Goal: Feedback & Contribution: Submit feedback/report problem

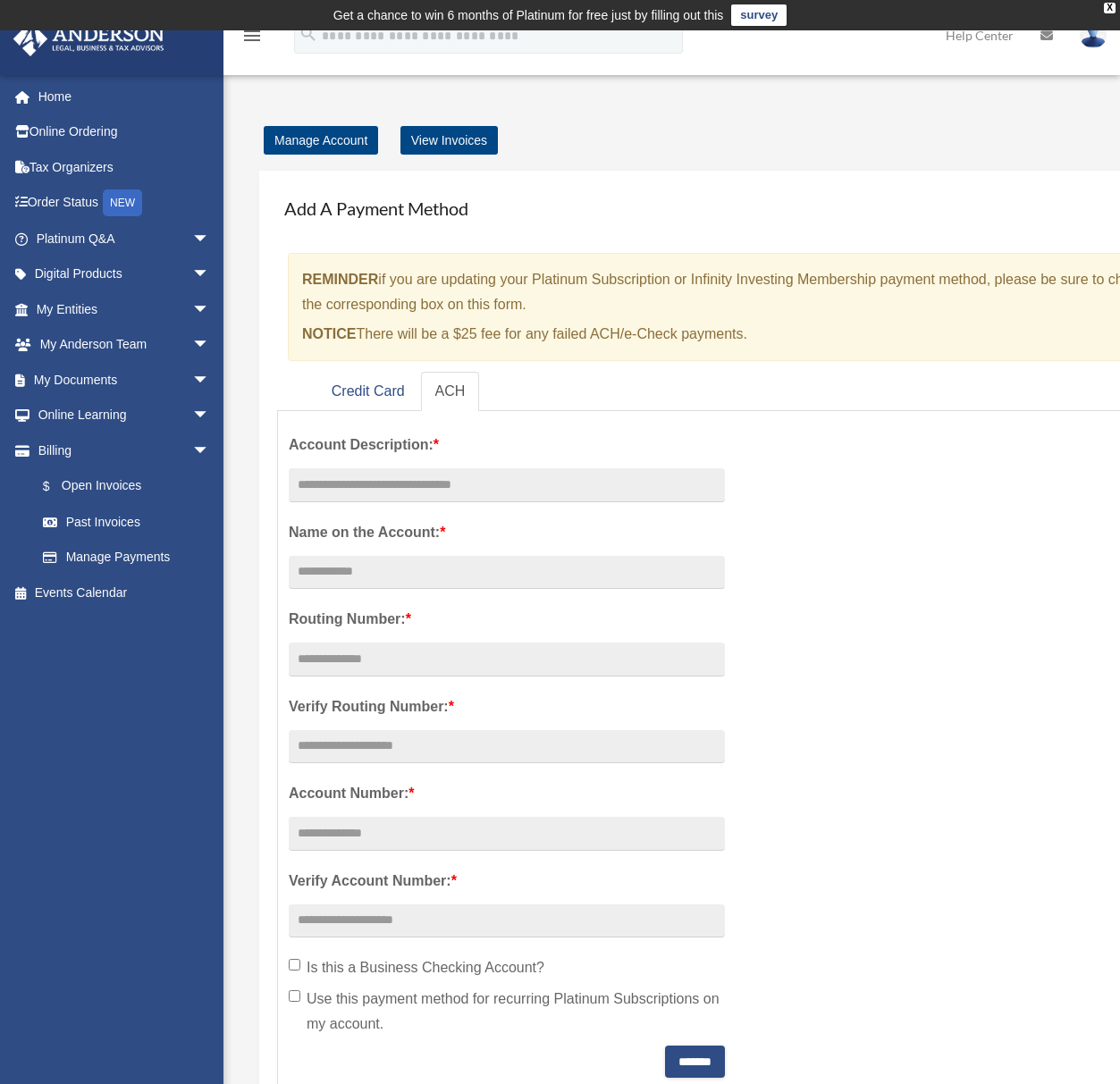
click at [732, 142] on div "Manage Account View Invoices" at bounding box center [764, 140] width 1019 height 25
click at [192, 243] on span "arrow_drop_down" at bounding box center [209, 239] width 36 height 37
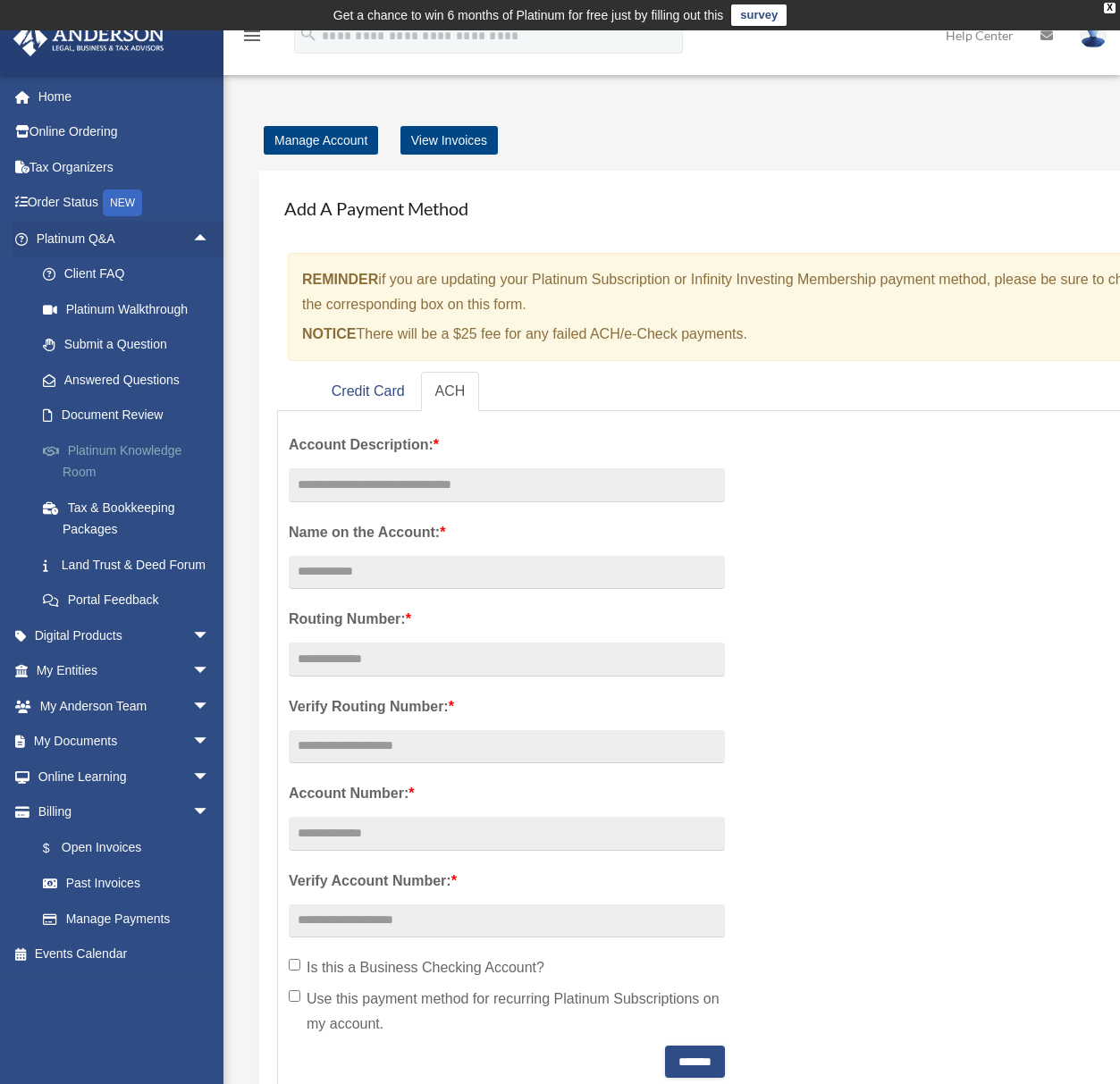
click at [140, 452] on link "Platinum Knowledge Room" at bounding box center [130, 461] width 212 height 57
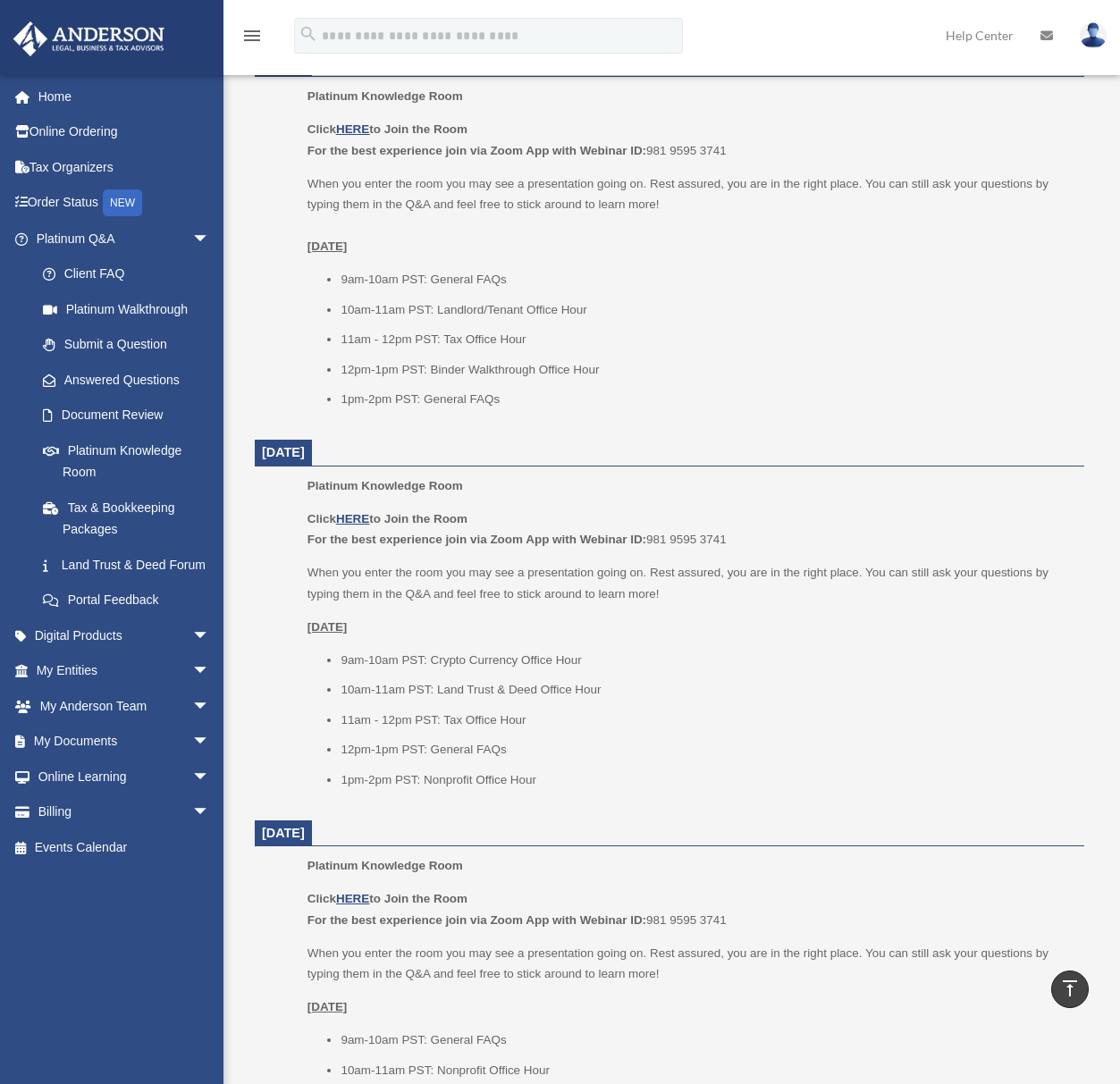
scroll to position [1725, 0]
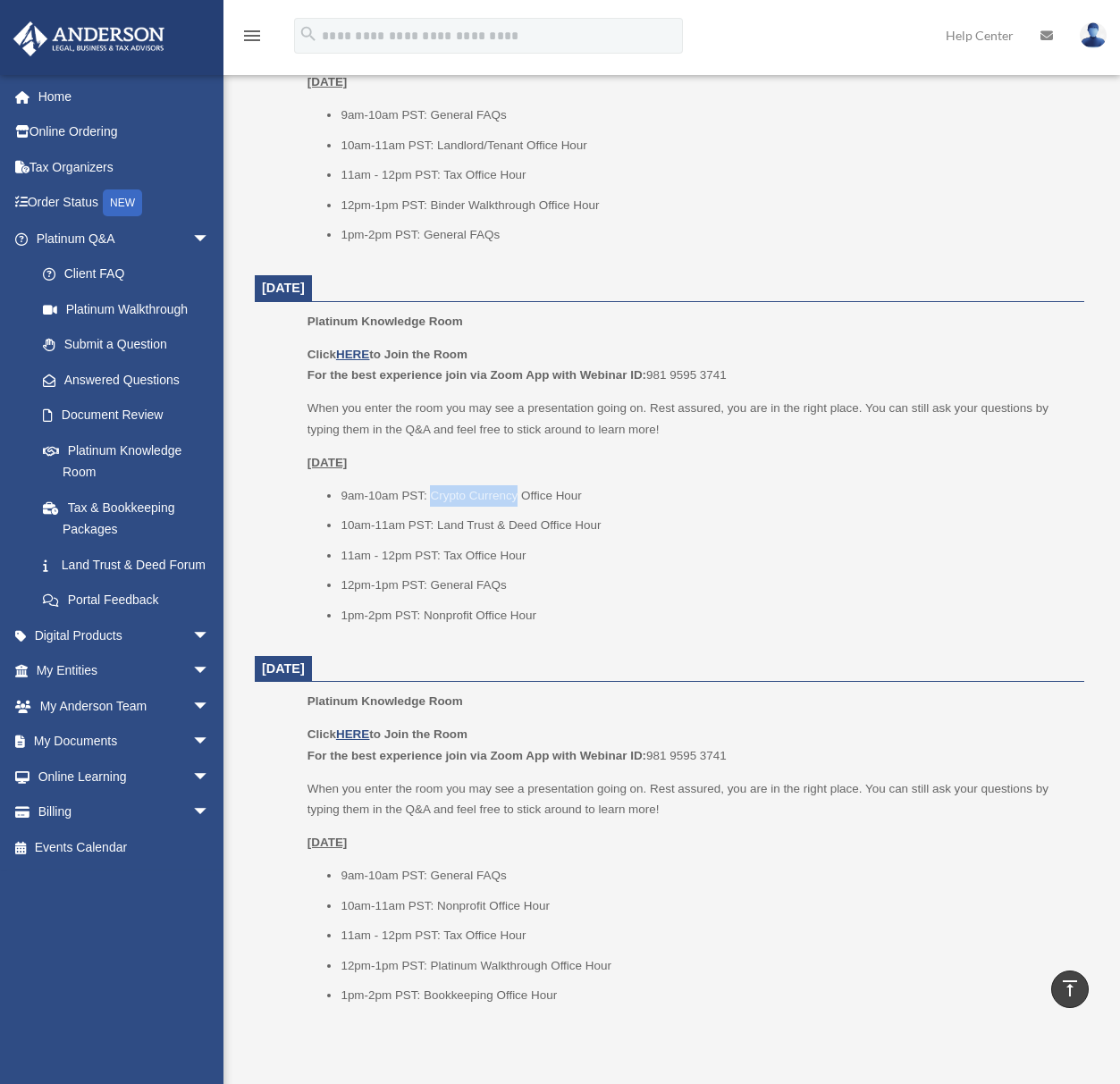
drag, startPoint x: 434, startPoint y: 498, endPoint x: 518, endPoint y: 498, distance: 84.0
click at [518, 498] on li "9am-10am PST: Crypto Currency Office Hour" at bounding box center [707, 495] width 731 height 21
drag, startPoint x: 438, startPoint y: 525, endPoint x: 530, endPoint y: 525, distance: 92.0
click at [528, 524] on li "10am-11am PST: Land Trust & Deed Office Hour" at bounding box center [707, 525] width 731 height 21
drag, startPoint x: 446, startPoint y: 556, endPoint x: 494, endPoint y: 559, distance: 48.1
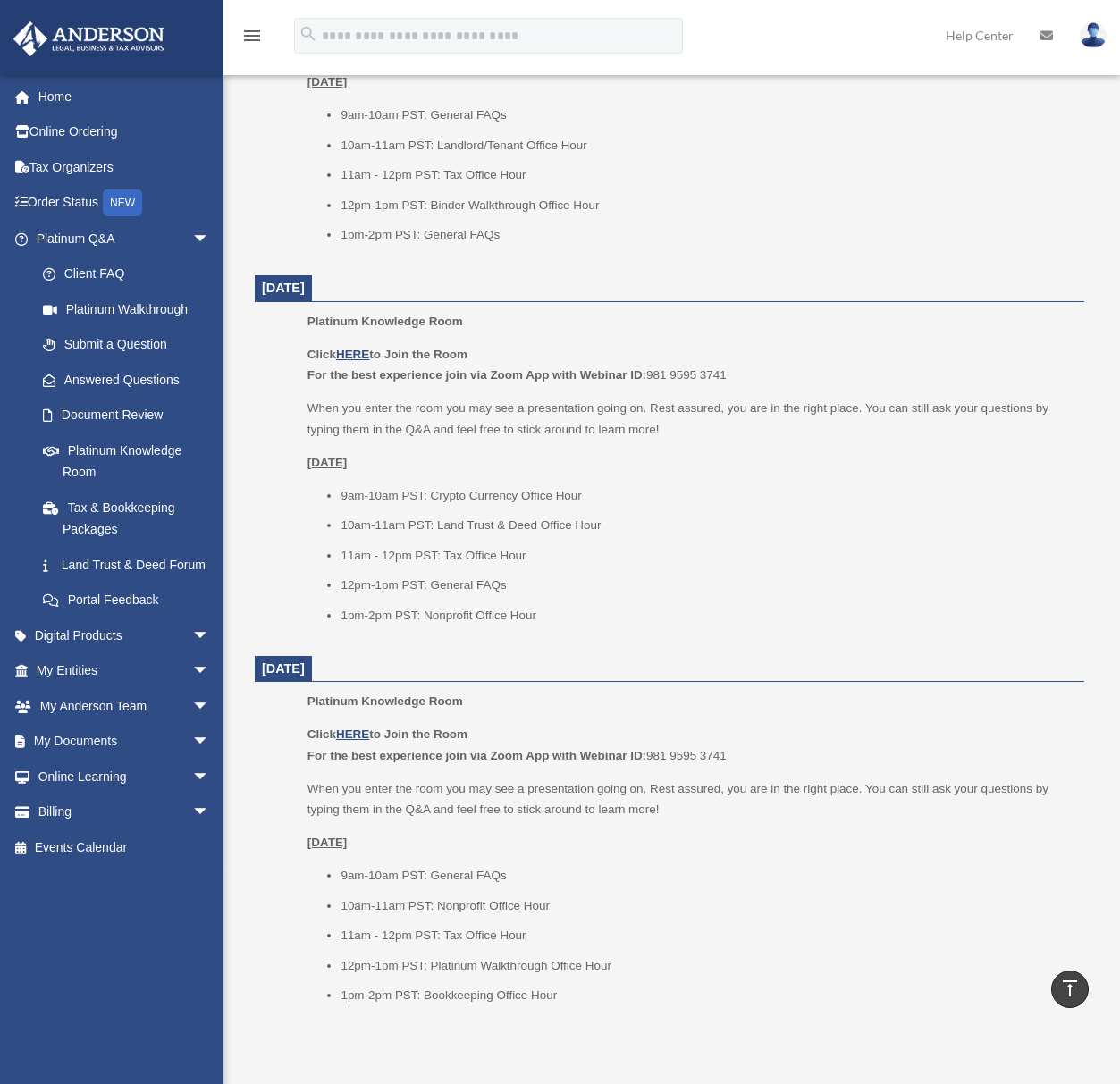
click at [494, 559] on li "11am - 12pm PST: Tax Office Hour" at bounding box center [707, 555] width 731 height 21
drag, startPoint x: 445, startPoint y: 555, endPoint x: 496, endPoint y: 556, distance: 51.0
click at [496, 556] on li "11am - 12pm PST: Tax Office Hour" at bounding box center [707, 555] width 731 height 21
drag, startPoint x: 433, startPoint y: 584, endPoint x: 505, endPoint y: 582, distance: 72.0
click at [505, 582] on li "12pm-1pm PST: General FAQs" at bounding box center [707, 585] width 731 height 21
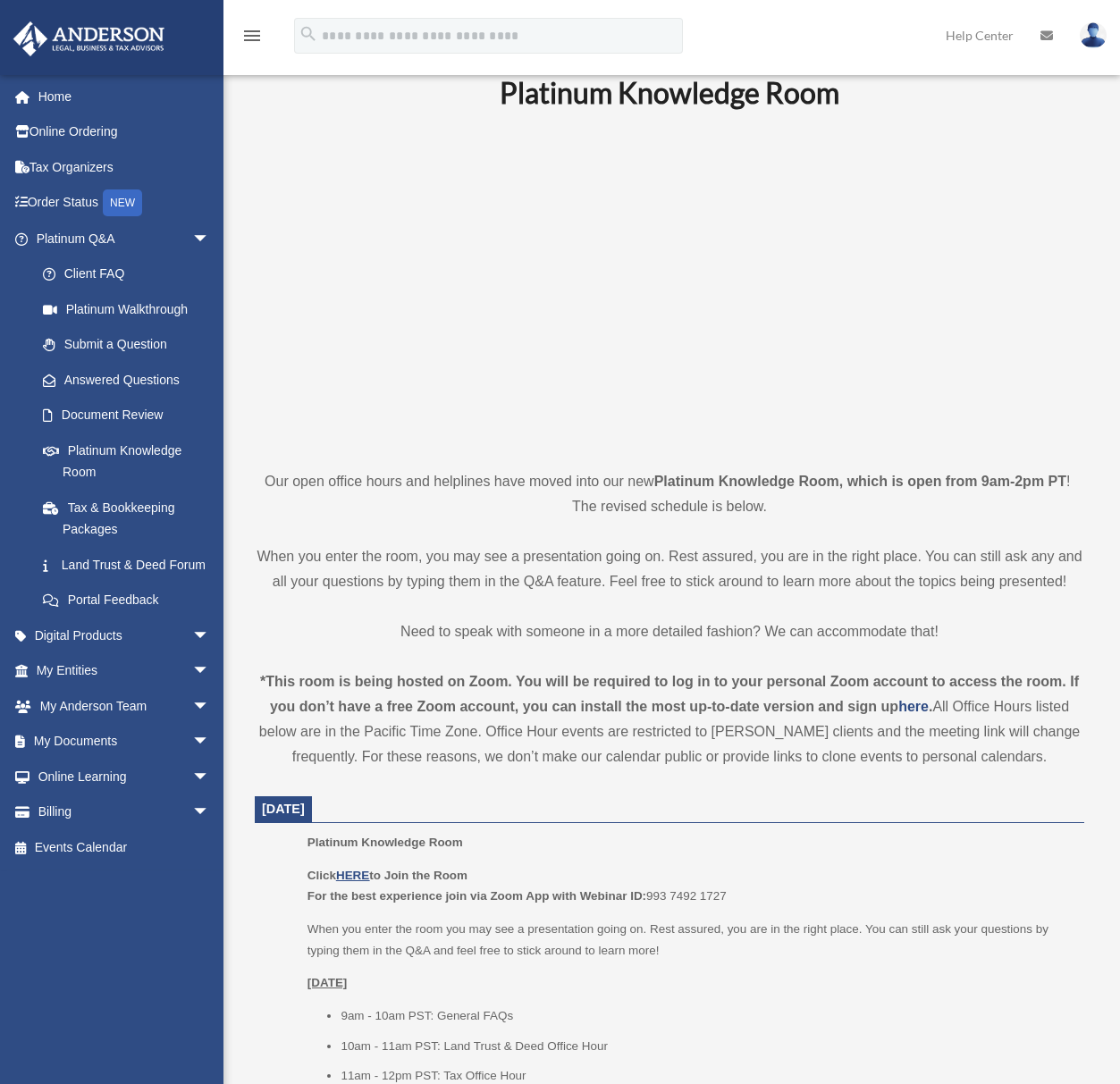
scroll to position [0, 0]
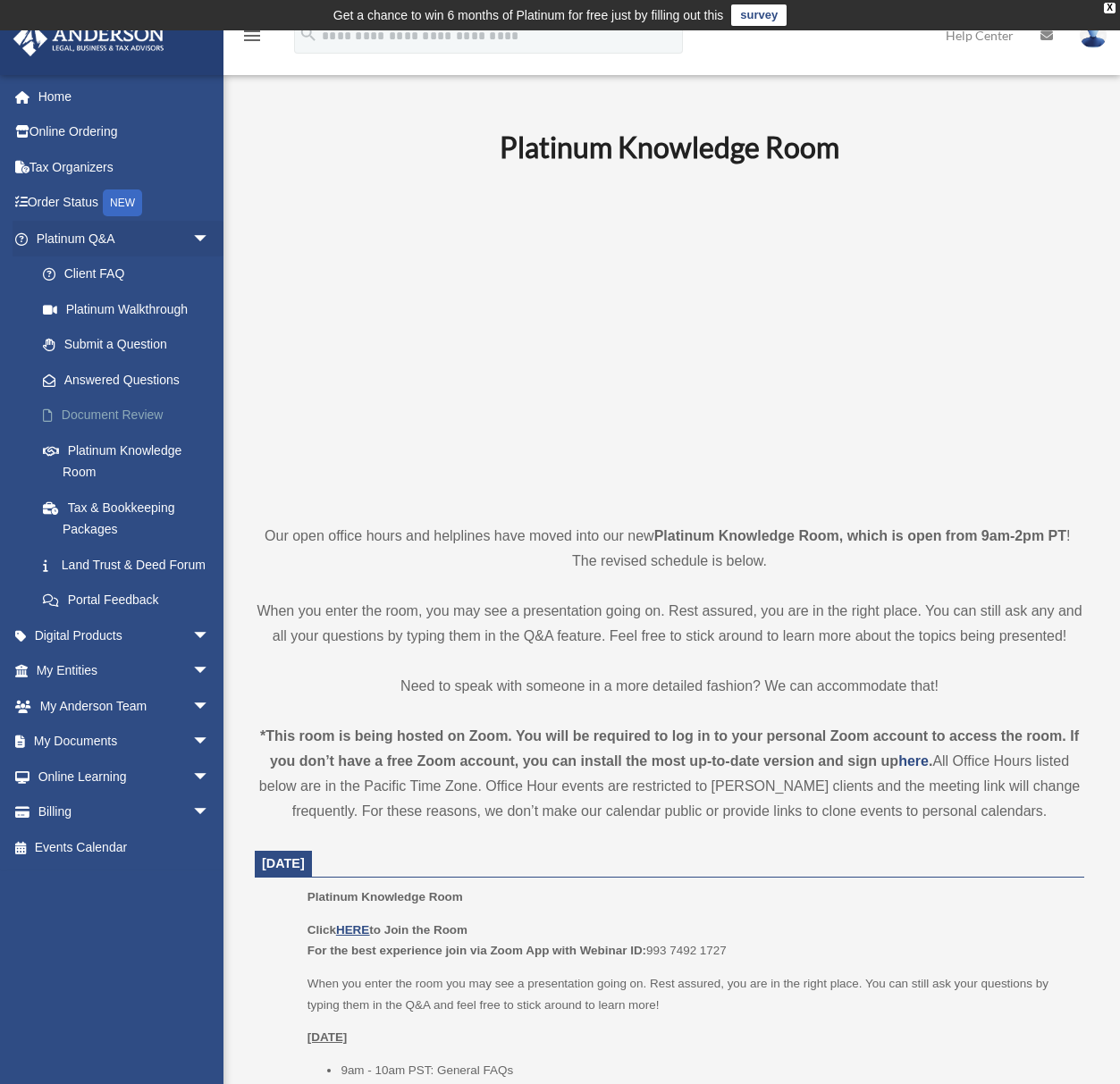
click at [115, 412] on link "Document Review" at bounding box center [130, 415] width 212 height 36
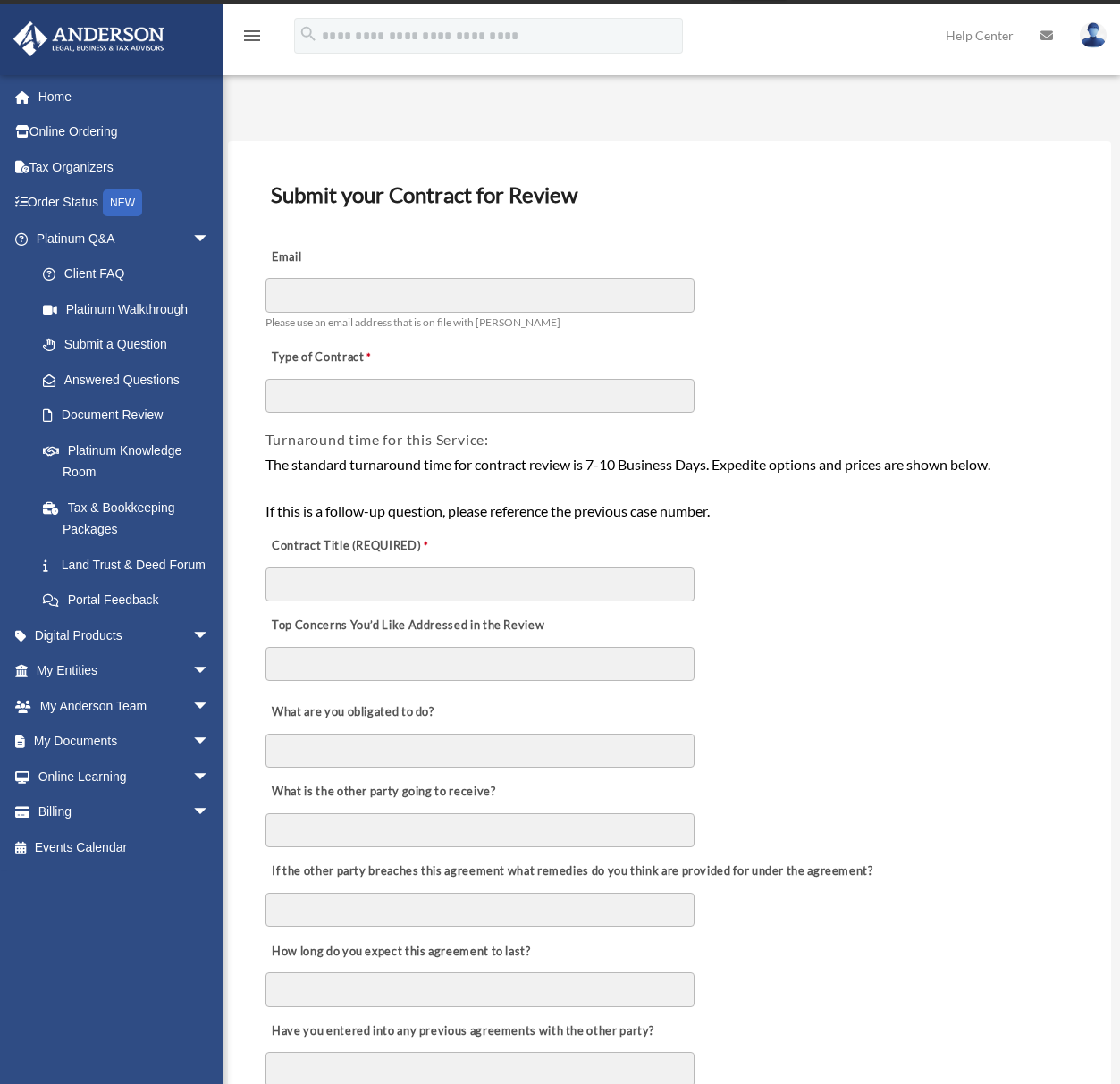
scroll to position [19, 0]
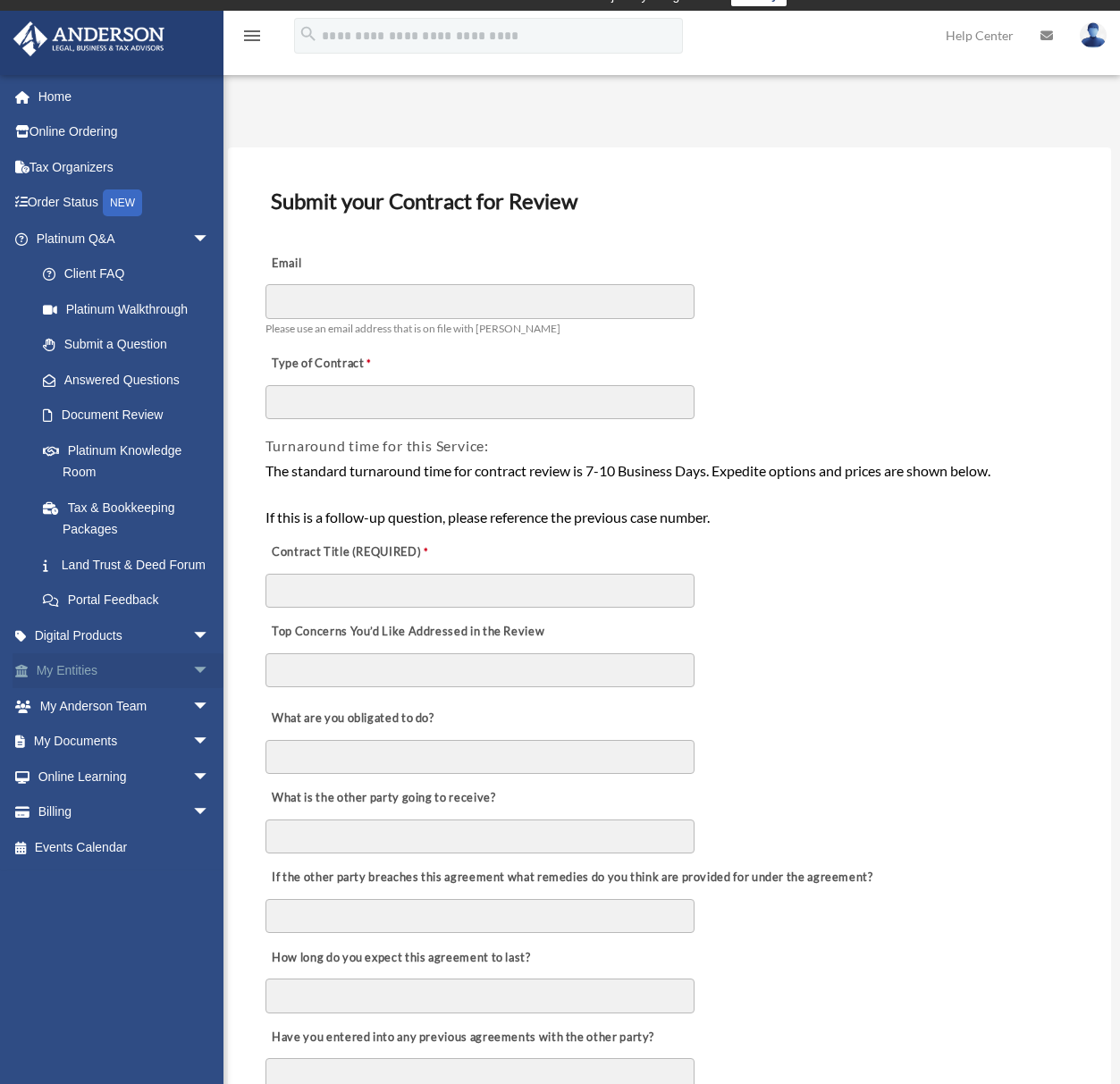
click at [153, 689] on link "My Entities arrow_drop_down" at bounding box center [125, 671] width 224 height 36
click at [192, 690] on span "arrow_drop_down" at bounding box center [209, 672] width 36 height 37
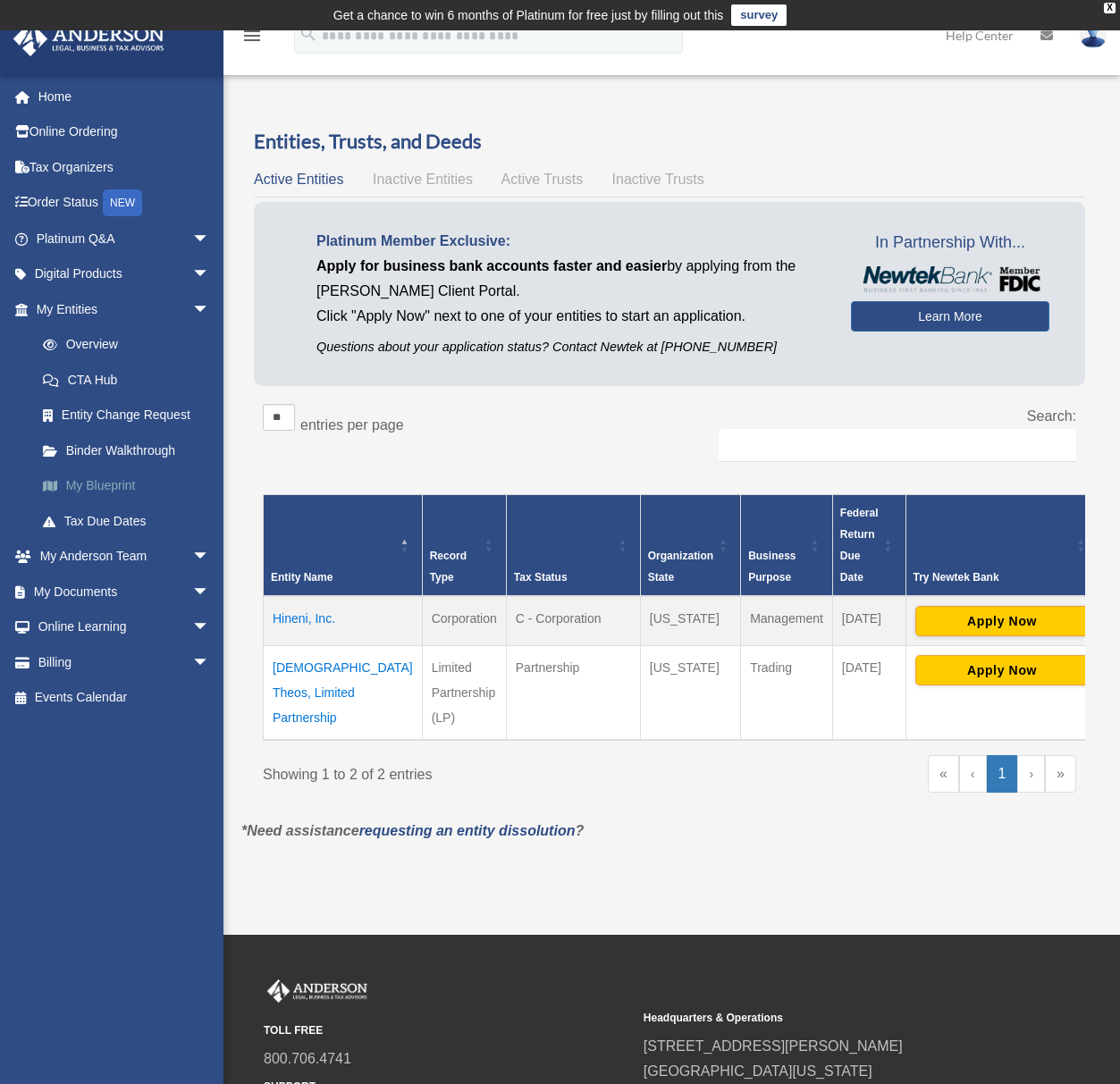
click at [102, 478] on link "My Blueprint" at bounding box center [130, 486] width 212 height 36
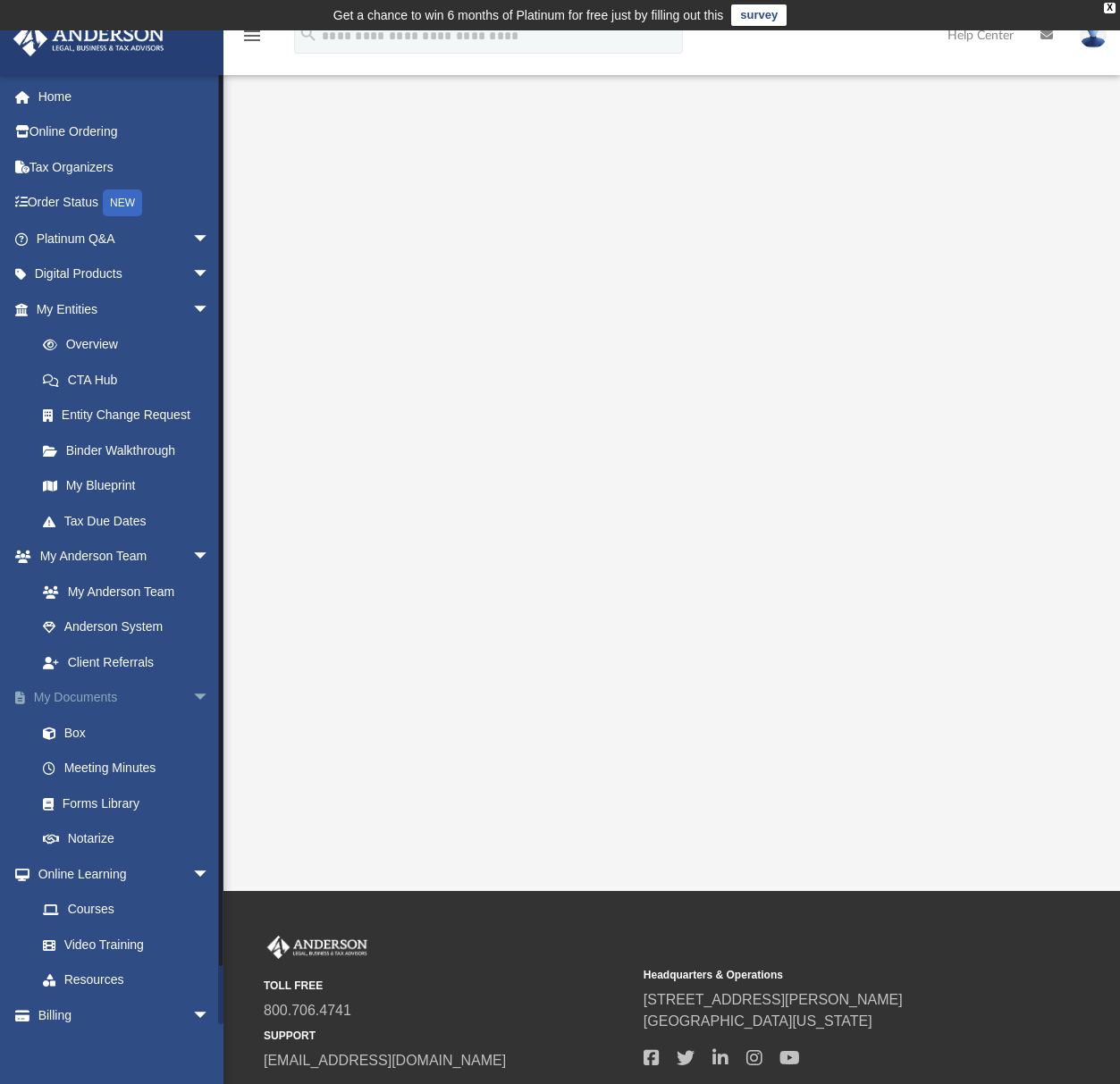
click at [192, 699] on span "arrow_drop_down" at bounding box center [209, 698] width 36 height 37
click at [192, 699] on span "arrow_drop_up" at bounding box center [209, 698] width 36 height 37
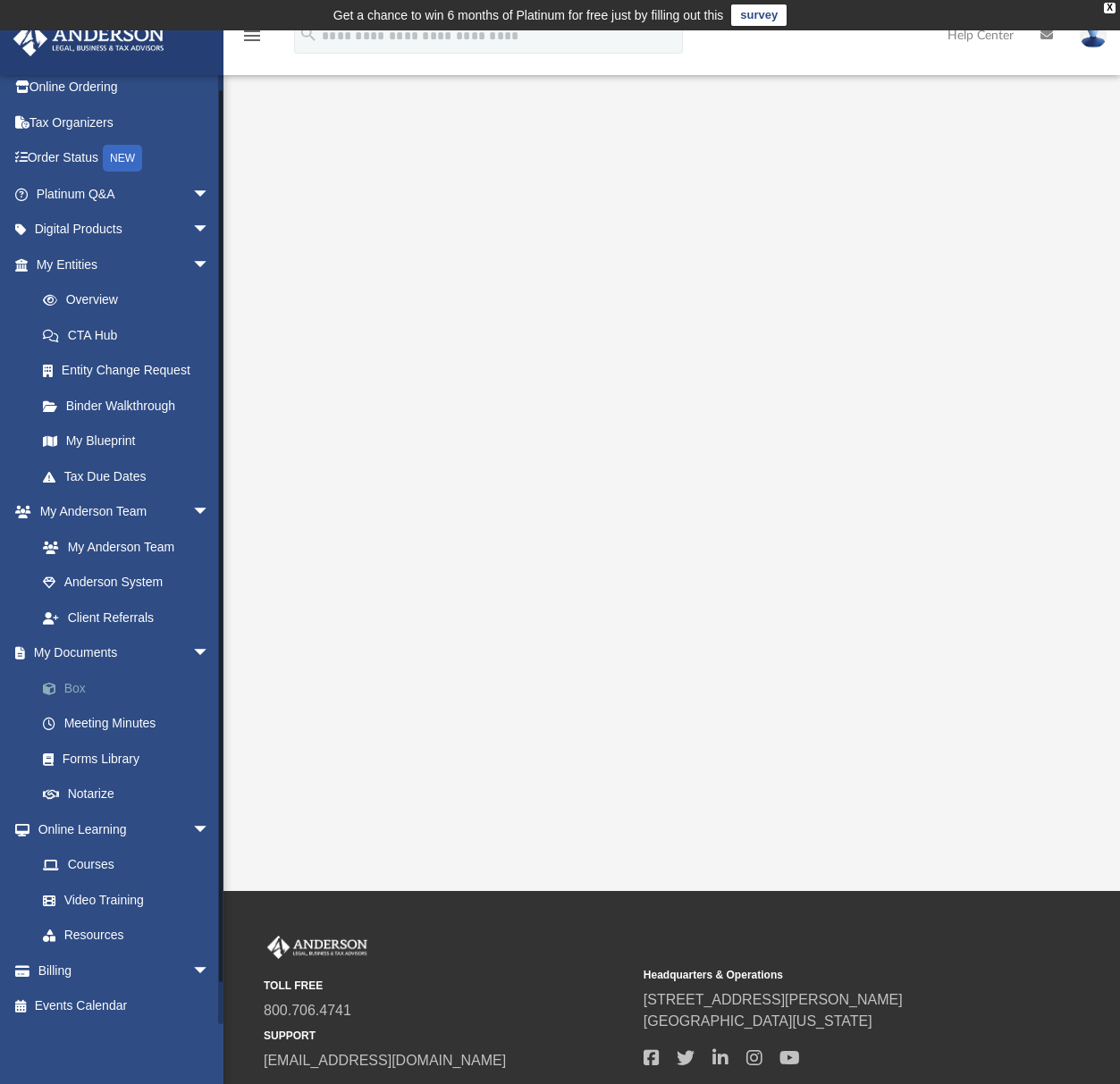
scroll to position [49, 0]
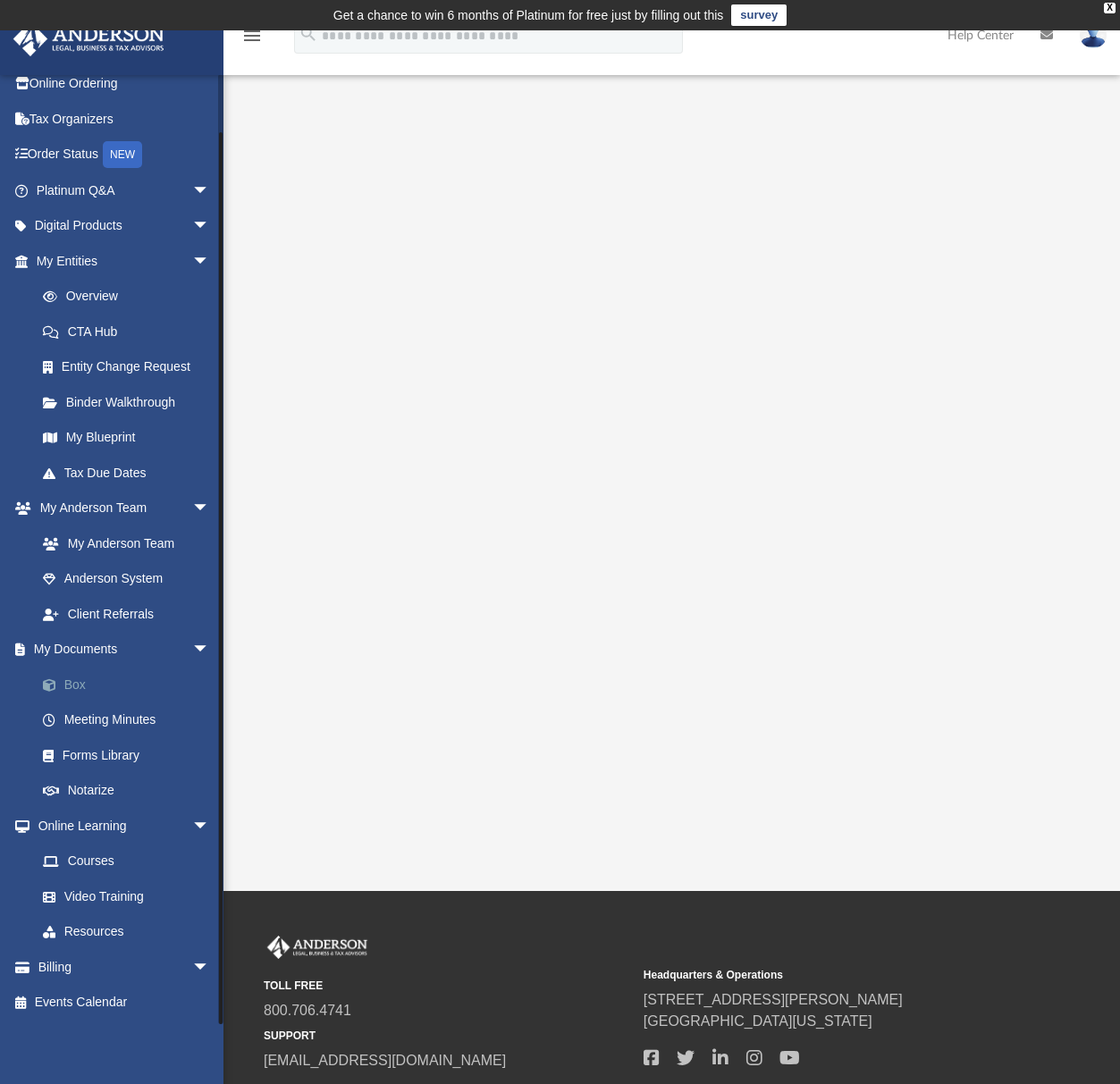
click at [78, 690] on link "Box" at bounding box center [130, 684] width 212 height 36
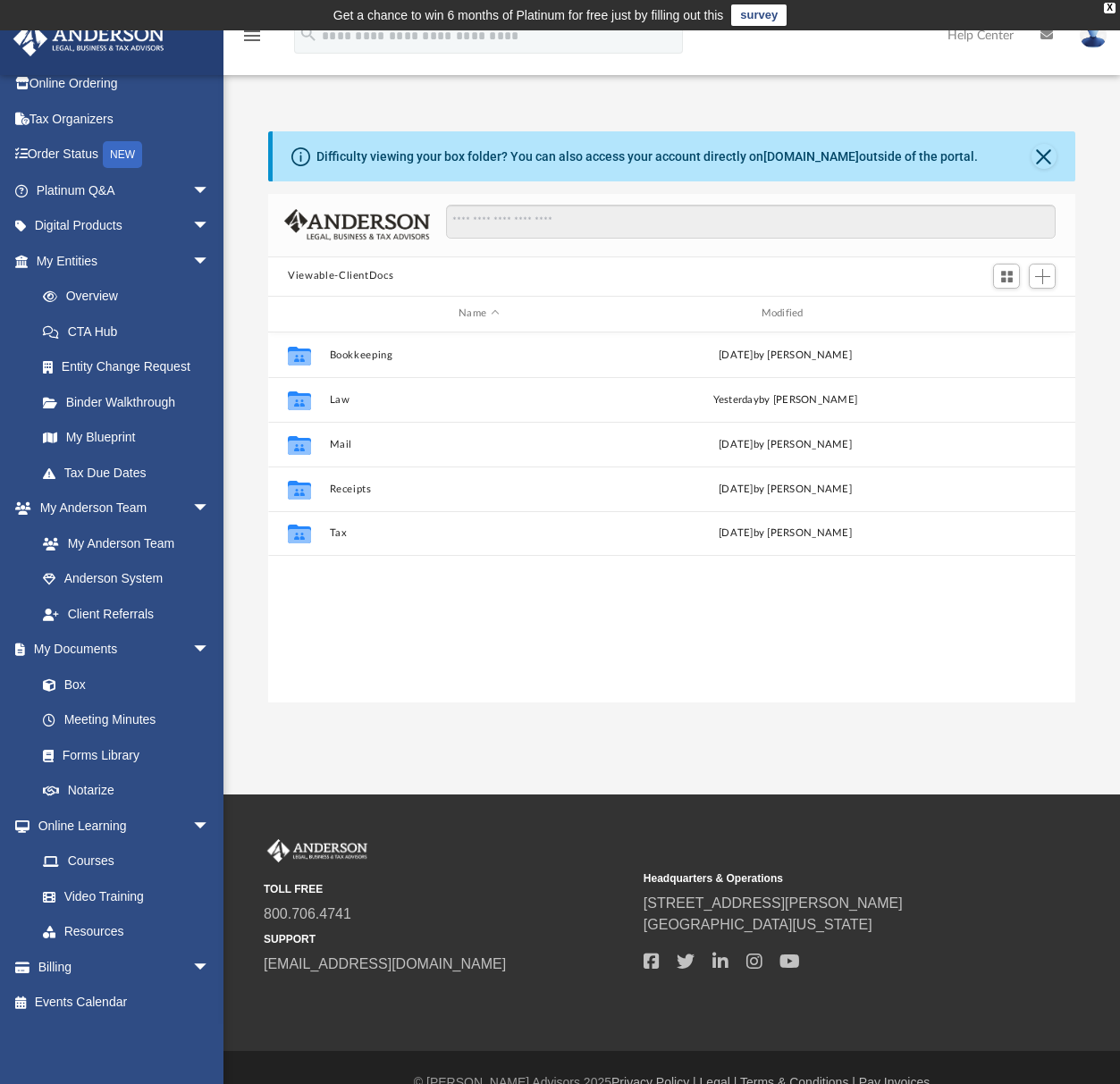
scroll to position [393, 793]
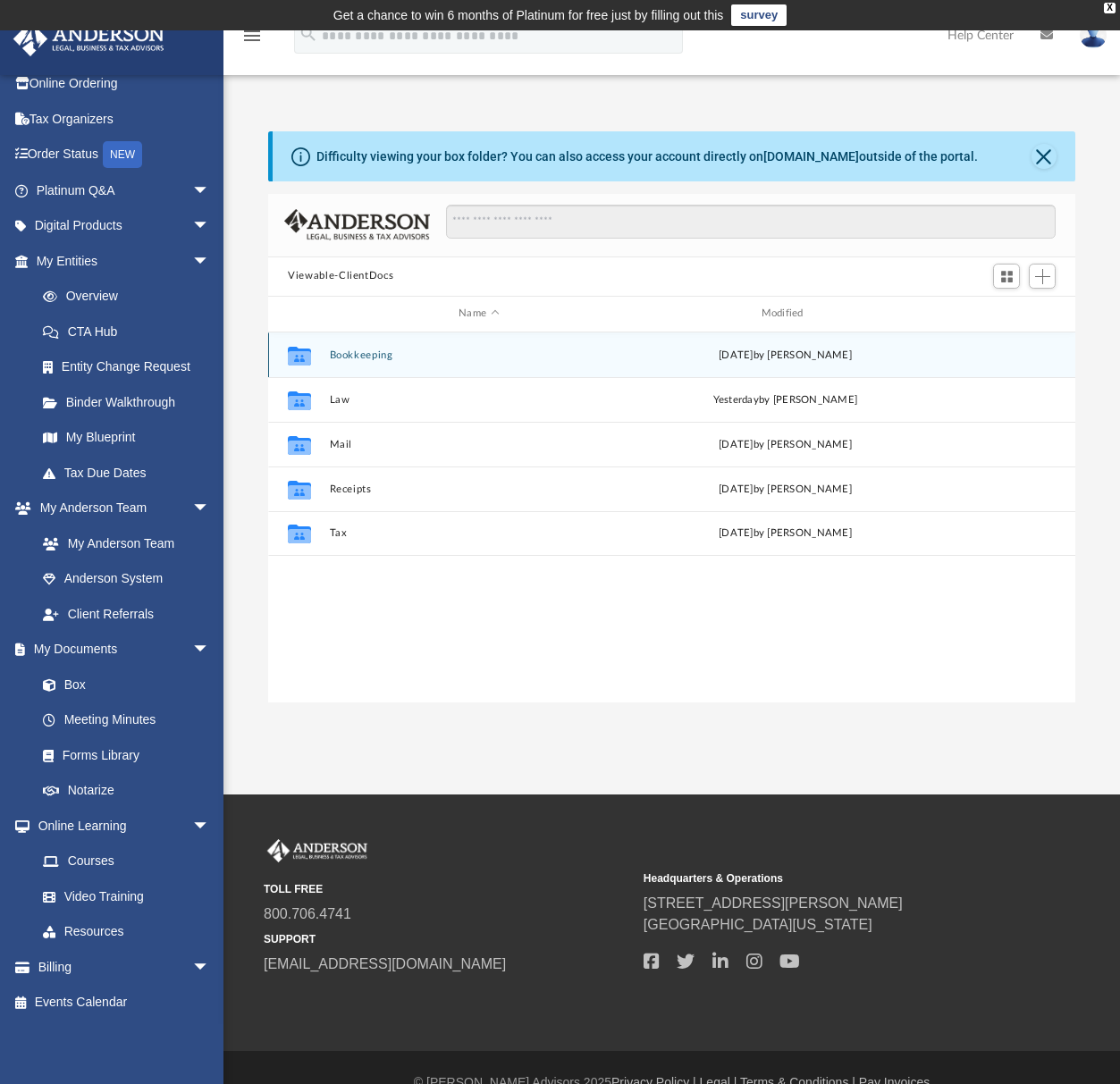
click at [358, 361] on div "Collaborated Folder Bookkeeping Sun Aug 24 2025 by Charles Rogler" at bounding box center [672, 355] width 808 height 45
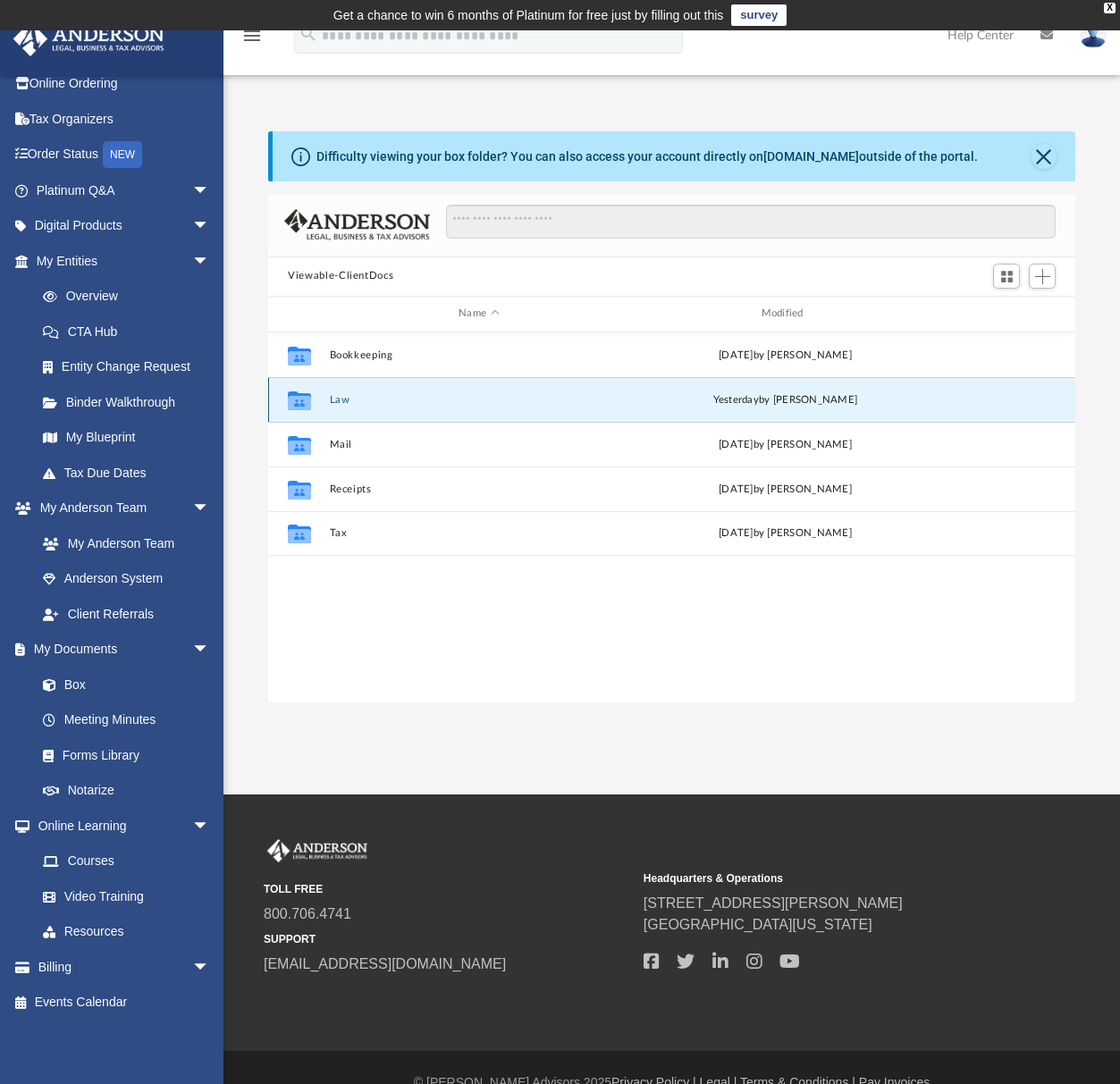
click at [350, 400] on button "Law" at bounding box center [479, 400] width 299 height 12
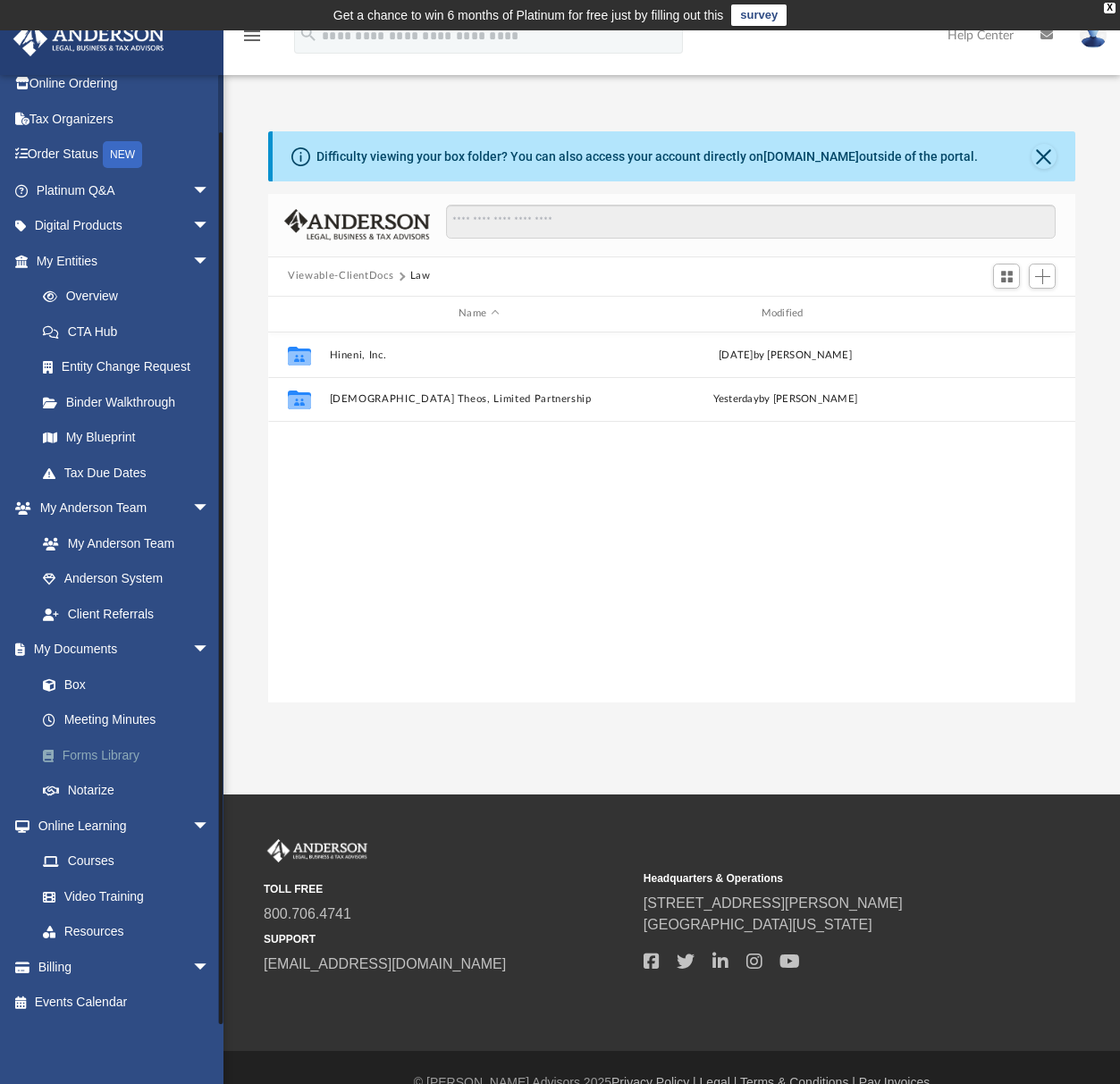
click at [91, 759] on link "Forms Library" at bounding box center [130, 755] width 212 height 36
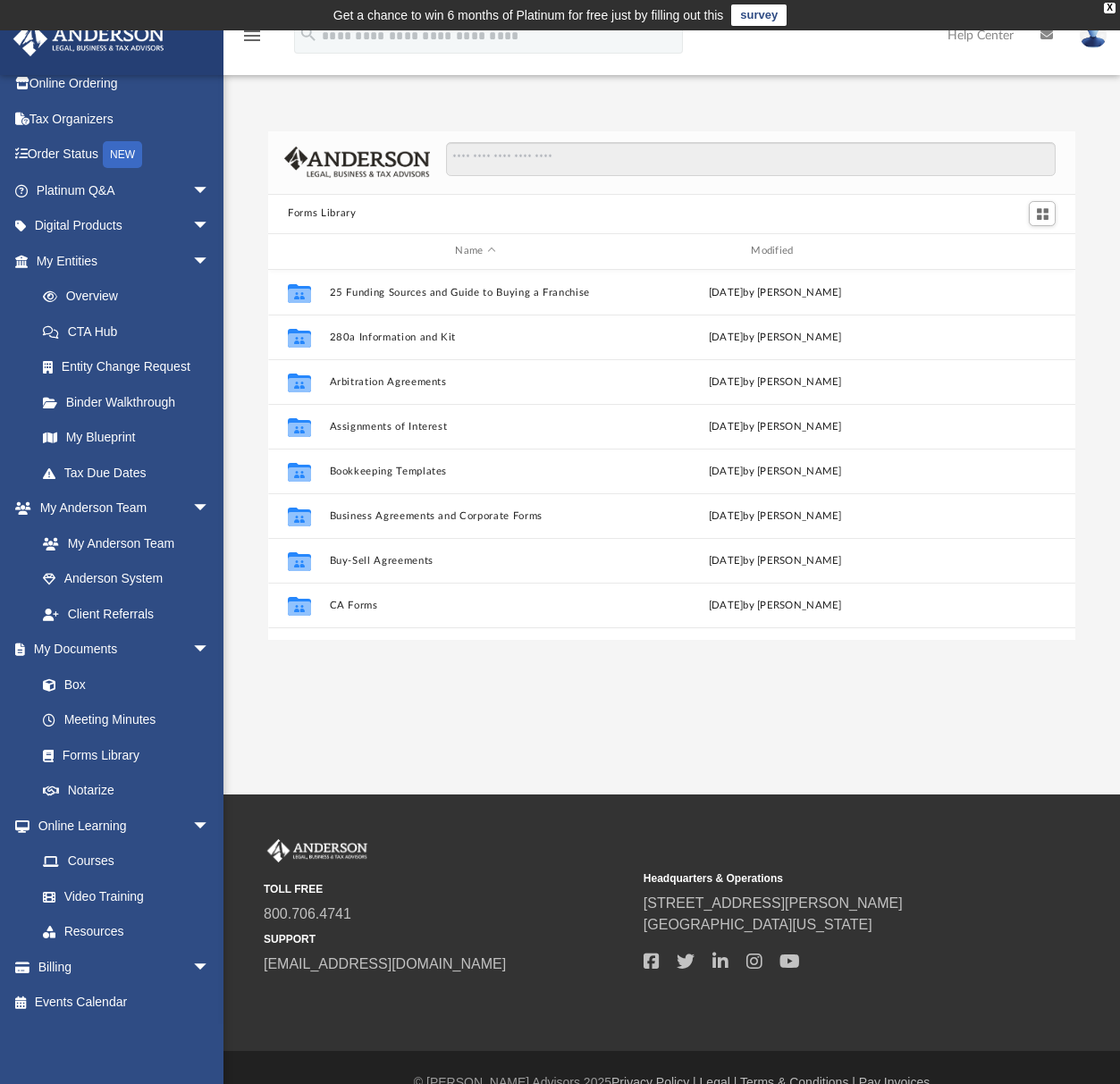
scroll to position [393, 793]
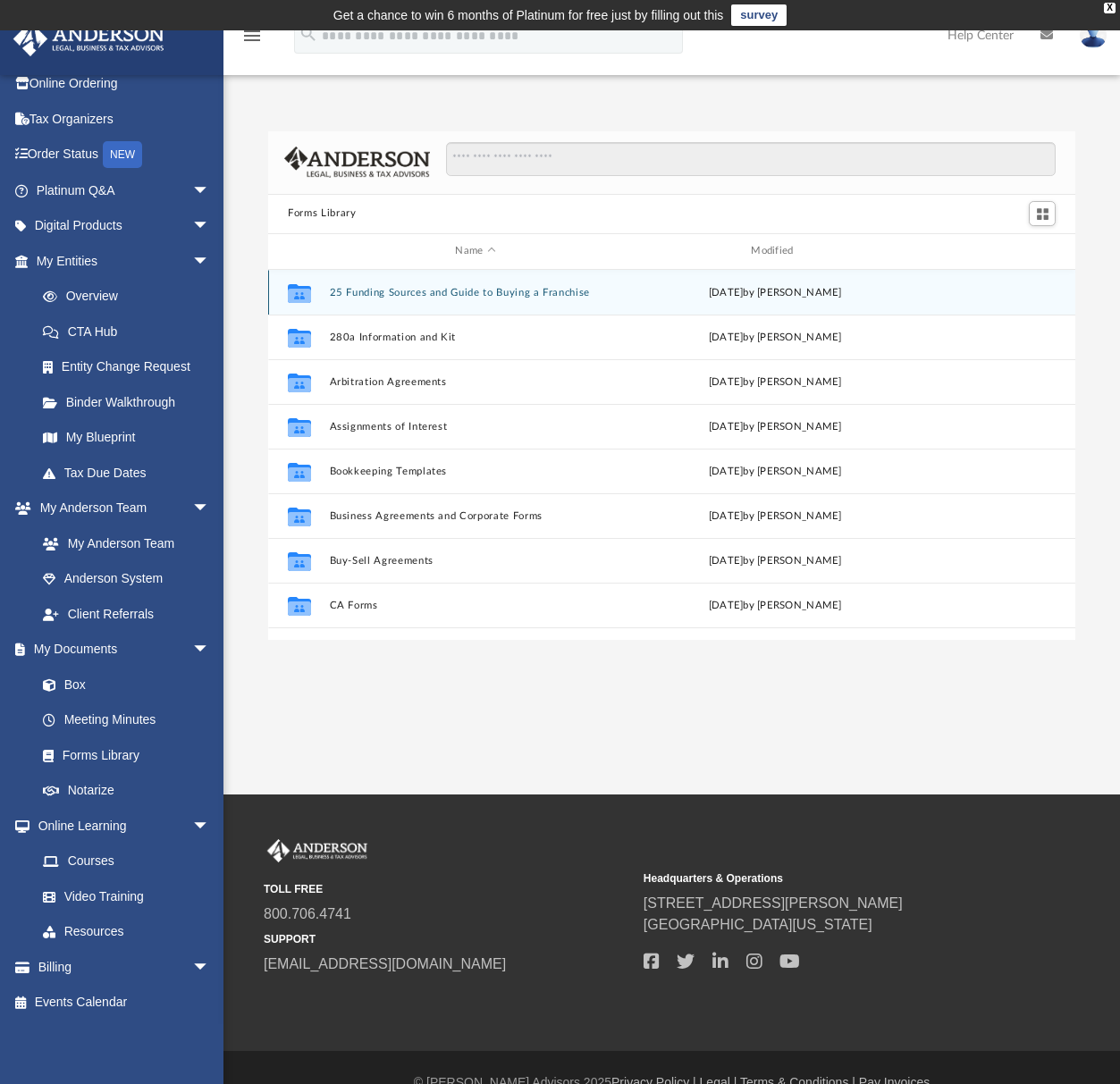
click at [396, 301] on div "Collaborated Folder 25 Funding Sources and Guide to Buying a Franchise Wed Dec …" at bounding box center [672, 292] width 808 height 45
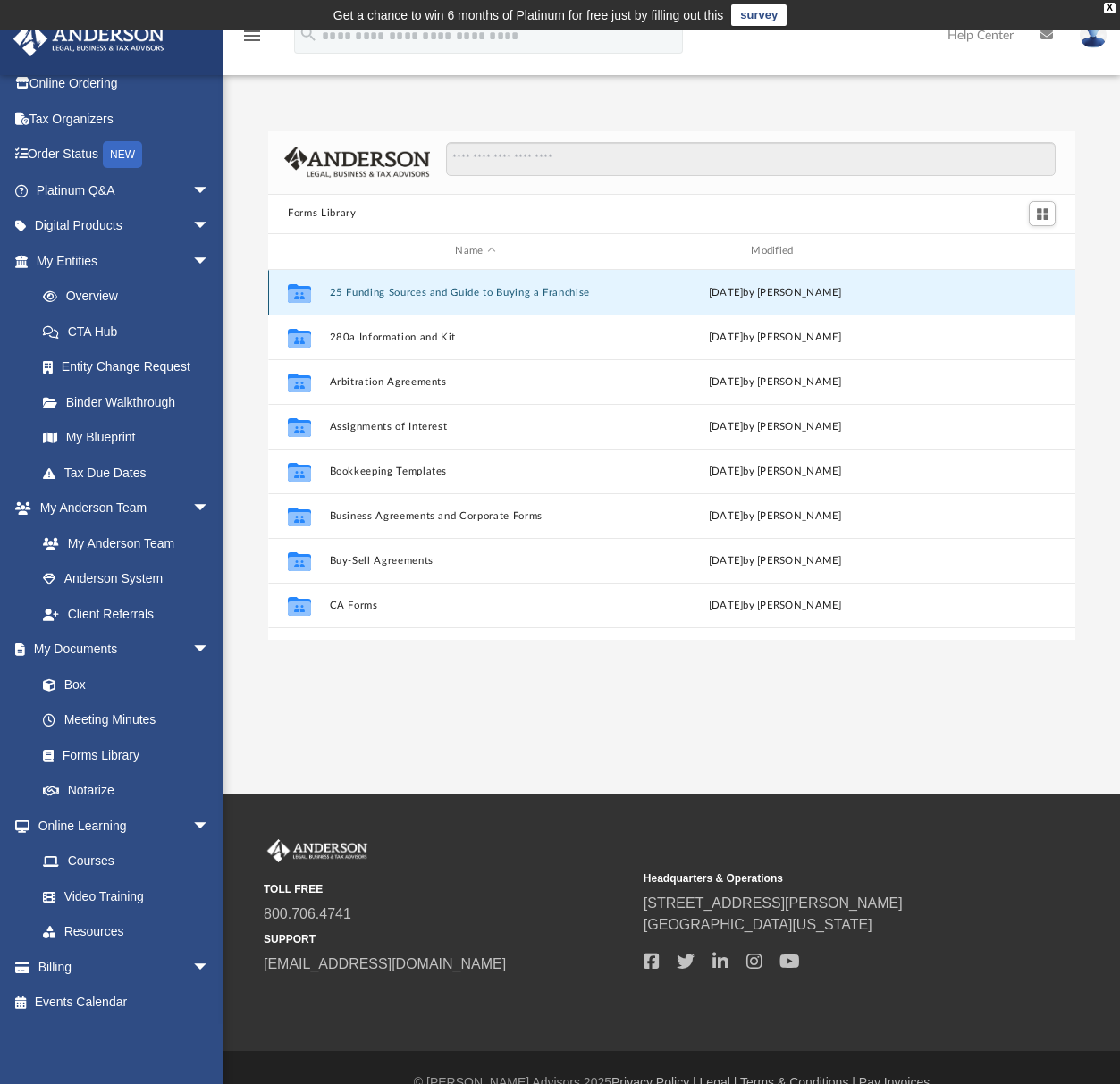
click at [398, 293] on button "25 Funding Sources and Guide to Buying a Franchise" at bounding box center [476, 292] width 292 height 12
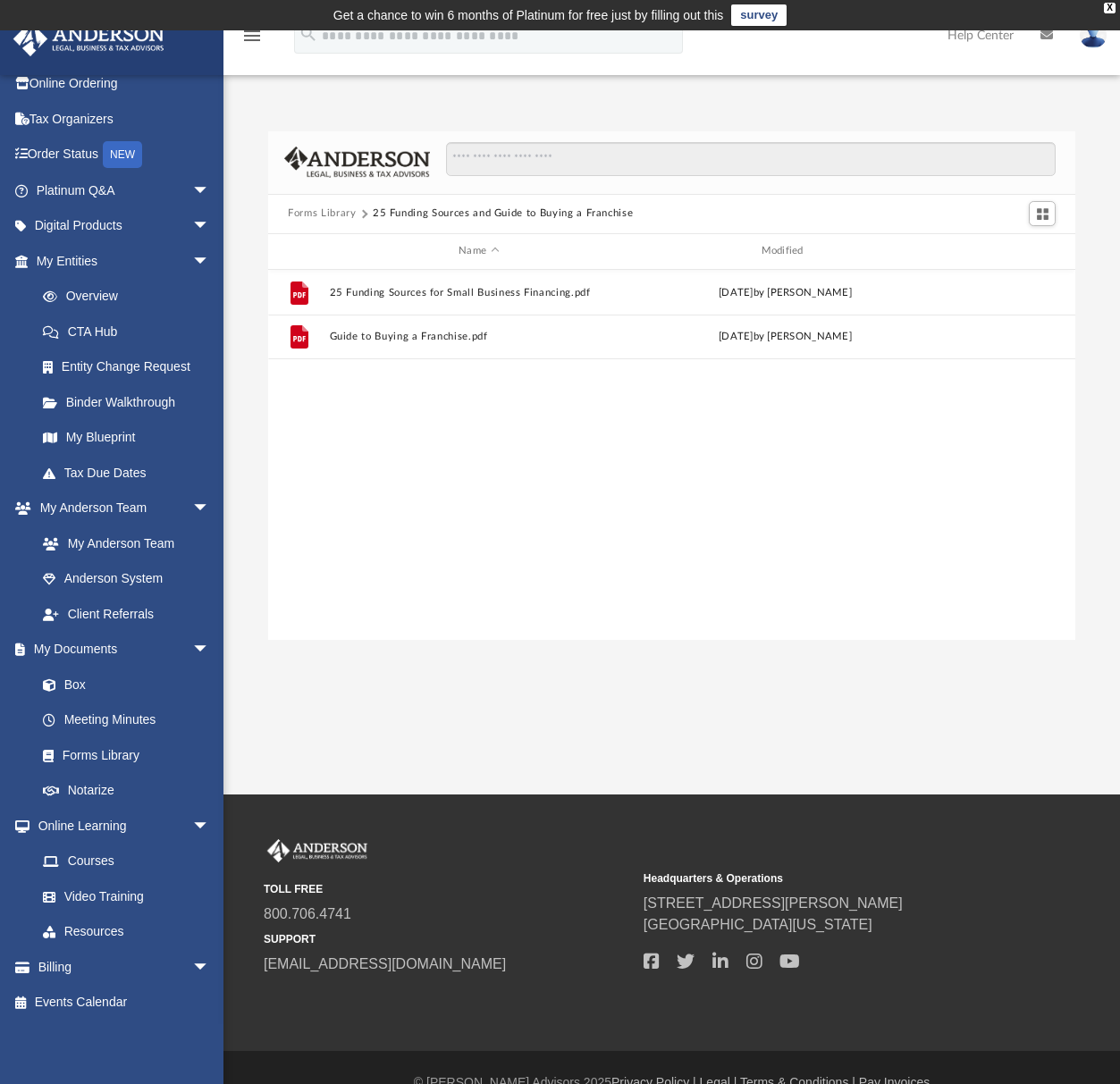
click at [327, 216] on button "Forms Library" at bounding box center [322, 214] width 68 height 17
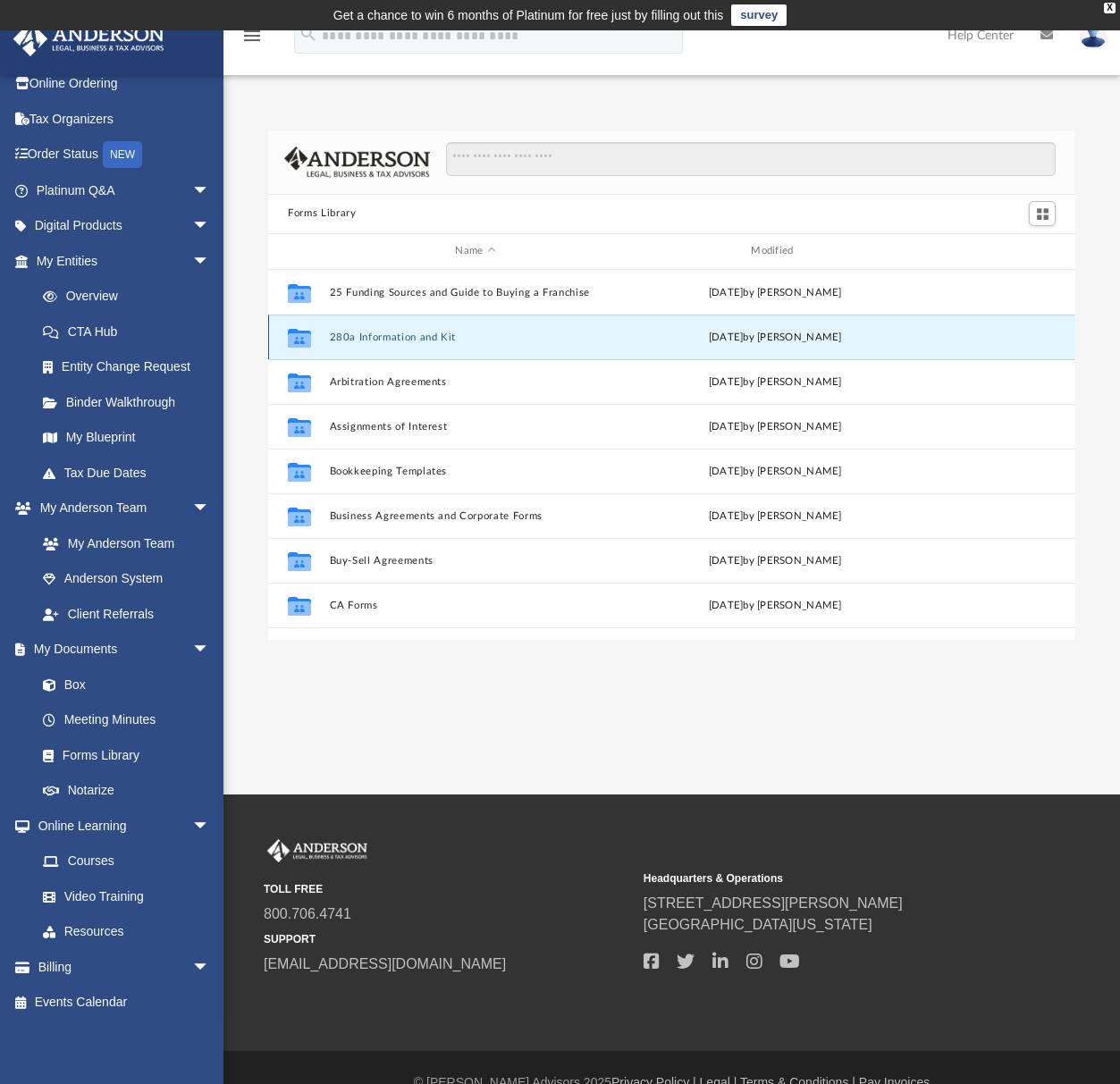
click at [373, 342] on button "280a Information and Kit" at bounding box center [476, 337] width 292 height 12
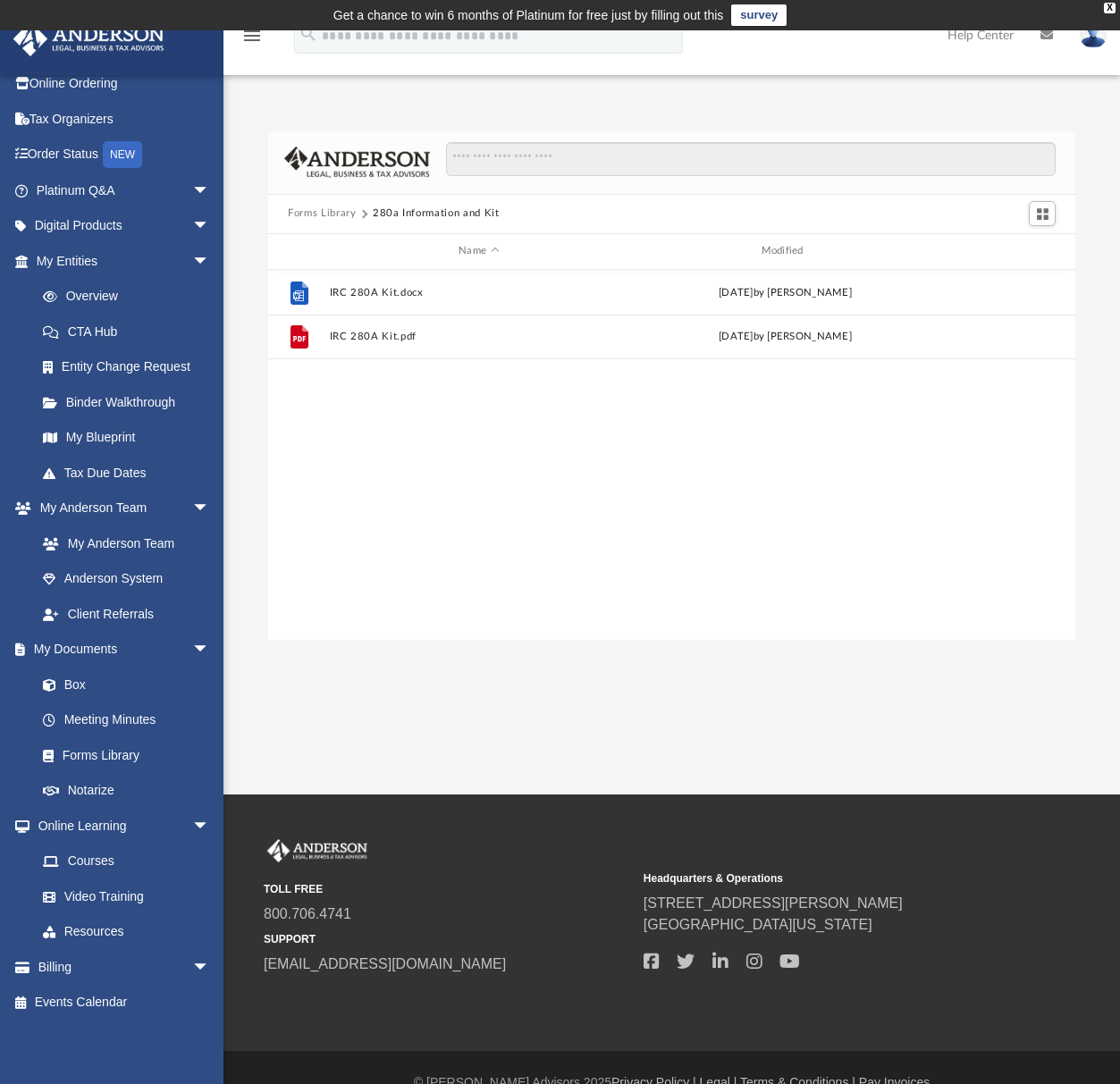
click at [319, 206] on button "Forms Library" at bounding box center [322, 214] width 68 height 17
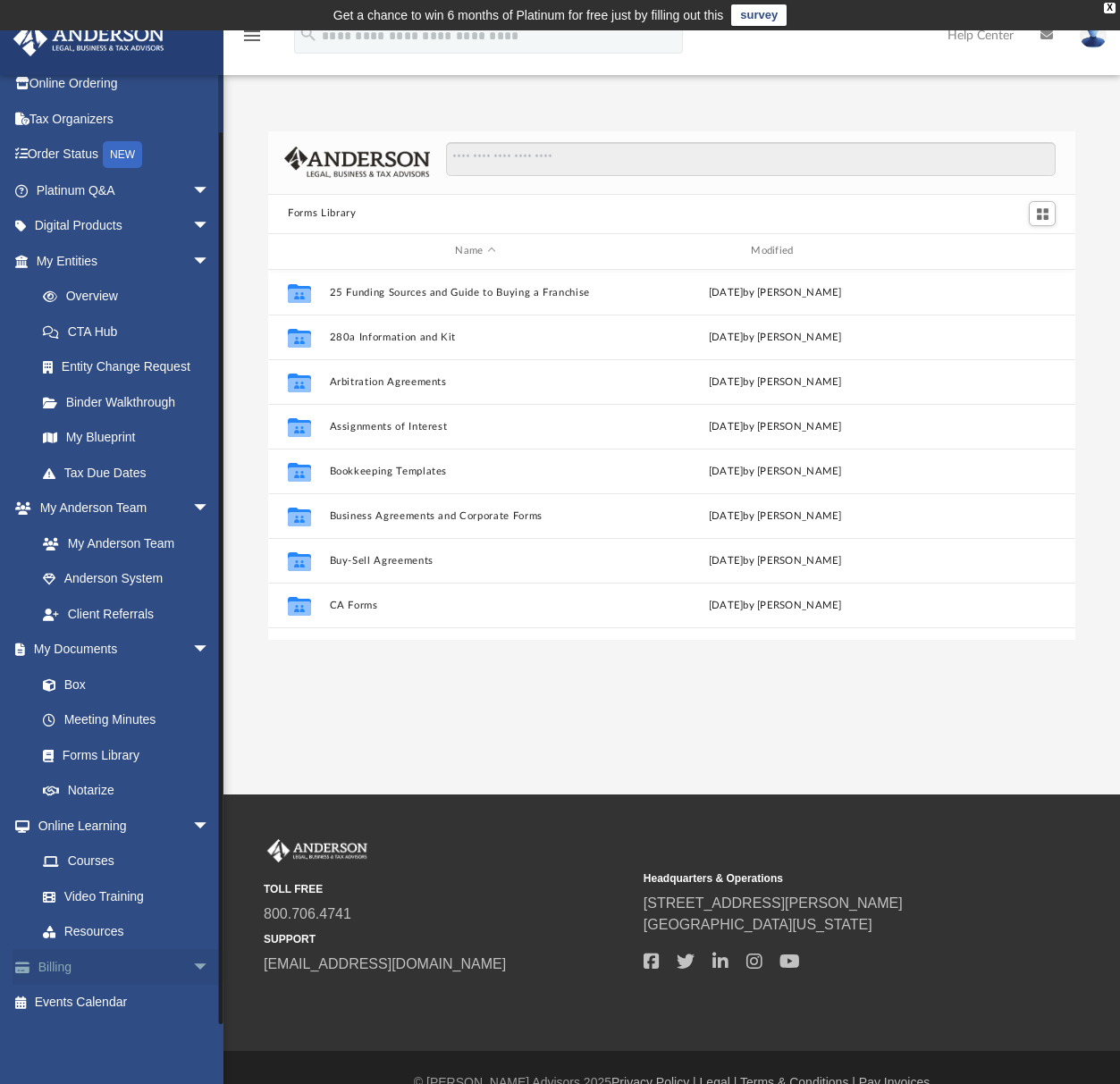
click at [192, 967] on span "arrow_drop_down" at bounding box center [209, 967] width 36 height 37
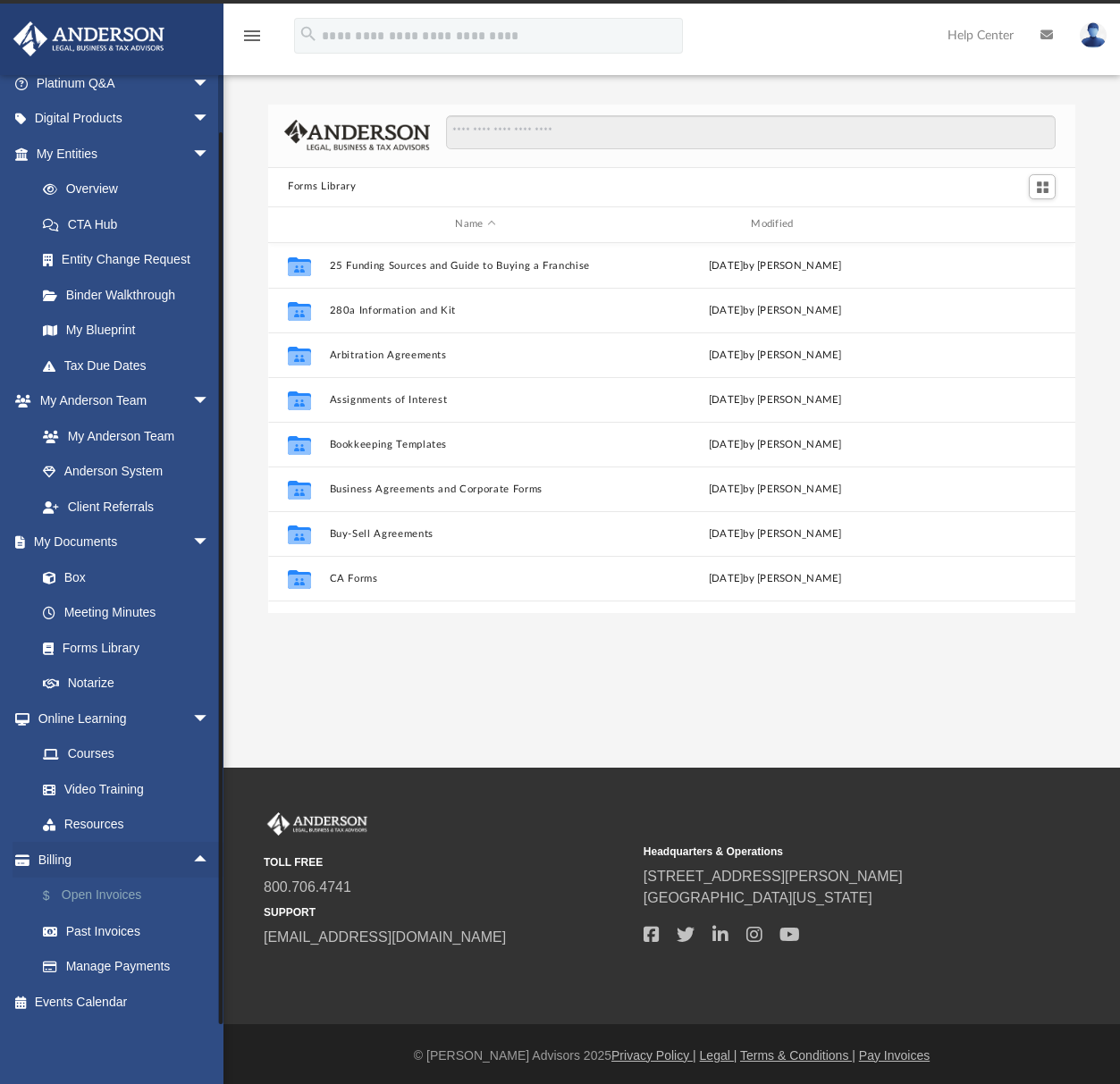
scroll to position [30, 0]
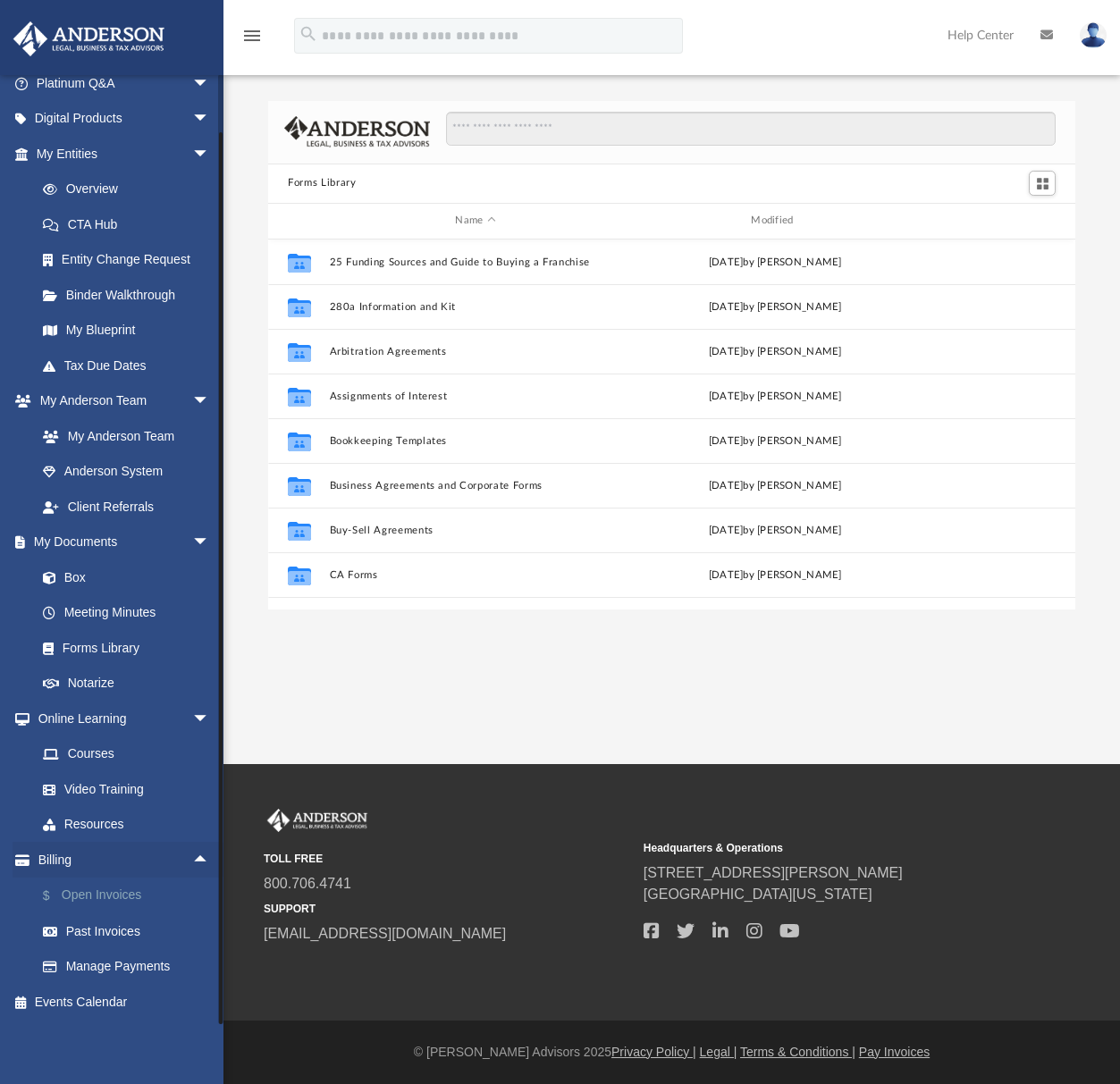
click at [78, 898] on link "$ Open Invoices" at bounding box center [130, 896] width 212 height 37
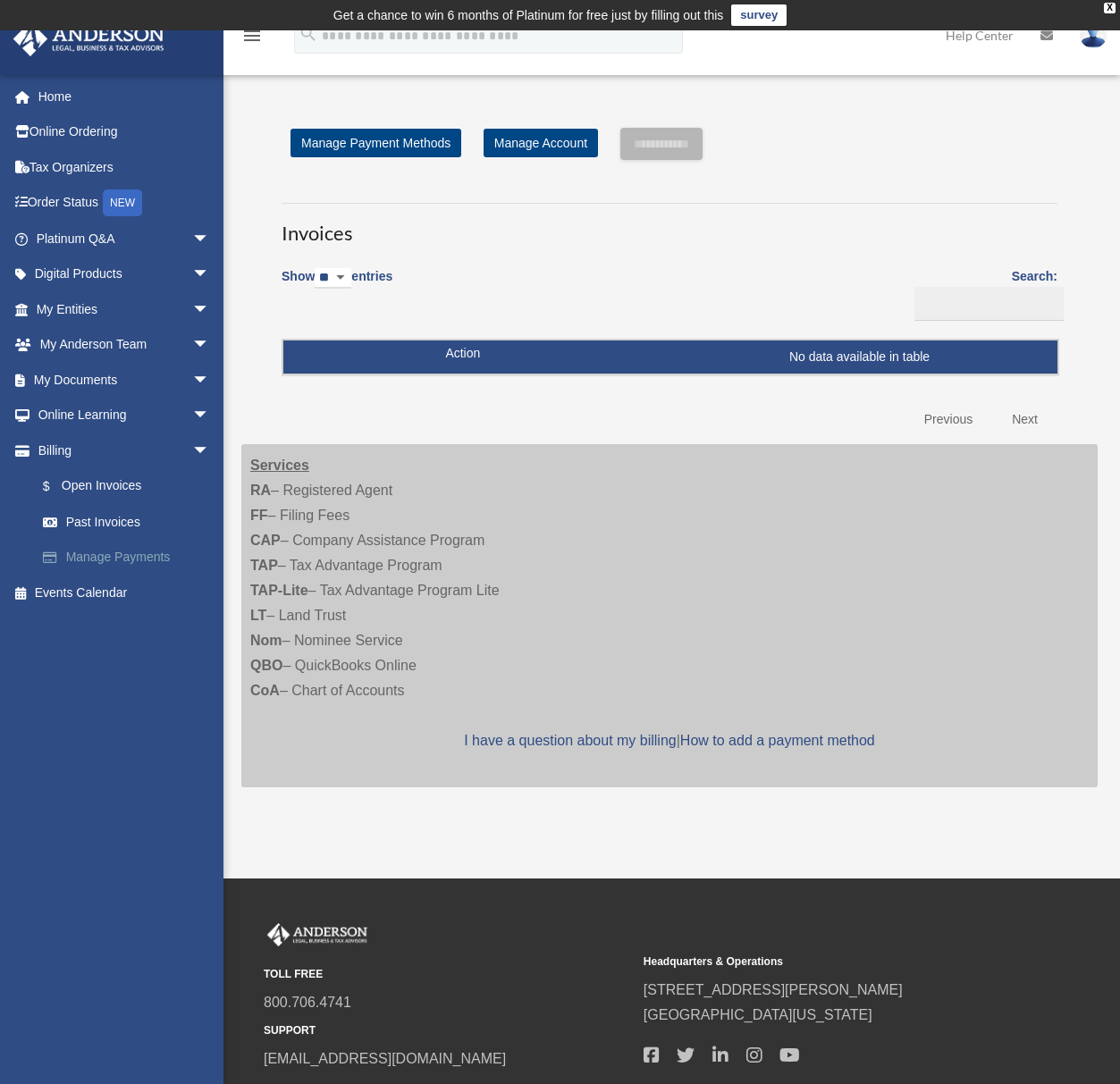
click at [99, 557] on link "Manage Payments" at bounding box center [130, 558] width 212 height 36
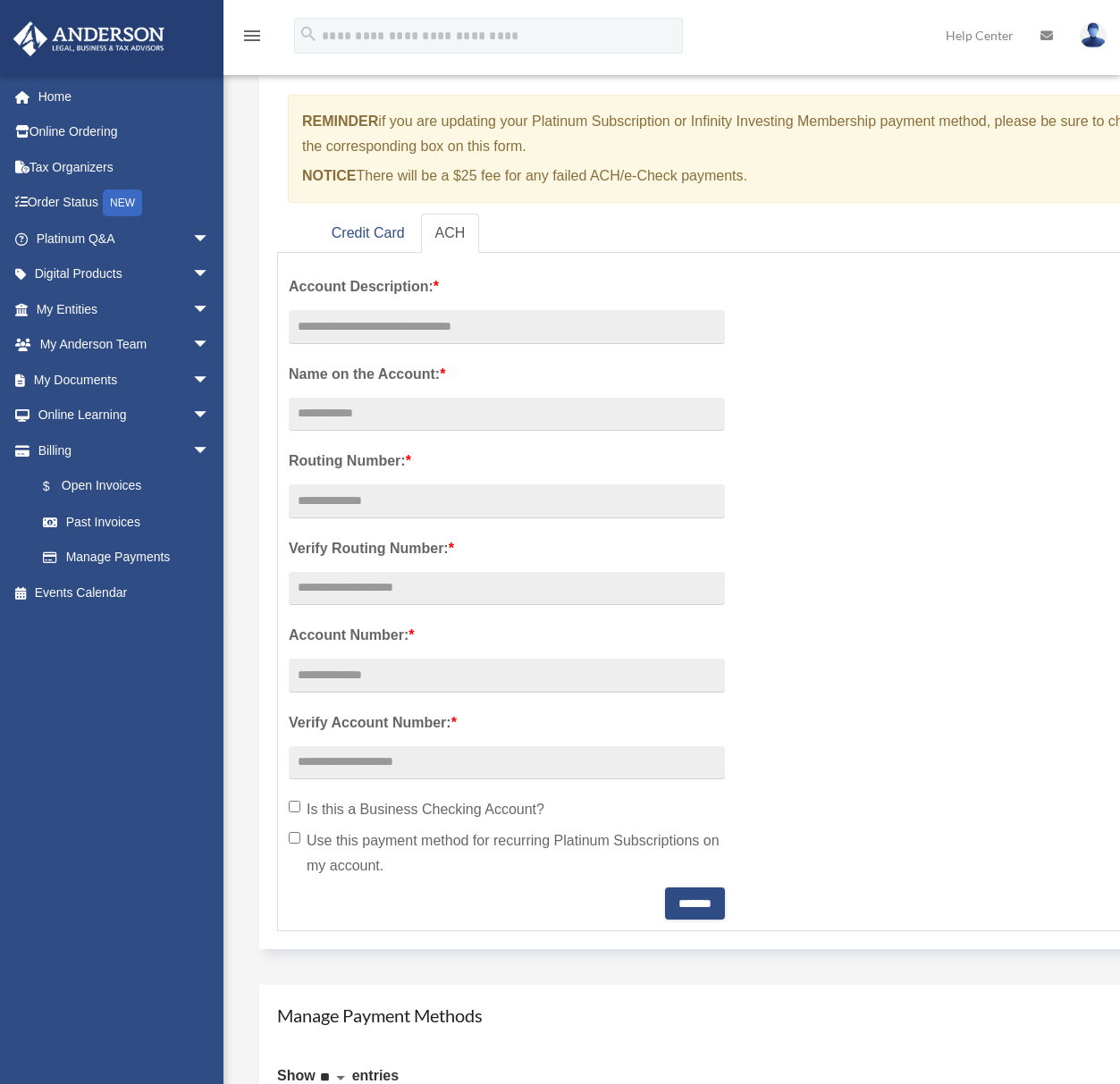
scroll to position [89, 0]
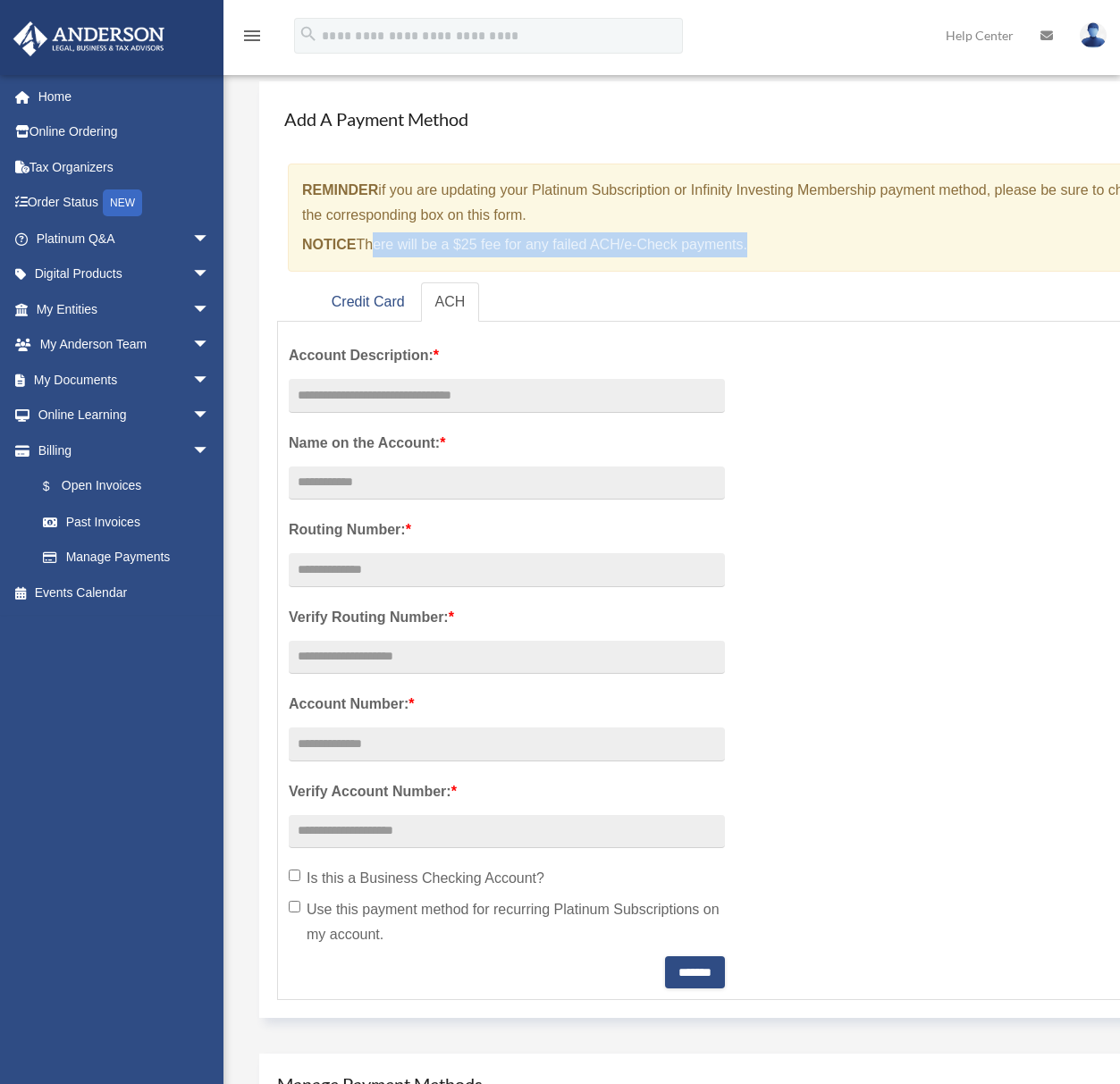
drag, startPoint x: 367, startPoint y: 247, endPoint x: 745, endPoint y: 234, distance: 378.2
click at [746, 234] on p "NOTICE There will be a $25 fee for any failed ACH/e-Check payments." at bounding box center [730, 244] width 855 height 25
click at [811, 187] on div "× REMINDER if you are updating your Platinum Subscription or Infinity Investing…" at bounding box center [739, 218] width 902 height 108
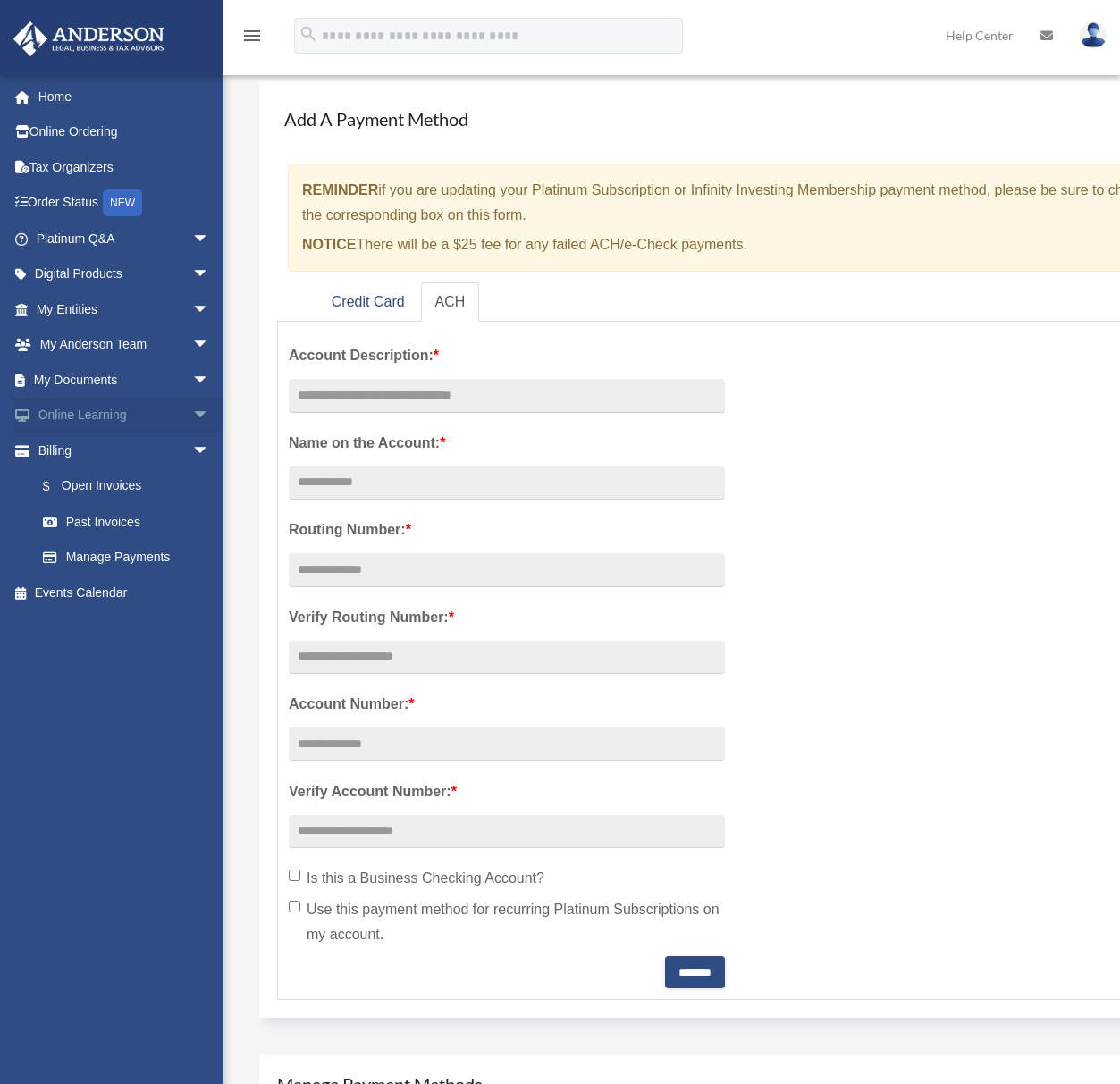
click at [192, 411] on span "arrow_drop_down" at bounding box center [209, 416] width 36 height 37
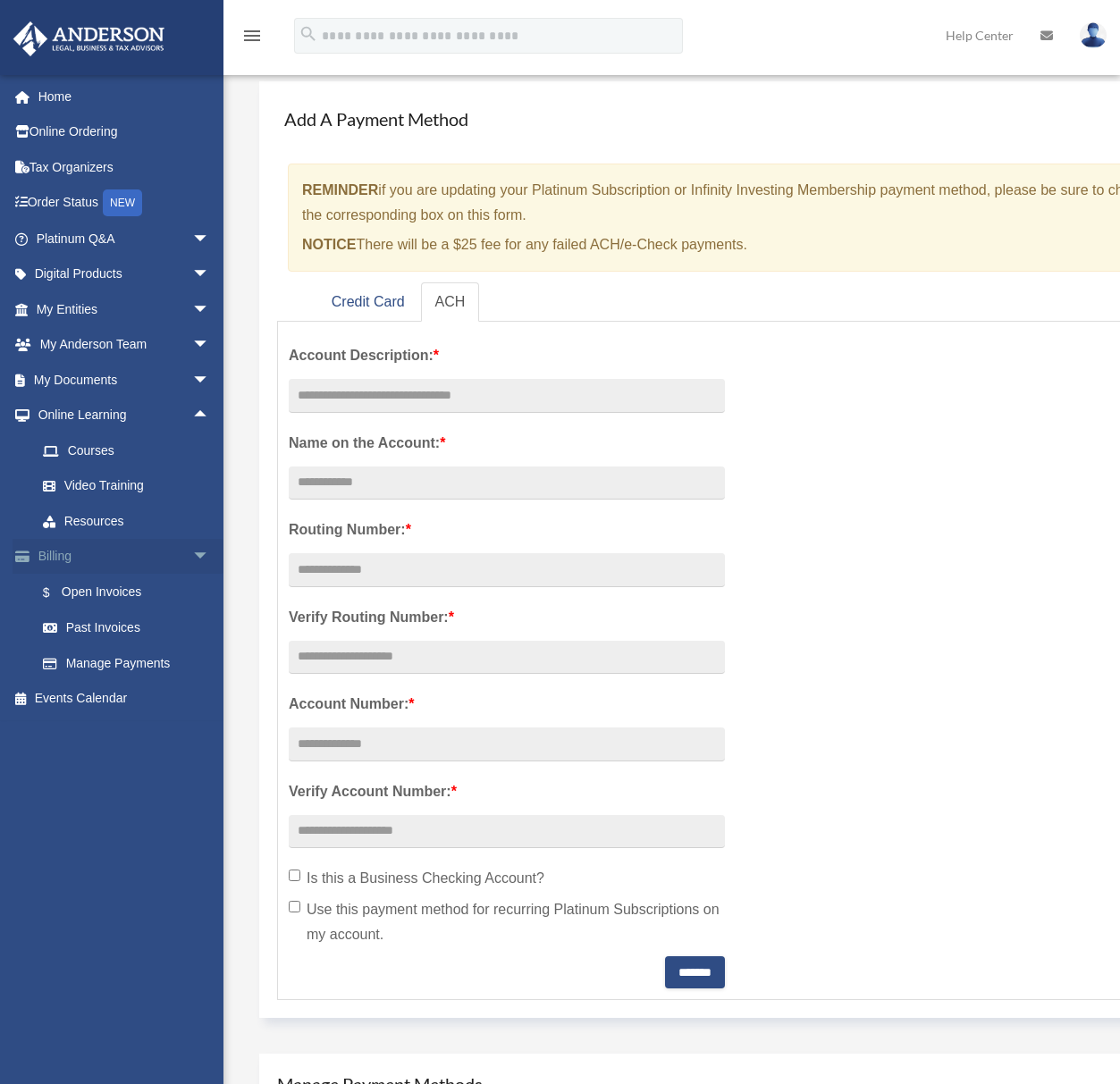
click at [192, 556] on span "arrow_drop_down" at bounding box center [209, 558] width 36 height 37
click at [192, 381] on span "arrow_drop_down" at bounding box center [209, 380] width 36 height 37
click at [192, 344] on span "arrow_drop_down" at bounding box center [209, 345] width 36 height 37
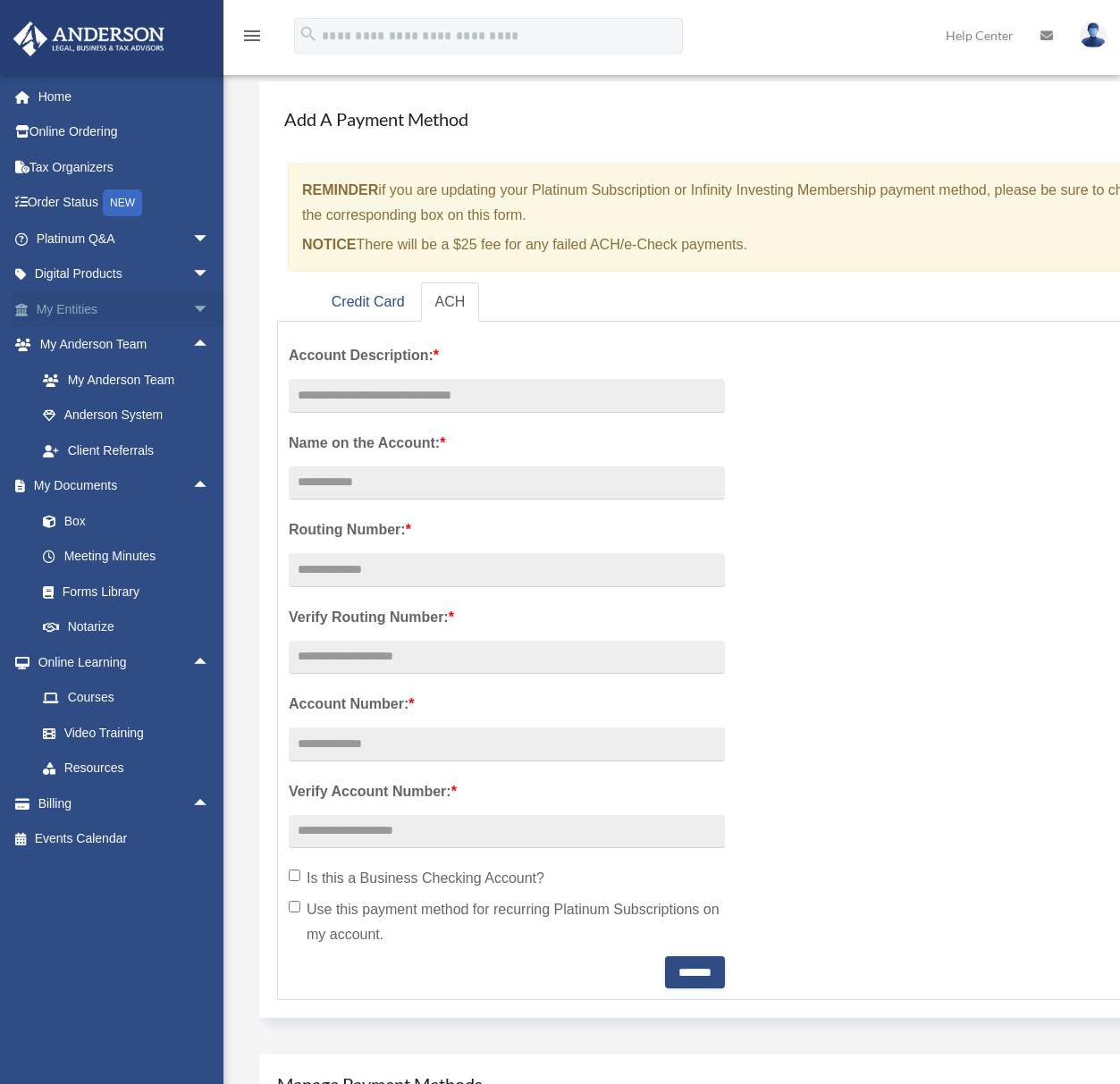
click at [192, 314] on span "arrow_drop_down" at bounding box center [209, 310] width 36 height 37
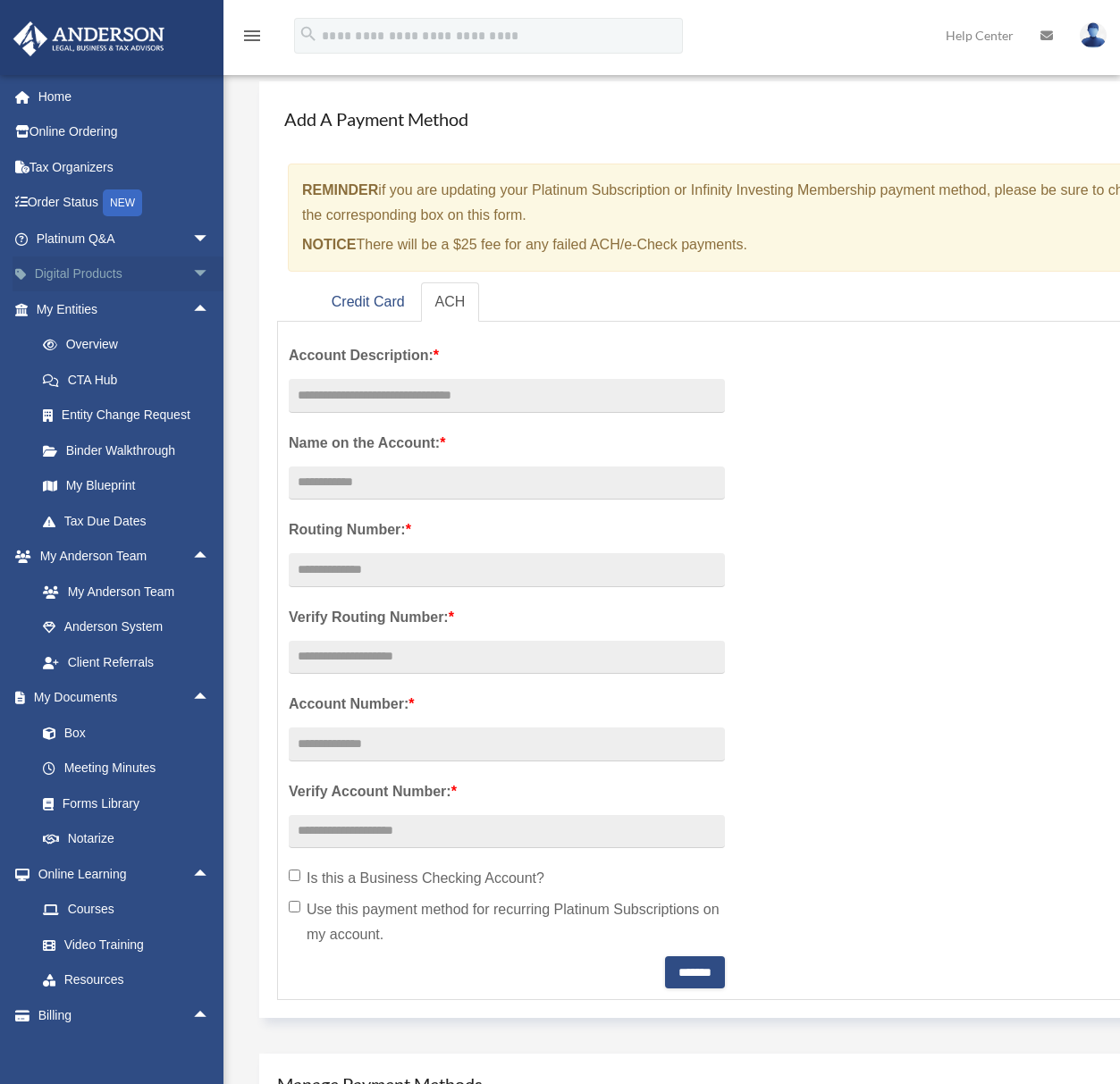
click at [192, 275] on span "arrow_drop_down" at bounding box center [209, 275] width 36 height 37
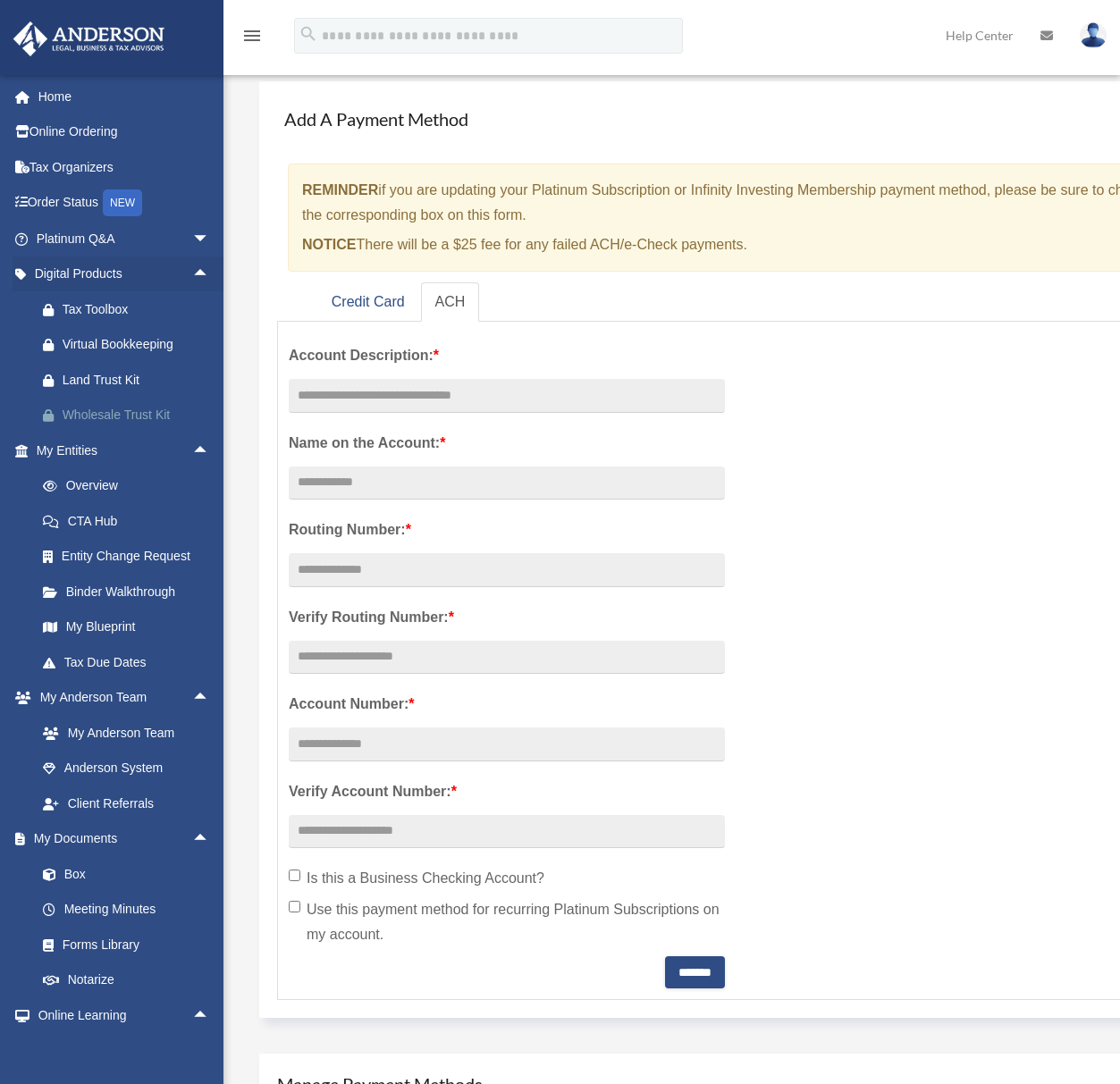
click at [84, 419] on div "Wholesale Trust Kit" at bounding box center [138, 415] width 152 height 22
click at [192, 247] on span "arrow_drop_down" at bounding box center [209, 239] width 36 height 37
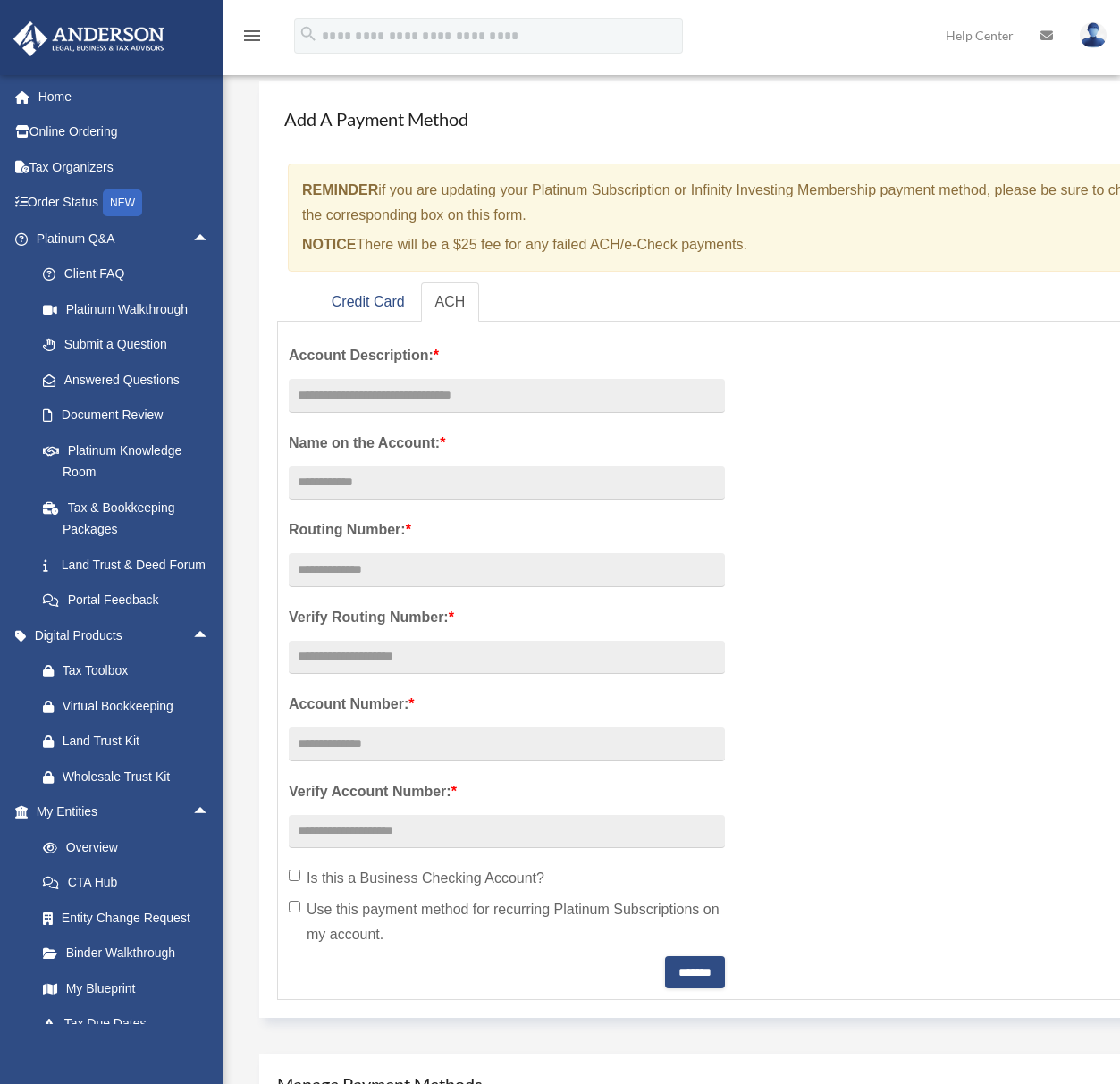
click at [854, 21] on div "menu search Site Menu add tyleraquallo@hotmail.com My Profile Reset Password Lo…" at bounding box center [560, 44] width 1093 height 61
click at [850, 30] on div "menu search Site Menu add tyleraquallo@hotmail.com My Profile Reset Password Lo…" at bounding box center [560, 44] width 1093 height 61
click at [848, 34] on div "menu search Site Menu add tyleraquallo@hotmail.com My Profile Reset Password Lo…" at bounding box center [560, 44] width 1093 height 61
drag, startPoint x: 854, startPoint y: 24, endPoint x: 838, endPoint y: 39, distance: 21.9
click at [854, 25] on div "menu search Site Menu add tyleraquallo@hotmail.com My Profile Reset Password Lo…" at bounding box center [560, 44] width 1093 height 61
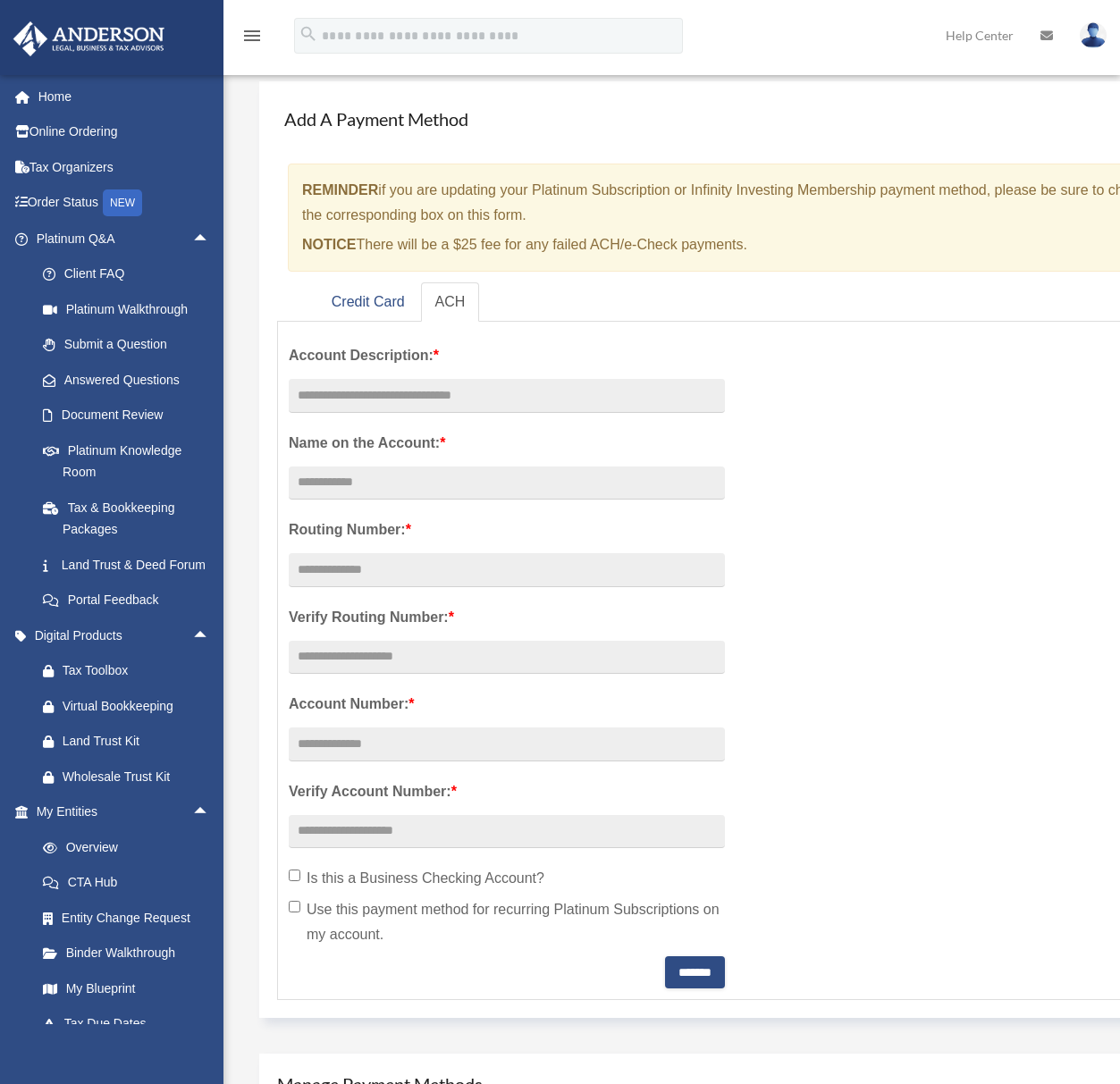
click at [838, 39] on div "menu search Site Menu add tyleraquallo@hotmail.com My Profile Reset Password Lo…" at bounding box center [560, 44] width 1093 height 61
click at [843, 43] on div "menu search Site Menu add tyleraquallo@hotmail.com My Profile Reset Password Lo…" at bounding box center [560, 44] width 1093 height 61
click at [819, 51] on div "menu search Site Menu add tyleraquallo@hotmail.com My Profile Reset Password Lo…" at bounding box center [560, 44] width 1093 height 61
click at [800, 37] on div "menu search Site Menu add tyleraquallo@hotmail.com My Profile Reset Password Lo…" at bounding box center [560, 44] width 1093 height 61
click at [796, 32] on div "menu search Site Menu add tyleraquallo@hotmail.com My Profile Reset Password Lo…" at bounding box center [560, 44] width 1093 height 61
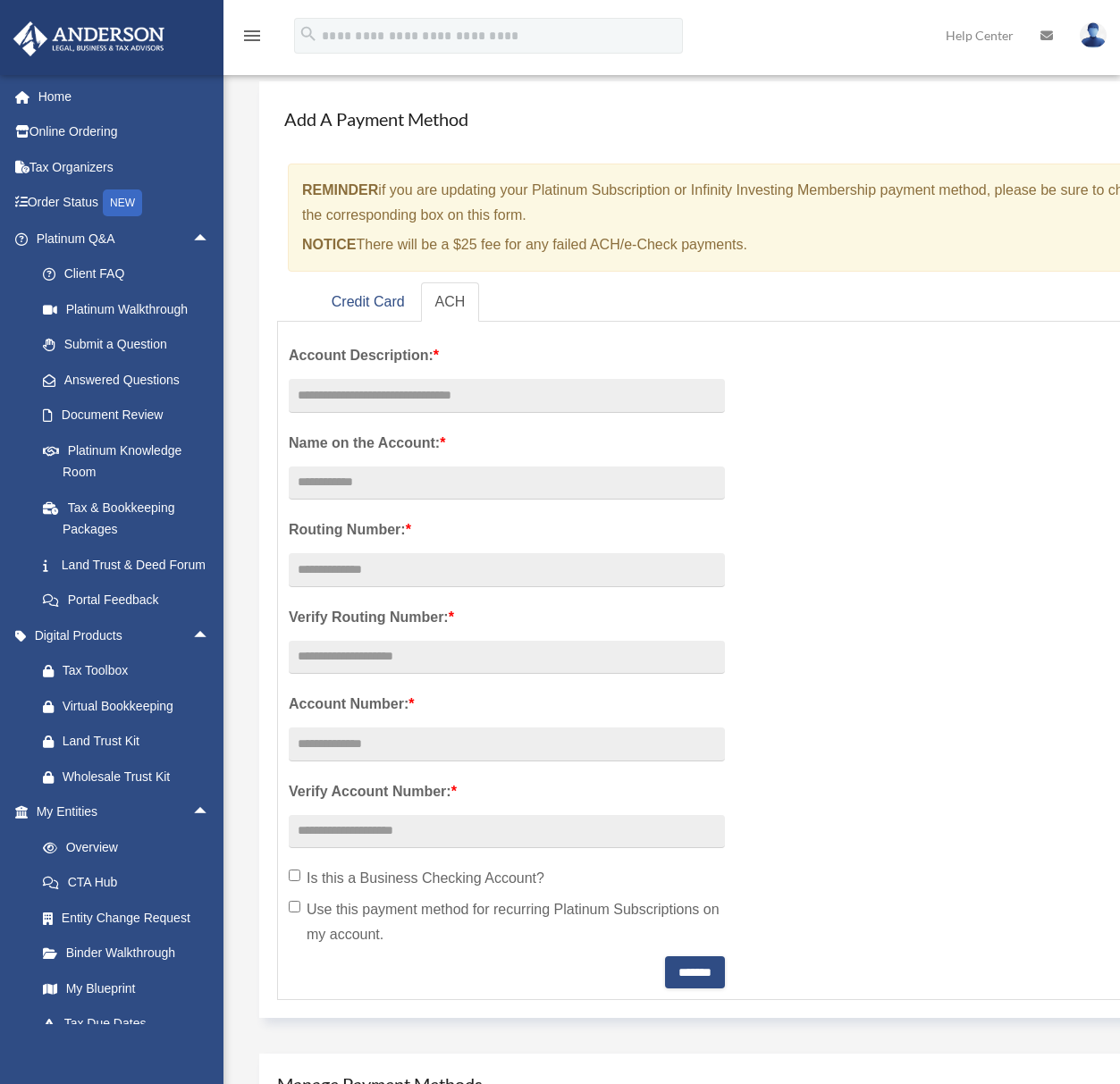
click at [816, 23] on div "menu search Site Menu add tyleraquallo@hotmail.com My Profile Reset Password Lo…" at bounding box center [560, 44] width 1093 height 61
click at [809, 16] on div "menu search Site Menu add tyleraquallo@hotmail.com My Profile Reset Password Lo…" at bounding box center [560, 44] width 1093 height 61
click at [785, 24] on div "menu search Site Menu add tyleraquallo@hotmail.com My Profile Reset Password Lo…" at bounding box center [560, 44] width 1093 height 61
click at [800, 37] on div "menu search Site Menu add tyleraquallo@hotmail.com My Profile Reset Password Lo…" at bounding box center [560, 44] width 1093 height 61
click at [786, 31] on div "menu search Site Menu add tyleraquallo@hotmail.com My Profile Reset Password Lo…" at bounding box center [560, 44] width 1093 height 61
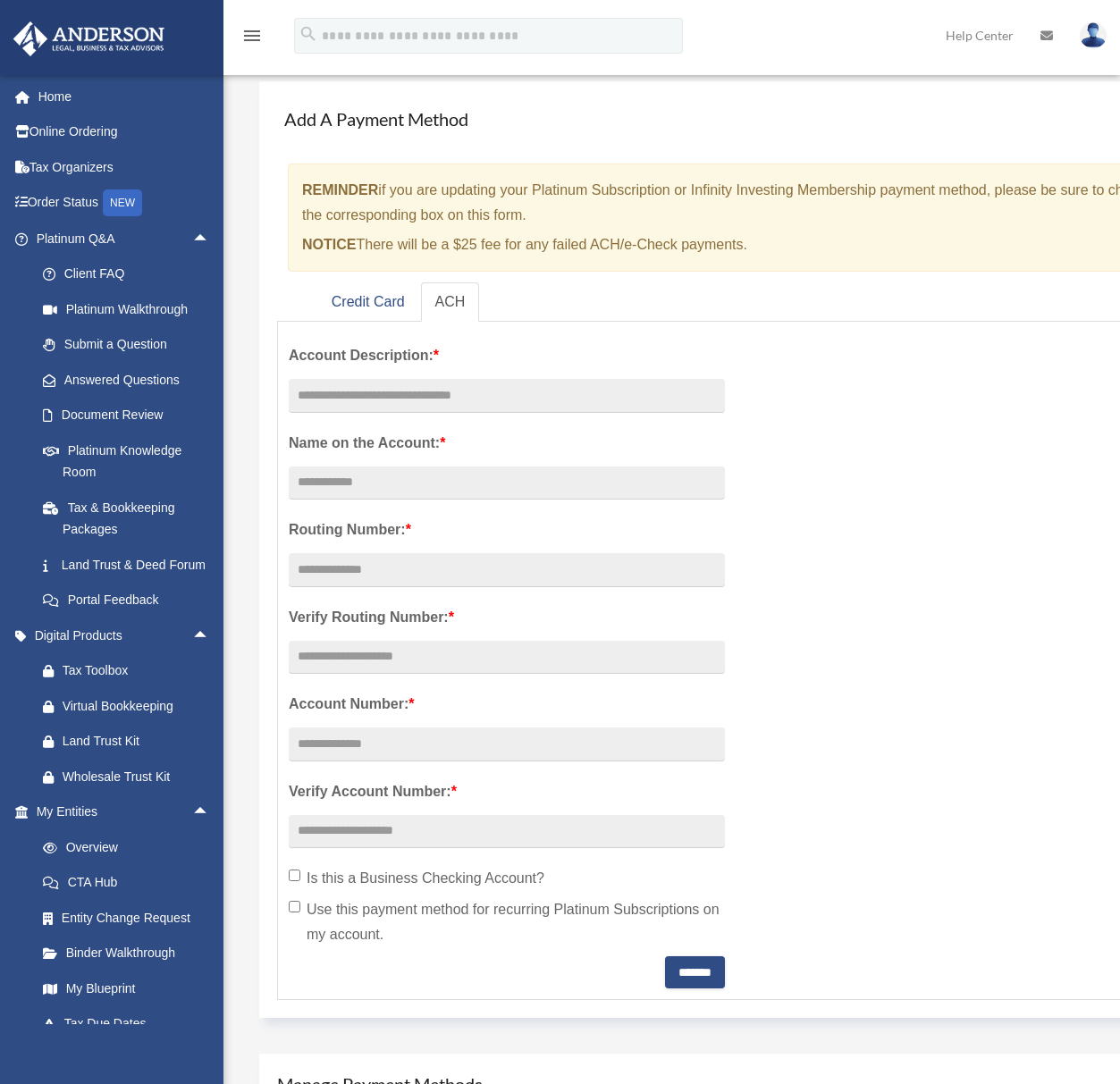
click at [807, 23] on div "menu search Site Menu add tyleraquallo@hotmail.com My Profile Reset Password Lo…" at bounding box center [560, 44] width 1093 height 61
drag, startPoint x: 784, startPoint y: 40, endPoint x: 811, endPoint y: 48, distance: 28.2
click at [787, 40] on div "menu search Site Menu add tyleraquallo@hotmail.com My Profile Reset Password Lo…" at bounding box center [560, 44] width 1093 height 61
click at [811, 48] on div "menu search Site Menu add tyleraquallo@hotmail.com My Profile Reset Password Lo…" at bounding box center [560, 44] width 1093 height 61
click at [809, 26] on div "menu search Site Menu add tyleraquallo@hotmail.com My Profile Reset Password Lo…" at bounding box center [560, 44] width 1093 height 61
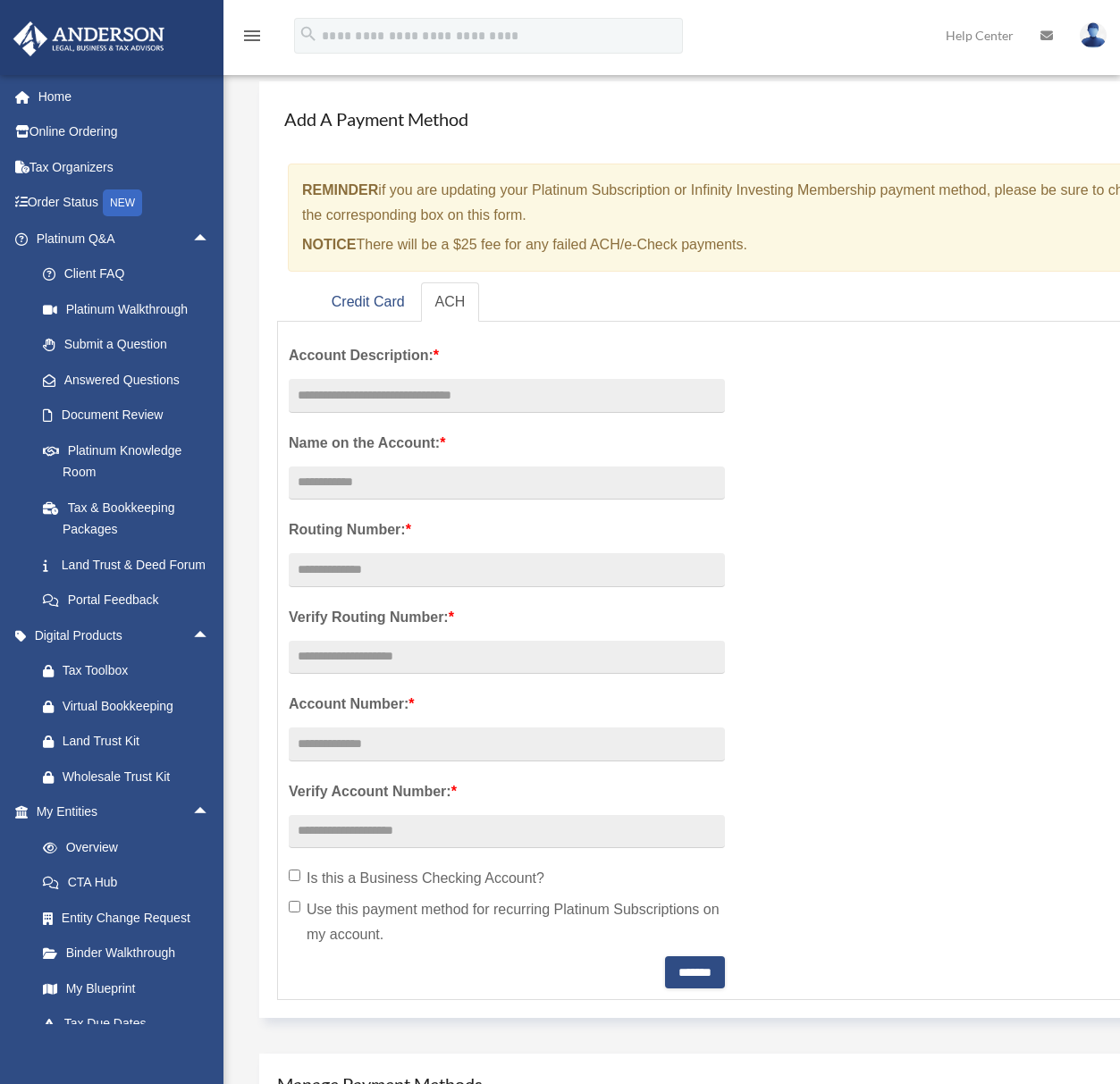
click at [764, 36] on div "menu search Site Menu add tyleraquallo@hotmail.com My Profile Reset Password Lo…" at bounding box center [560, 44] width 1093 height 61
click at [824, 54] on div "menu search Site Menu add tyleraquallo@hotmail.com My Profile Reset Password Lo…" at bounding box center [560, 44] width 1093 height 61
click at [773, 38] on div "menu search Site Menu add tyleraquallo@hotmail.com My Profile Reset Password Lo…" at bounding box center [560, 44] width 1093 height 61
click at [818, 20] on div "menu search Site Menu add tyleraquallo@hotmail.com My Profile Reset Password Lo…" at bounding box center [560, 44] width 1093 height 61
drag, startPoint x: 776, startPoint y: 40, endPoint x: 796, endPoint y: 51, distance: 22.8
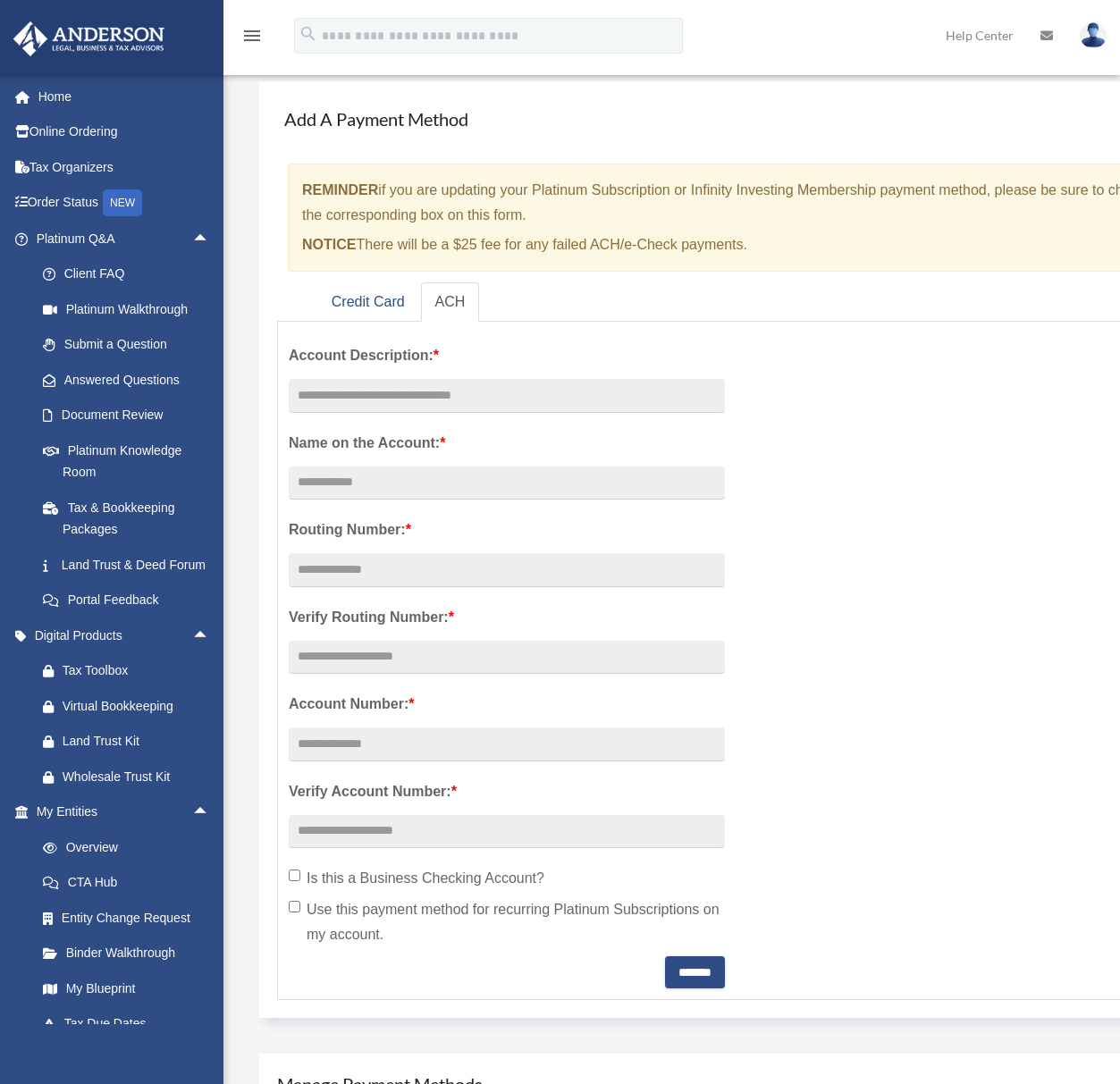
click at [777, 40] on div "menu search Site Menu add tyleraquallo@hotmail.com My Profile Reset Password Lo…" at bounding box center [560, 44] width 1093 height 61
click at [841, 65] on div "menu search Site Menu add tyleraquallo@hotmail.com My Profile Reset Password Lo…" at bounding box center [560, 44] width 1093 height 61
drag, startPoint x: 788, startPoint y: 42, endPoint x: 798, endPoint y: 39, distance: 10.4
click at [788, 42] on div "menu search Site Menu add tyleraquallo@hotmail.com My Profile Reset Password Lo…" at bounding box center [560, 44] width 1093 height 61
click at [830, 24] on div "menu search Site Menu add tyleraquallo@hotmail.com My Profile Reset Password Lo…" at bounding box center [560, 44] width 1093 height 61
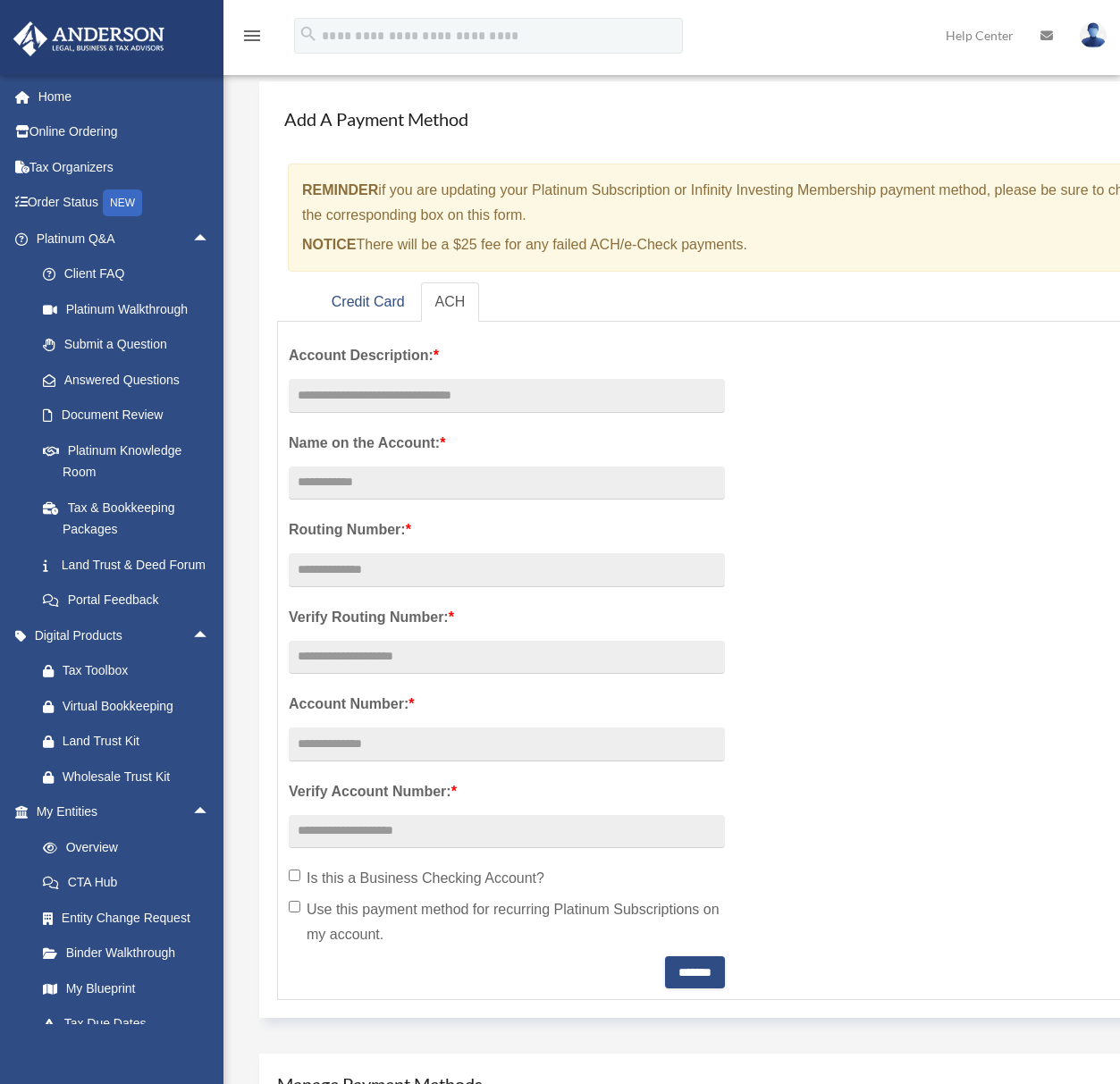
drag, startPoint x: 787, startPoint y: 45, endPoint x: 808, endPoint y: 47, distance: 21.1
click at [790, 44] on div "menu search Site Menu add tyleraquallo@hotmail.com My Profile Reset Password Lo…" at bounding box center [560, 44] width 1093 height 61
click at [841, 54] on div "menu search Site Menu add tyleraquallo@hotmail.com My Profile Reset Password Lo…" at bounding box center [560, 44] width 1093 height 61
drag, startPoint x: 806, startPoint y: 42, endPoint x: 829, endPoint y: 28, distance: 26.9
click at [807, 42] on div "menu search Site Menu add tyleraquallo@hotmail.com My Profile Reset Password Lo…" at bounding box center [560, 44] width 1093 height 61
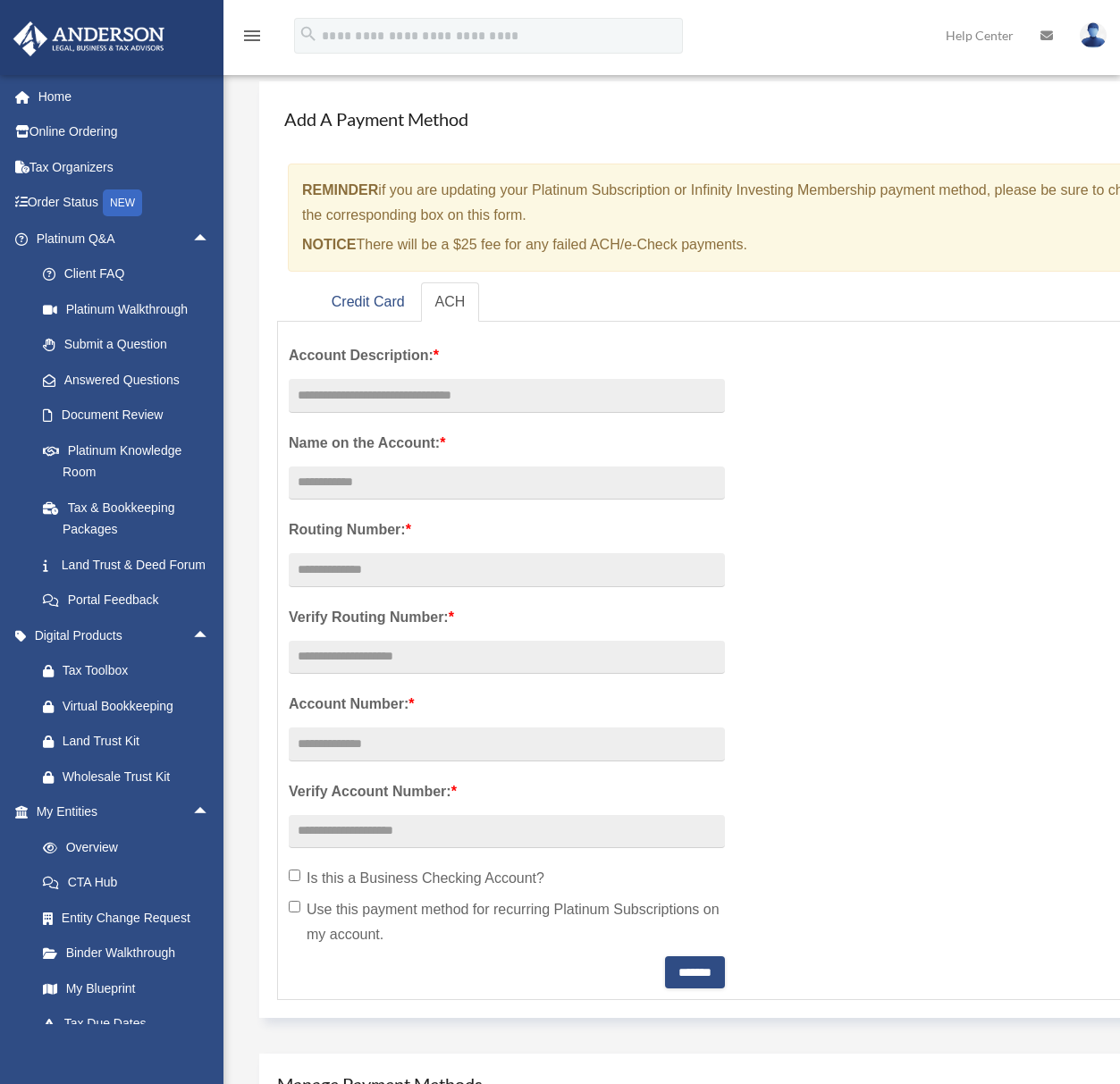
click at [830, 27] on div "menu search Site Menu add tyleraquallo@hotmail.com My Profile Reset Password Lo…" at bounding box center [560, 44] width 1093 height 61
click at [803, 40] on div "menu search Site Menu add tyleraquallo@hotmail.com My Profile Reset Password Lo…" at bounding box center [560, 44] width 1093 height 61
click at [835, 48] on div "menu search Site Menu add tyleraquallo@hotmail.com My Profile Reset Password Lo…" at bounding box center [560, 44] width 1093 height 61
click at [797, 34] on div "menu search Site Menu add tyleraquallo@hotmail.com My Profile Reset Password Lo…" at bounding box center [560, 44] width 1093 height 61
click at [829, 21] on div "menu search Site Menu add tyleraquallo@hotmail.com My Profile Reset Password Lo…" at bounding box center [560, 44] width 1093 height 61
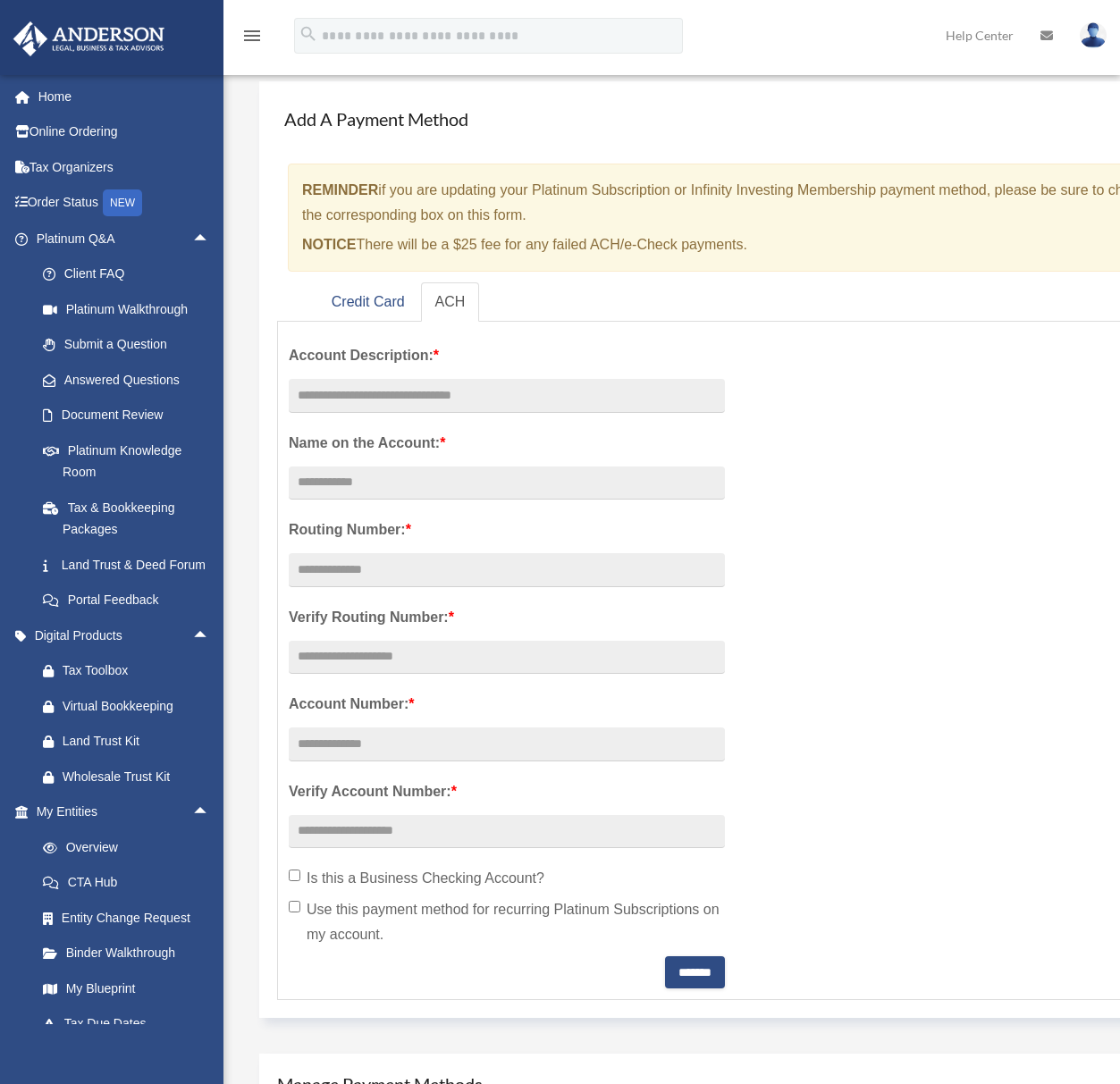
drag, startPoint x: 812, startPoint y: 34, endPoint x: 836, endPoint y: 40, distance: 24.7
click at [812, 34] on div "menu search Site Menu add tyleraquallo@hotmail.com My Profile Reset Password Lo…" at bounding box center [560, 44] width 1093 height 61
click at [837, 40] on div "menu search Site Menu add tyleraquallo@hotmail.com My Profile Reset Password Lo…" at bounding box center [560, 44] width 1093 height 61
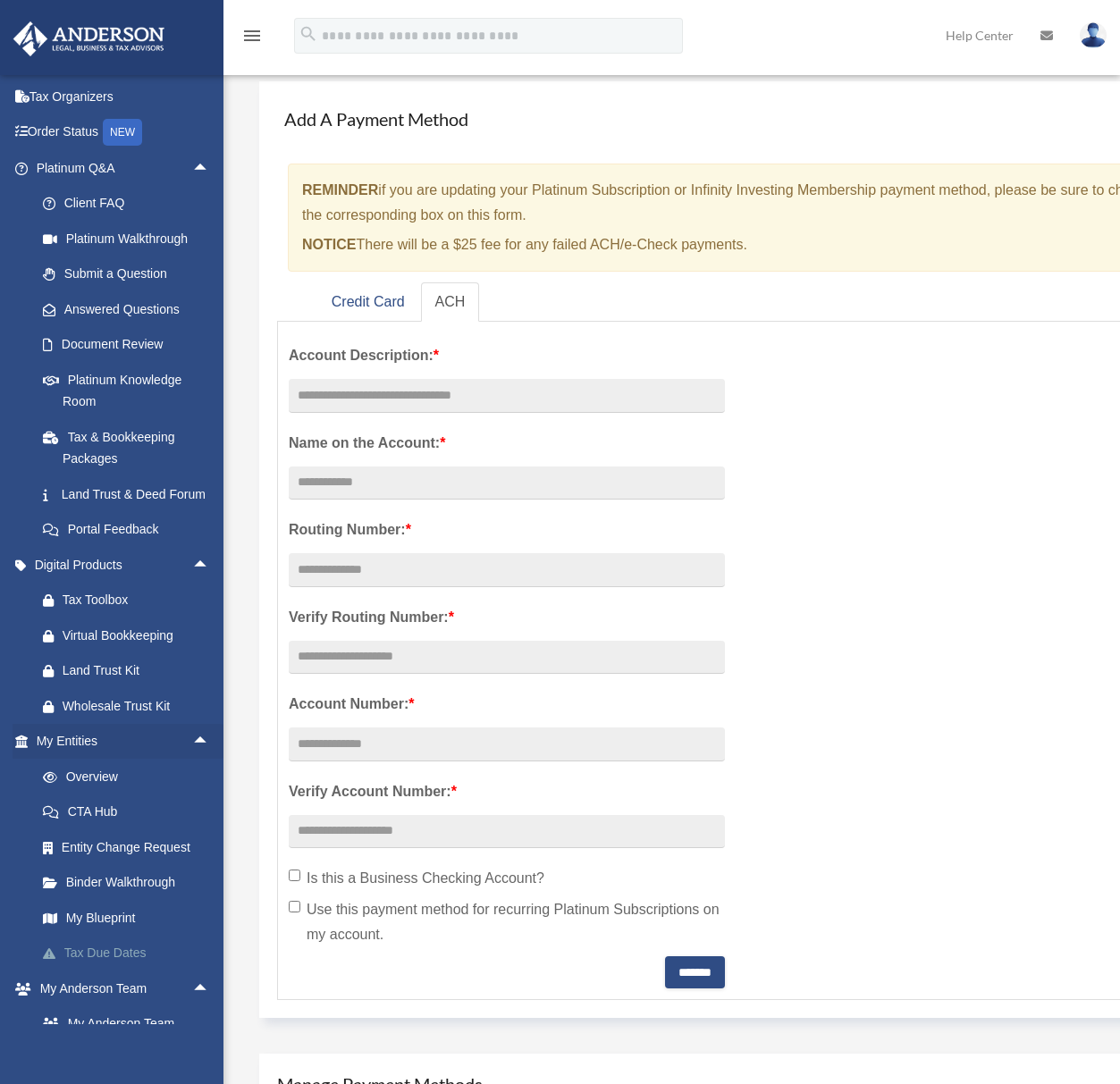
scroll to position [73, 0]
click at [105, 933] on link "My Blueprint" at bounding box center [130, 915] width 212 height 36
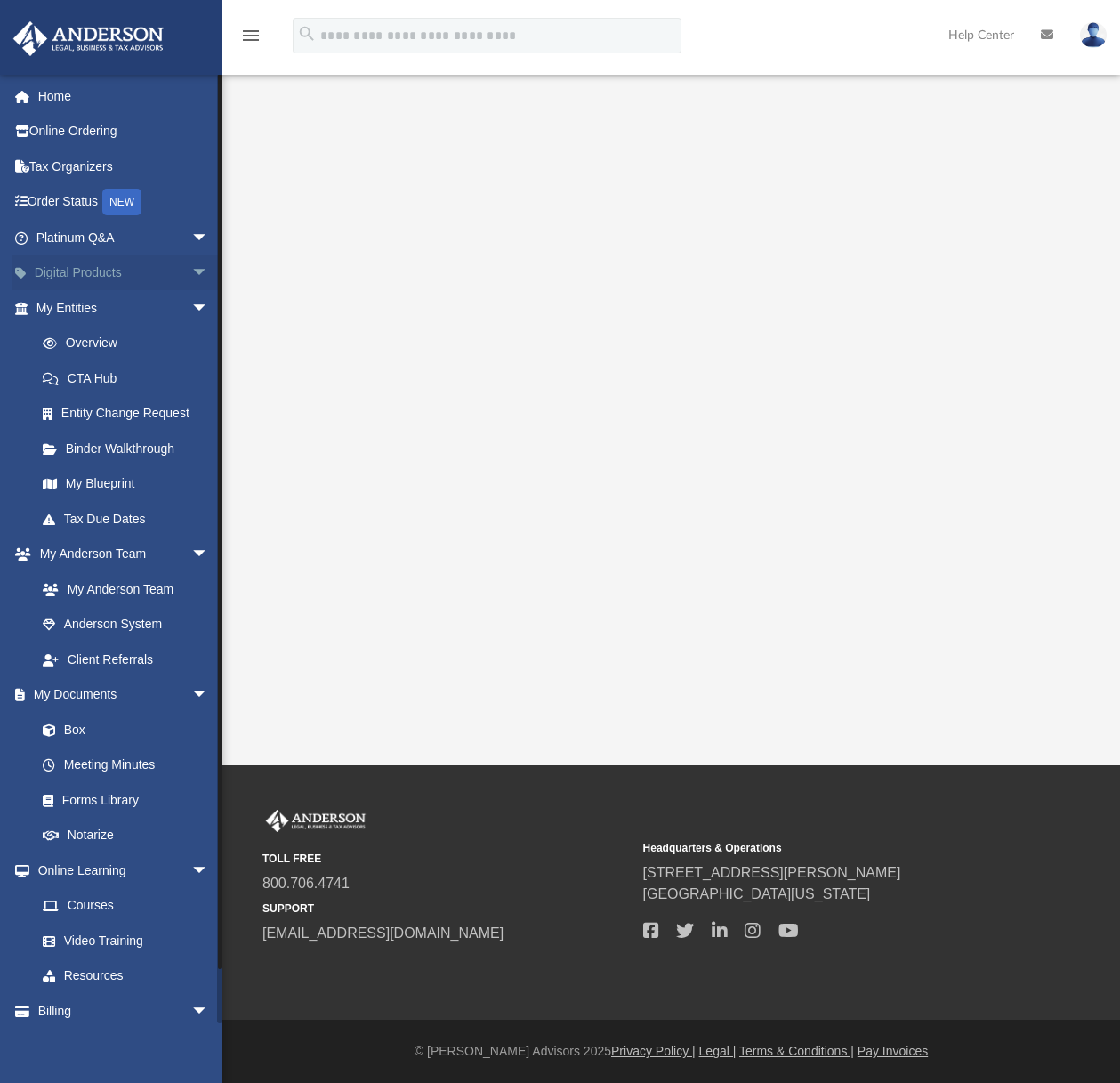
click at [191, 277] on span "arrow_drop_down" at bounding box center [208, 273] width 36 height 37
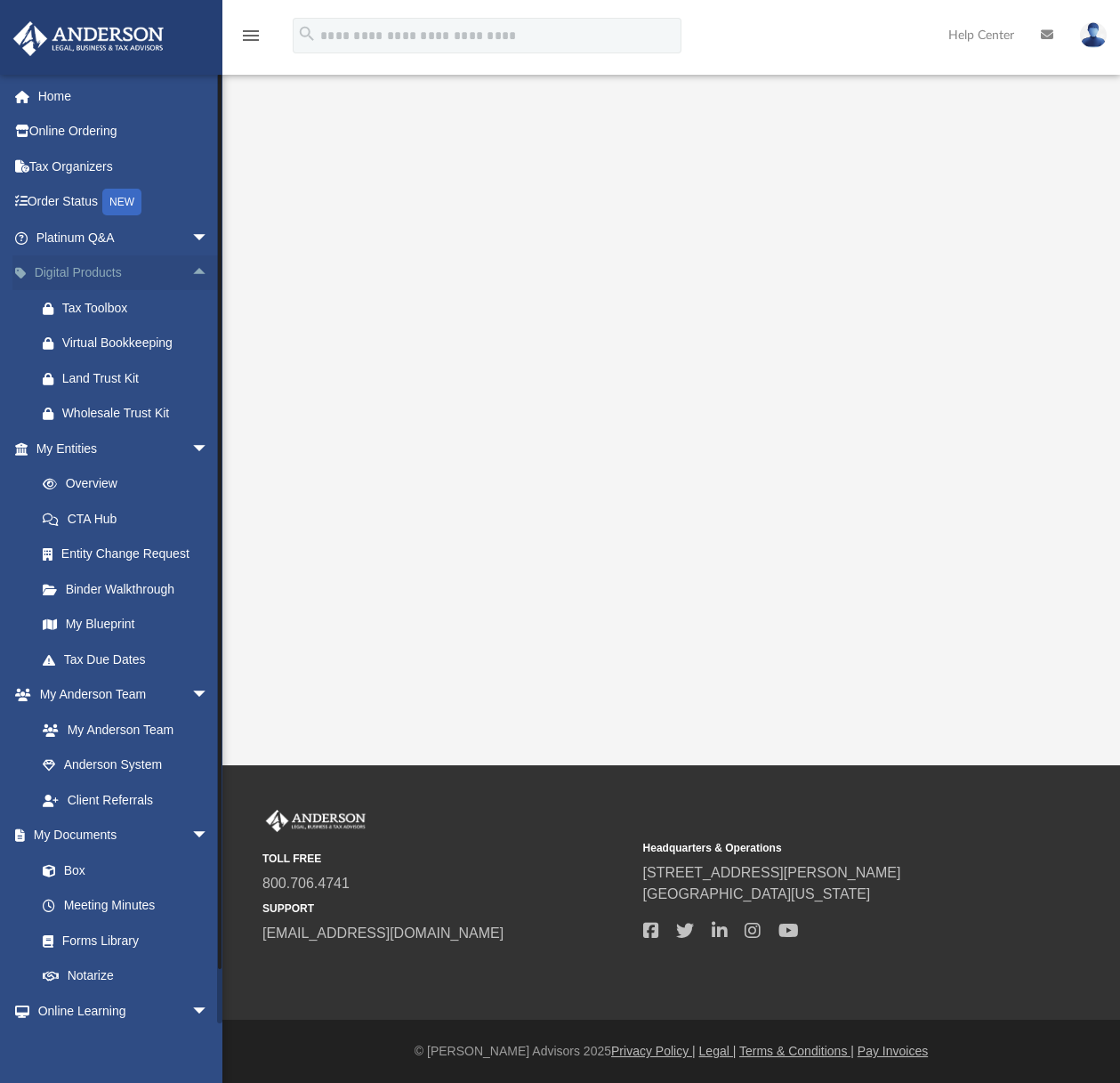
click at [191, 273] on span "arrow_drop_up" at bounding box center [208, 273] width 36 height 37
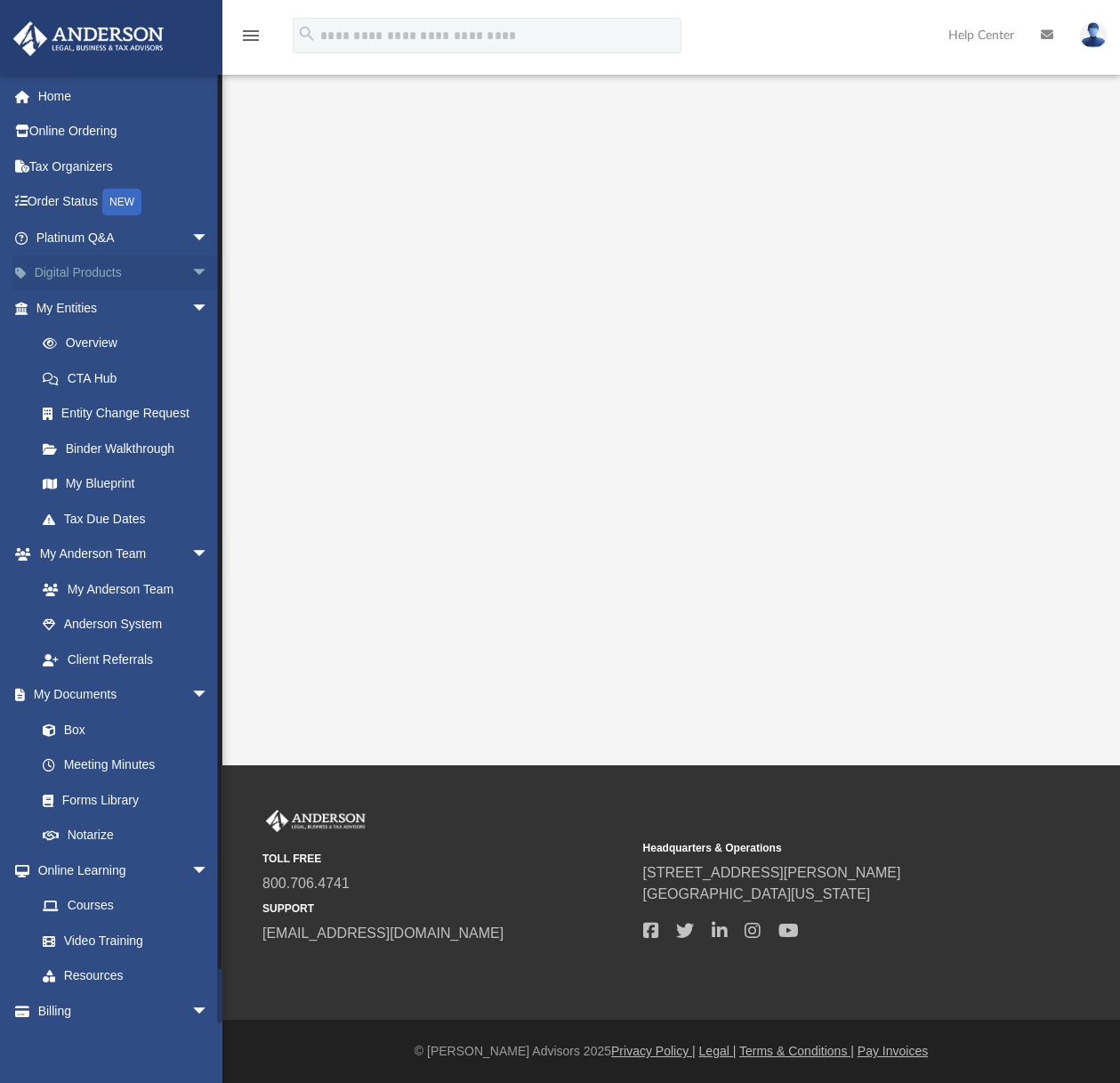
click at [191, 273] on span "arrow_drop_down" at bounding box center [208, 273] width 36 height 37
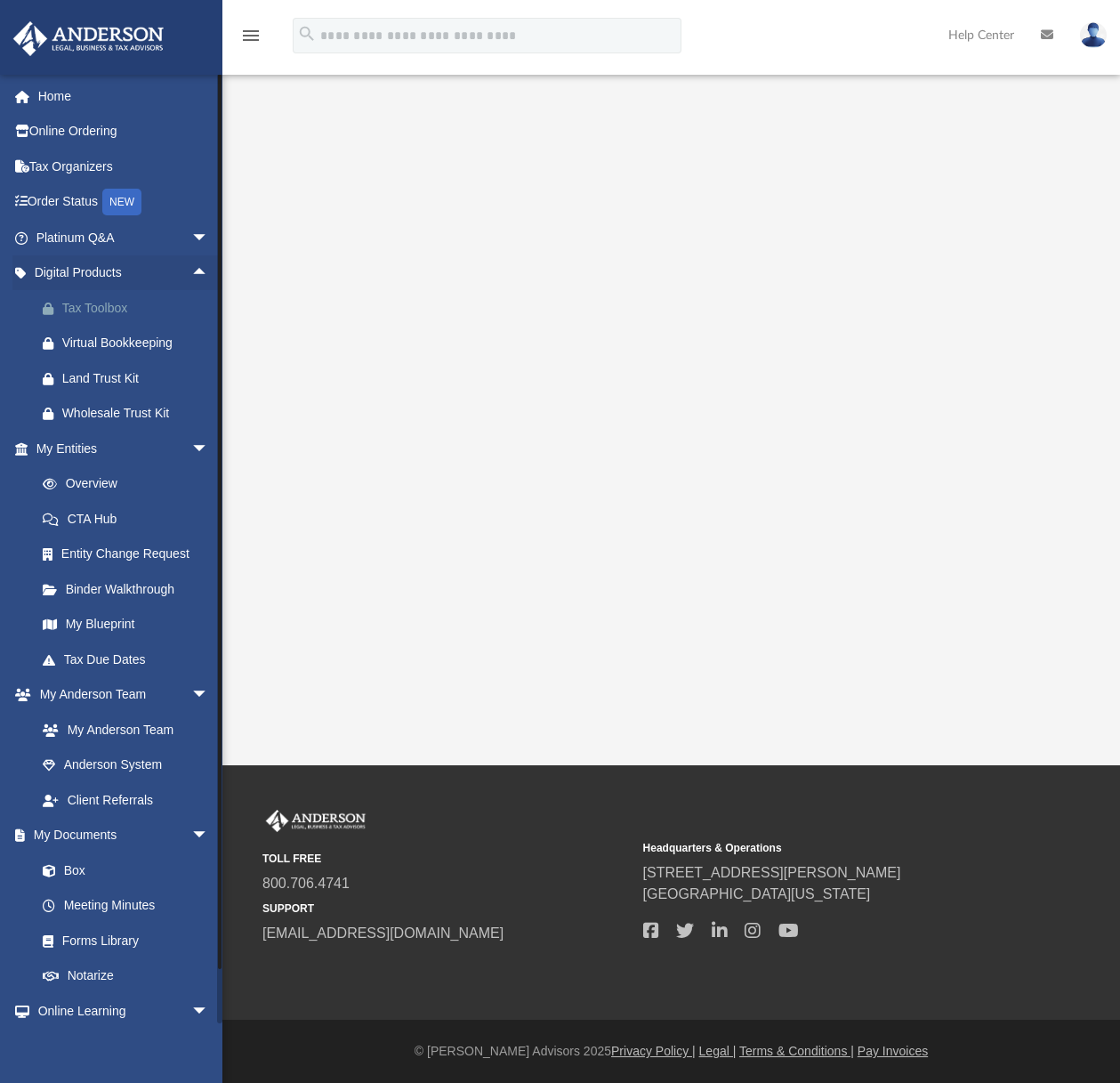
click at [99, 314] on div "Tax Toolbox" at bounding box center [137, 308] width 151 height 22
click at [191, 703] on span "arrow_drop_down" at bounding box center [208, 695] width 36 height 37
click at [130, 875] on link "Notarize" at bounding box center [130, 870] width 211 height 36
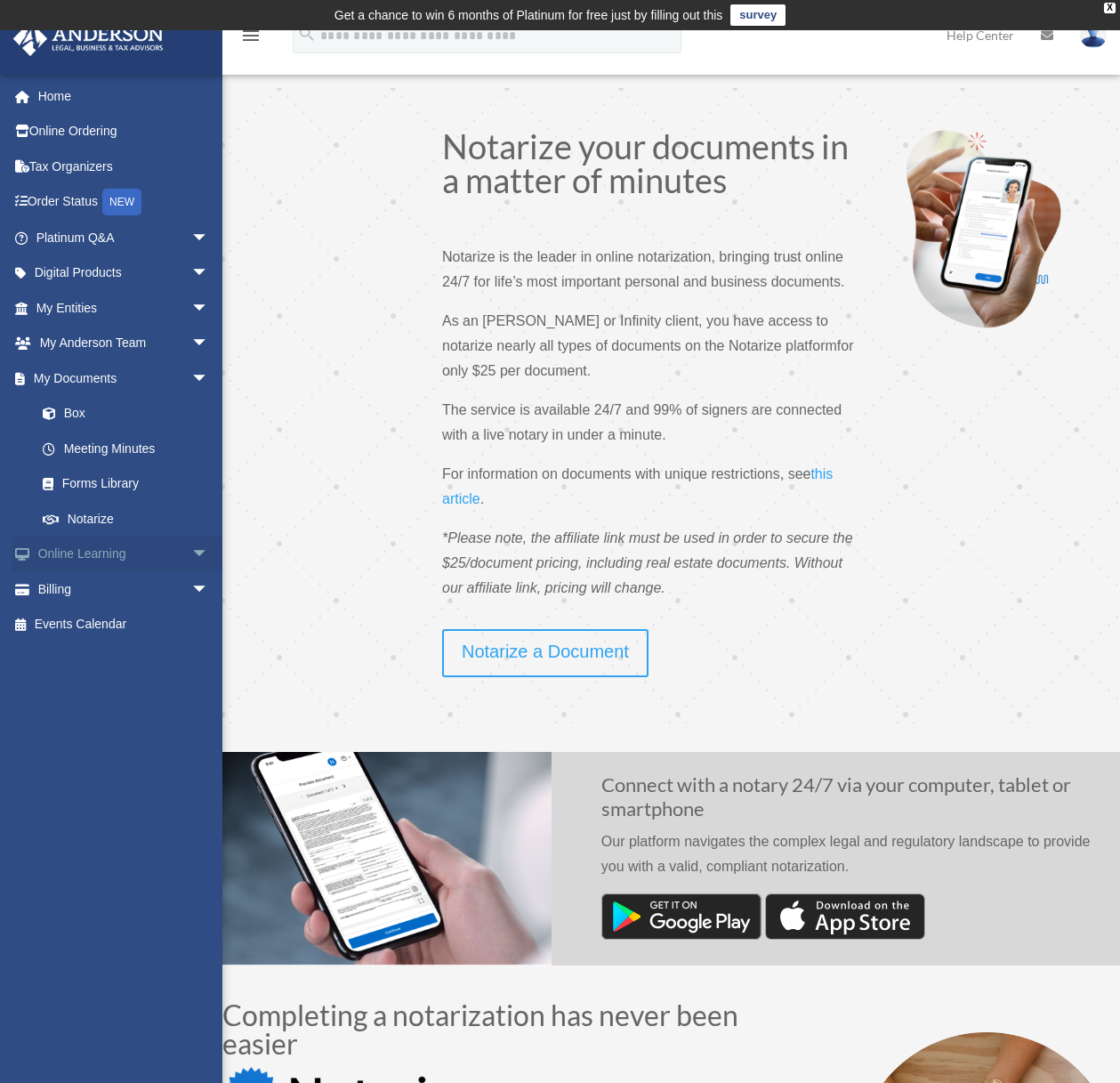
click at [191, 550] on span "arrow_drop_down" at bounding box center [208, 555] width 36 height 37
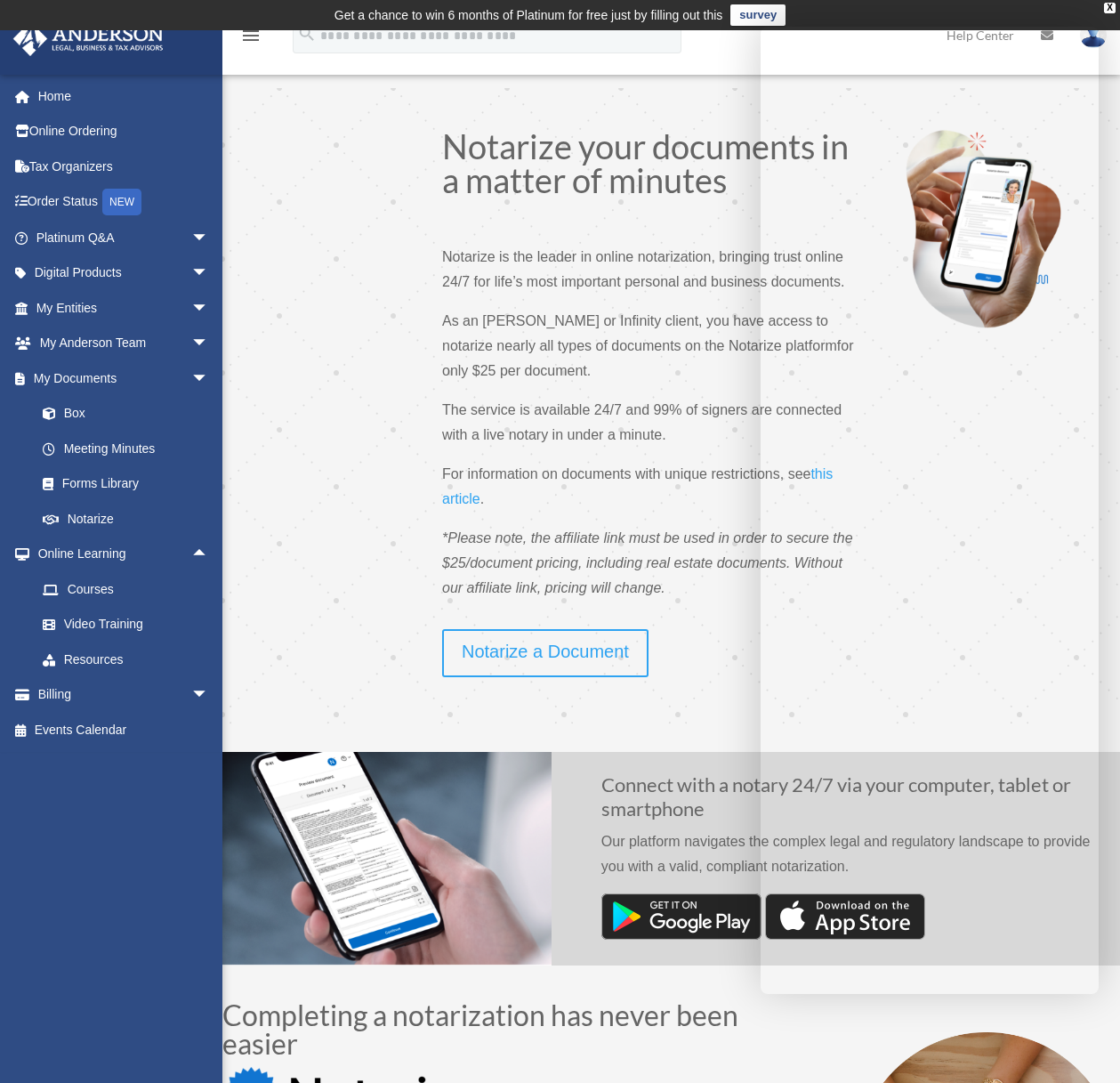
click at [432, 276] on div "Notarize your documents in a matter of minutes Notarize is the leader in online…" at bounding box center [567, 379] width 581 height 500
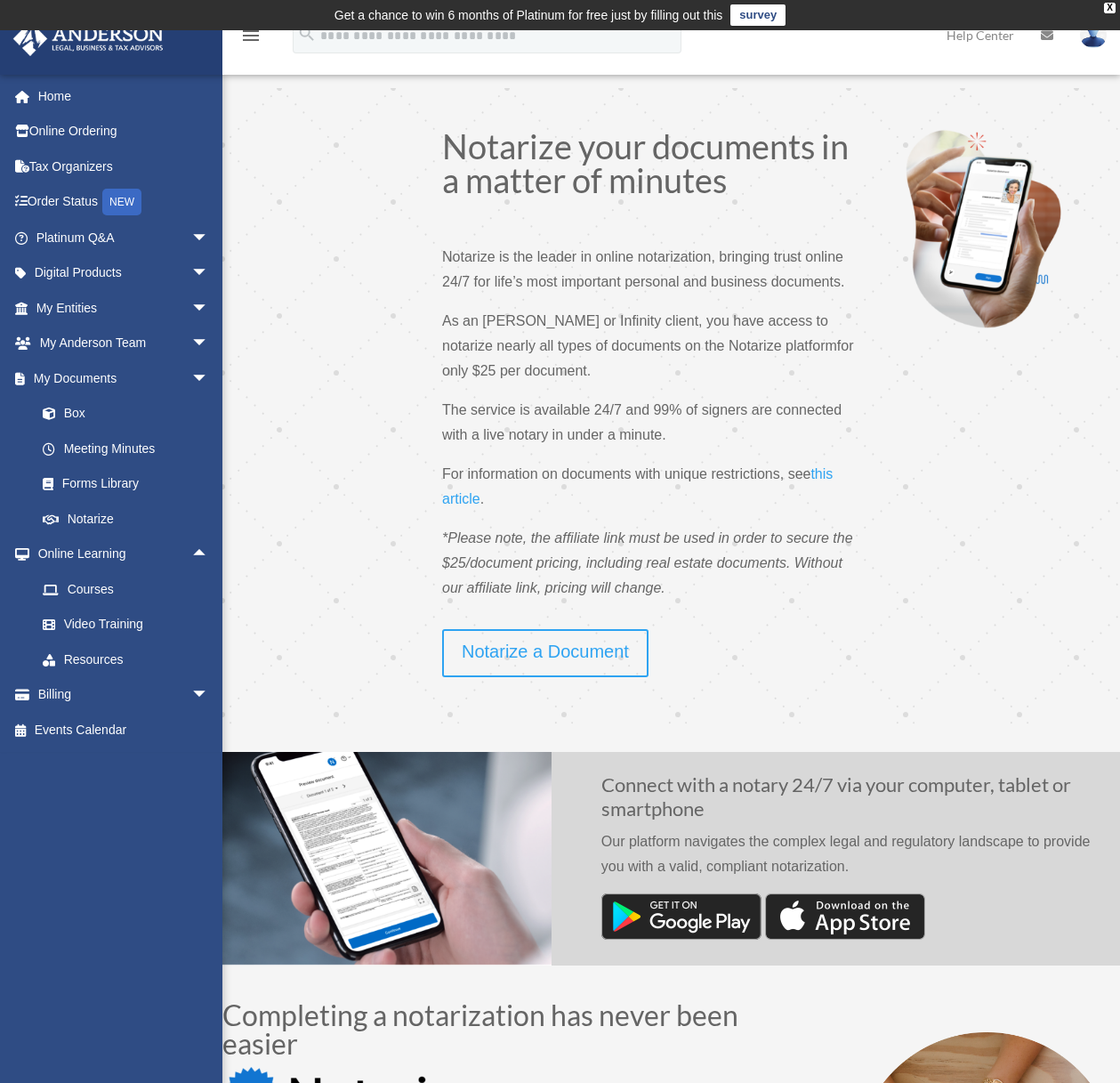
click at [981, 392] on span at bounding box center [671, 406] width 898 height 638
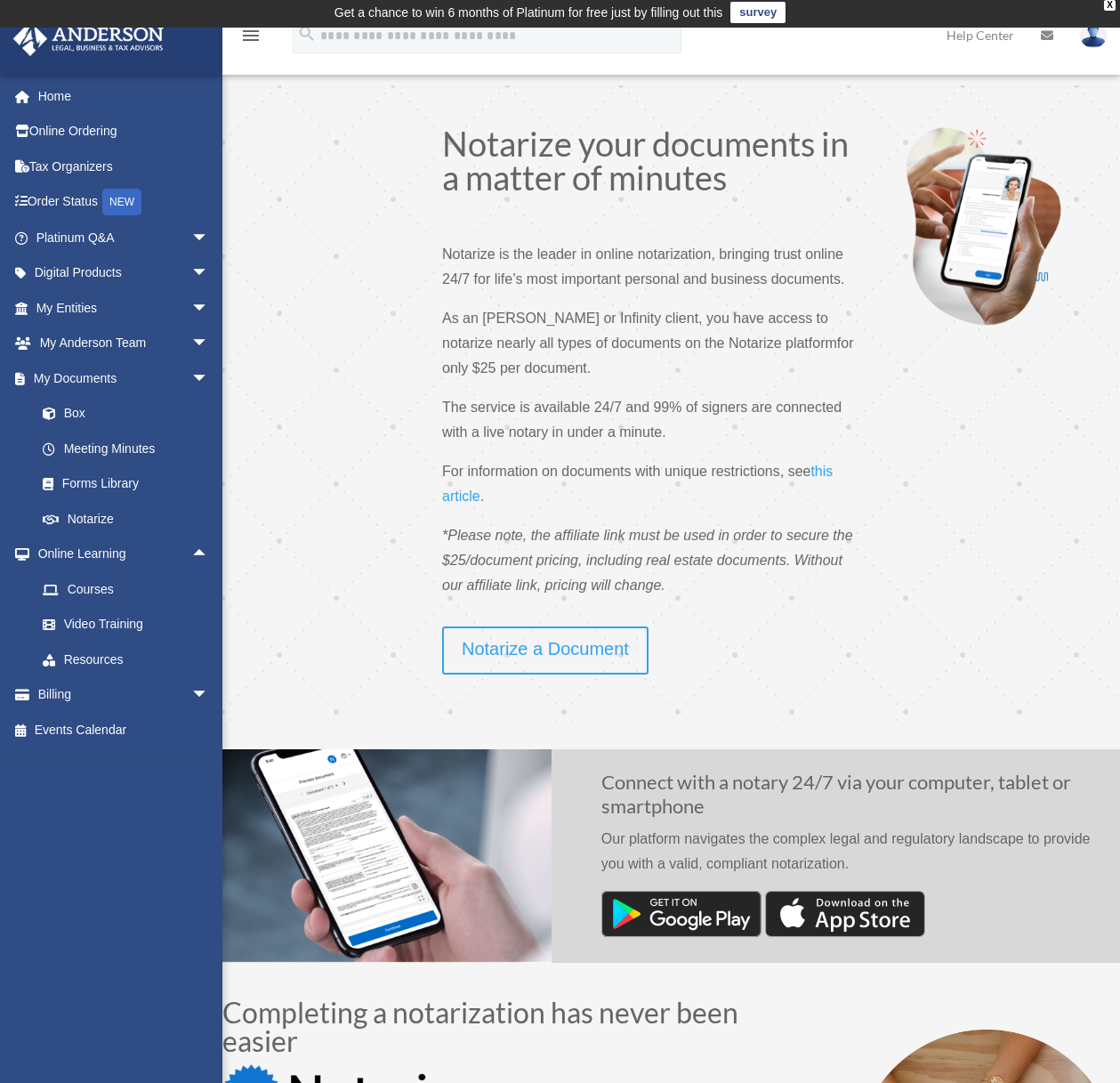
scroll to position [4, 0]
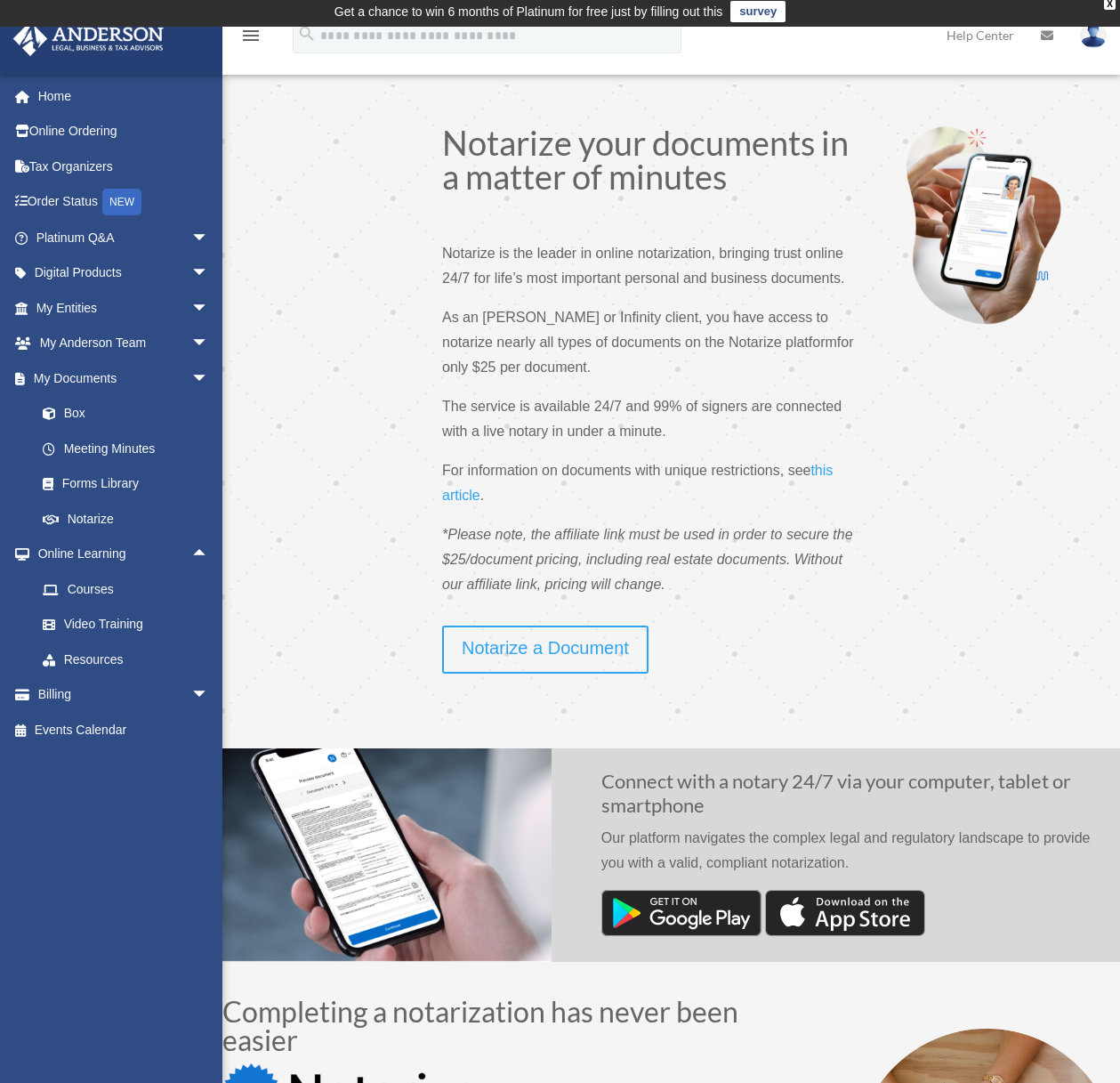
click at [823, 468] on span "this article" at bounding box center [637, 483] width 390 height 40
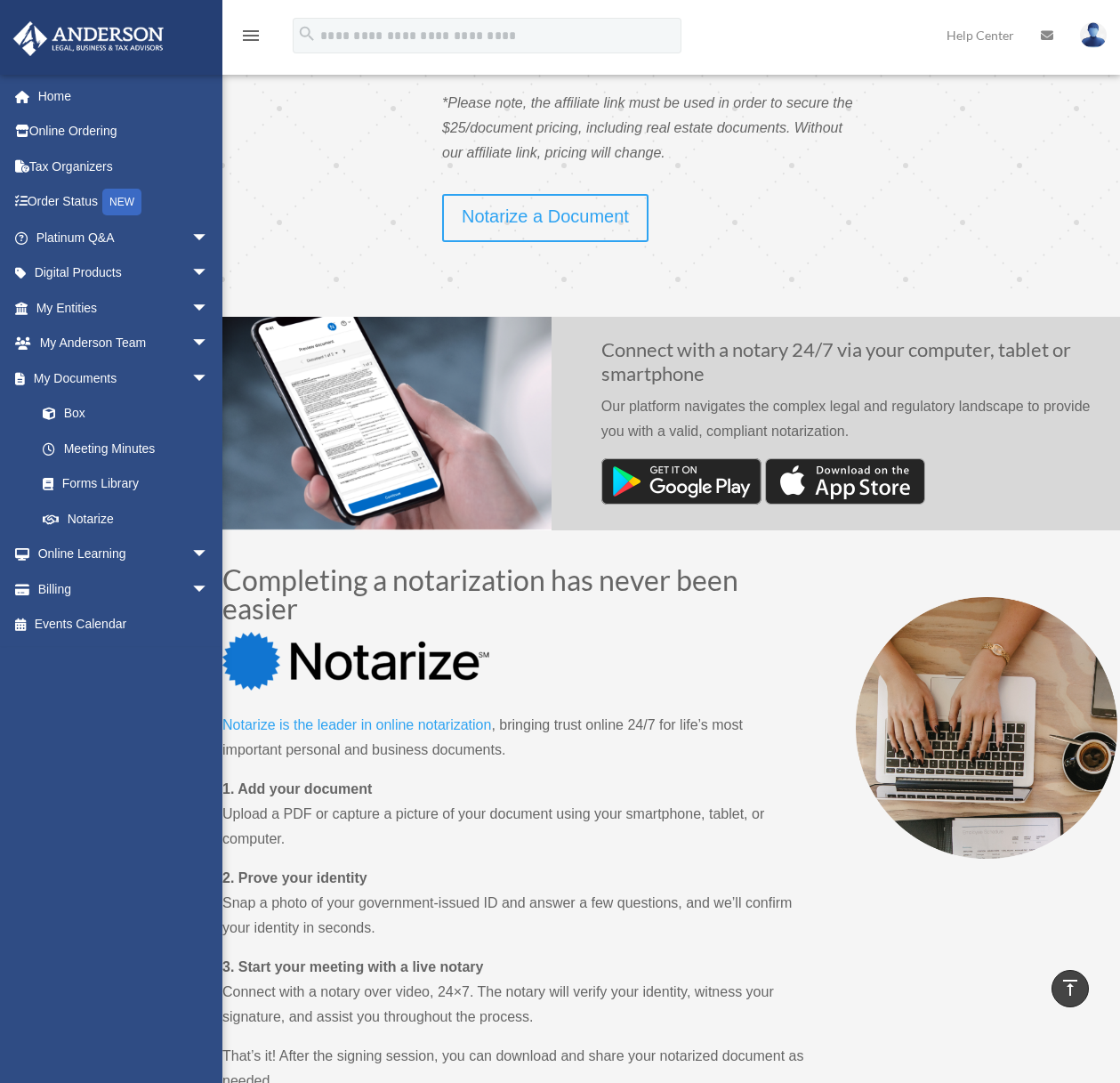
scroll to position [1082, 0]
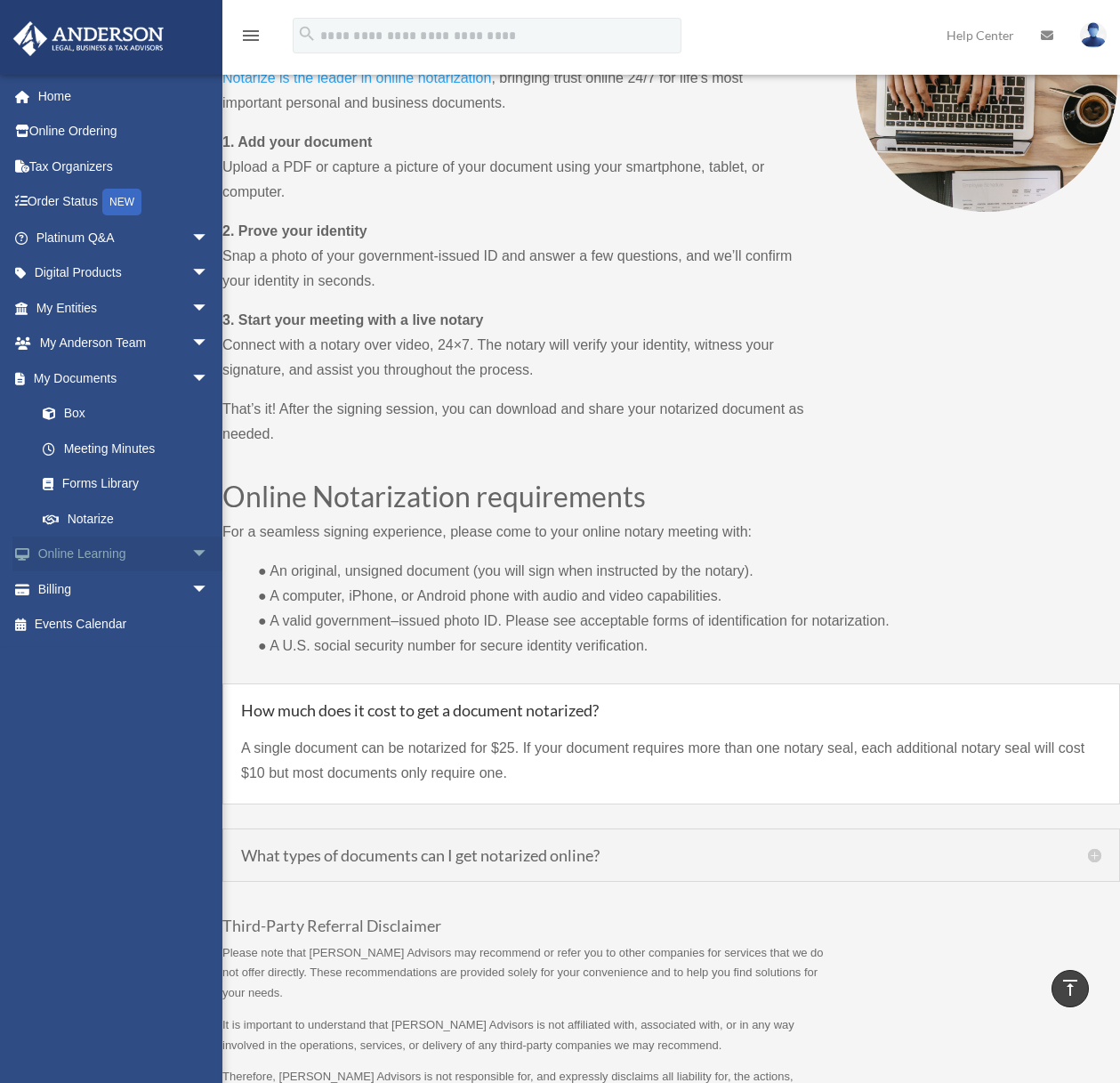
click at [191, 548] on span "arrow_drop_down" at bounding box center [208, 555] width 36 height 37
click at [97, 657] on link "Resources" at bounding box center [130, 659] width 211 height 36
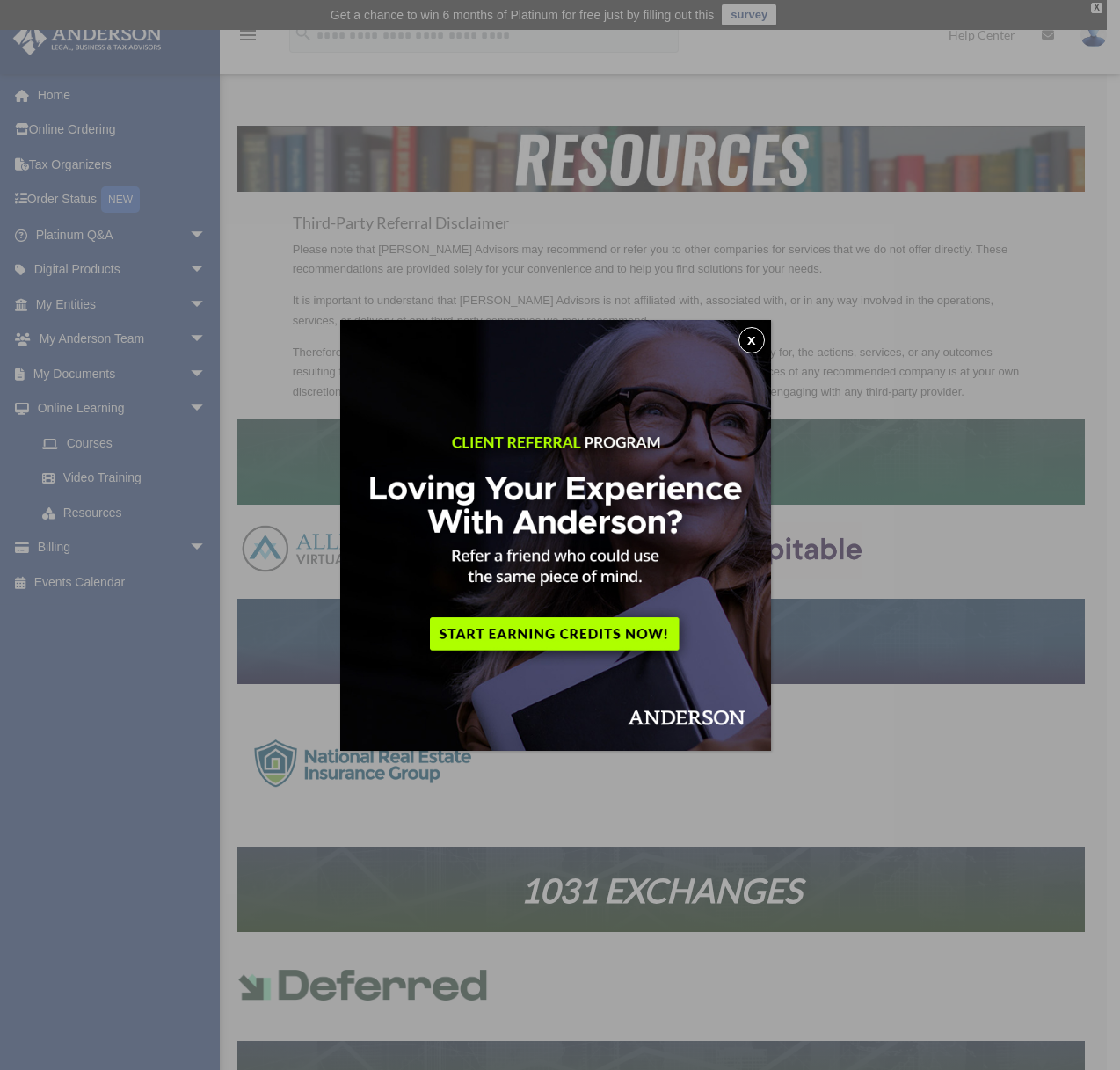
click at [758, 344] on button "x" at bounding box center [751, 340] width 26 height 26
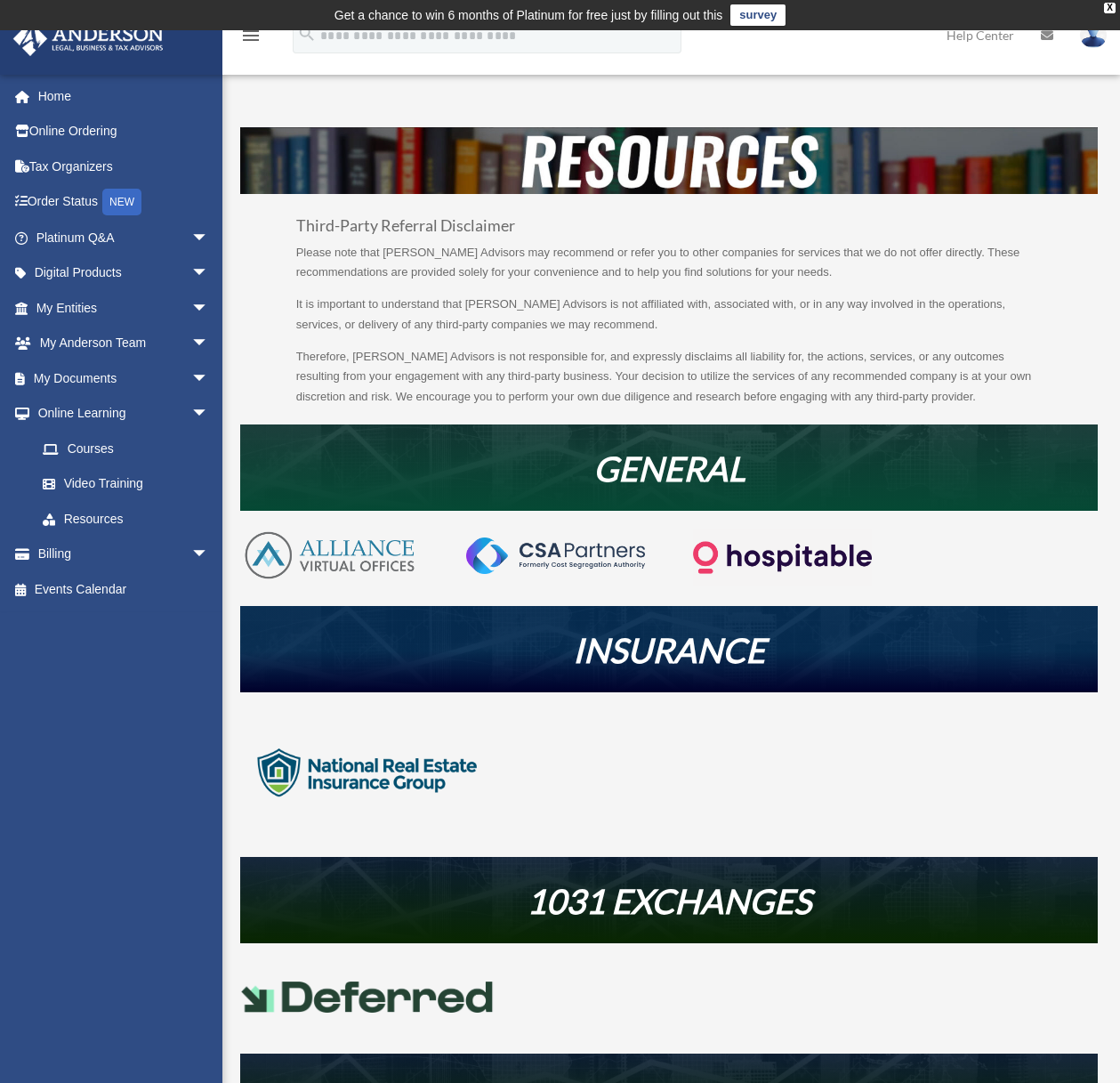
click at [762, 16] on link "survey" at bounding box center [758, 15] width 55 height 21
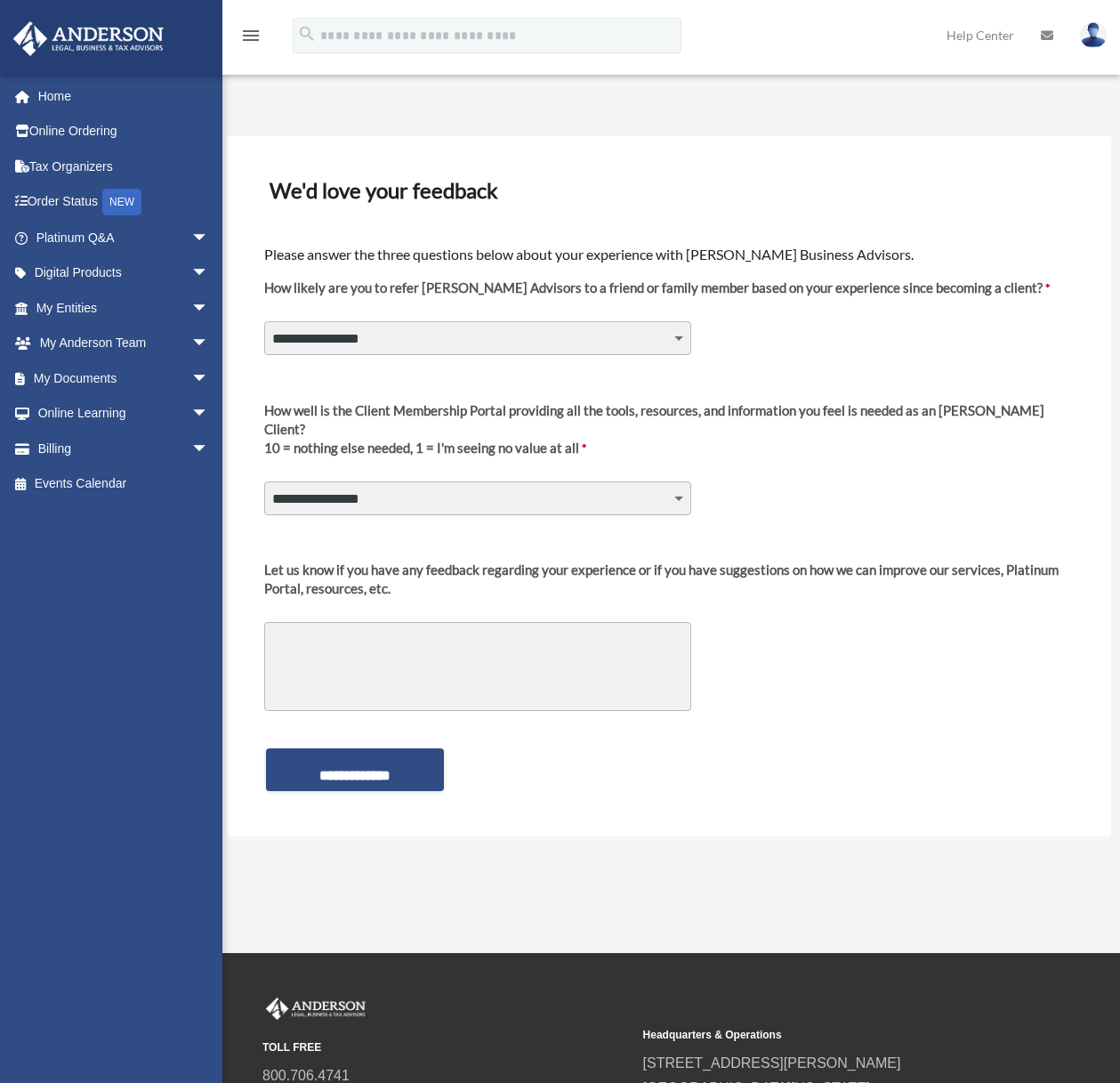
click at [681, 340] on select "**********" at bounding box center [477, 338] width 427 height 34
select select "********"
click at [264, 321] on select "**********" at bounding box center [477, 338] width 427 height 34
click at [688, 481] on select "**********" at bounding box center [477, 498] width 427 height 34
select select "********"
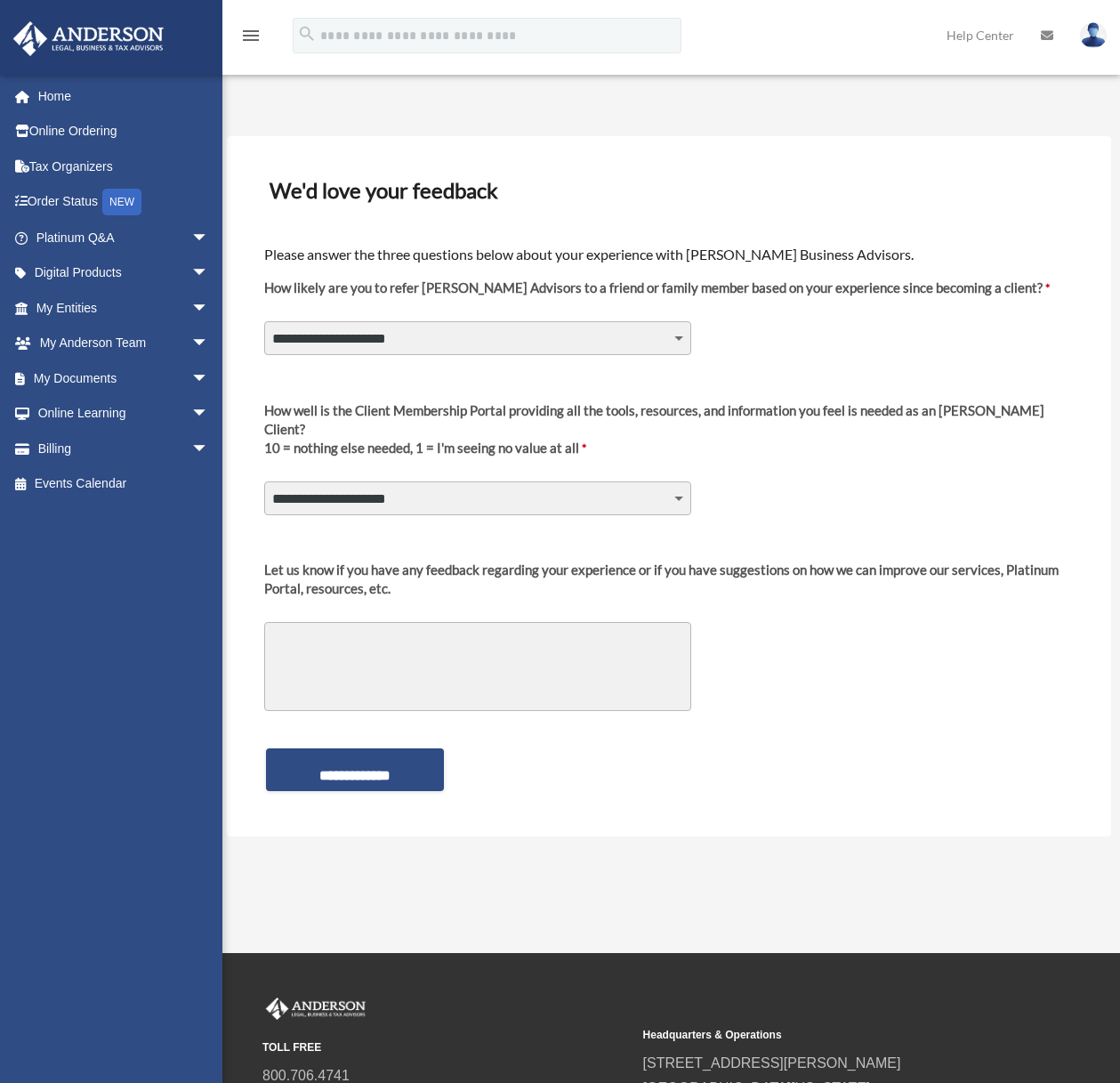
click at [264, 481] on select "**********" at bounding box center [477, 498] width 427 height 34
click at [421, 638] on textarea "Let us know if you have any feedback regarding your experience or if you have s…" at bounding box center [477, 666] width 427 height 89
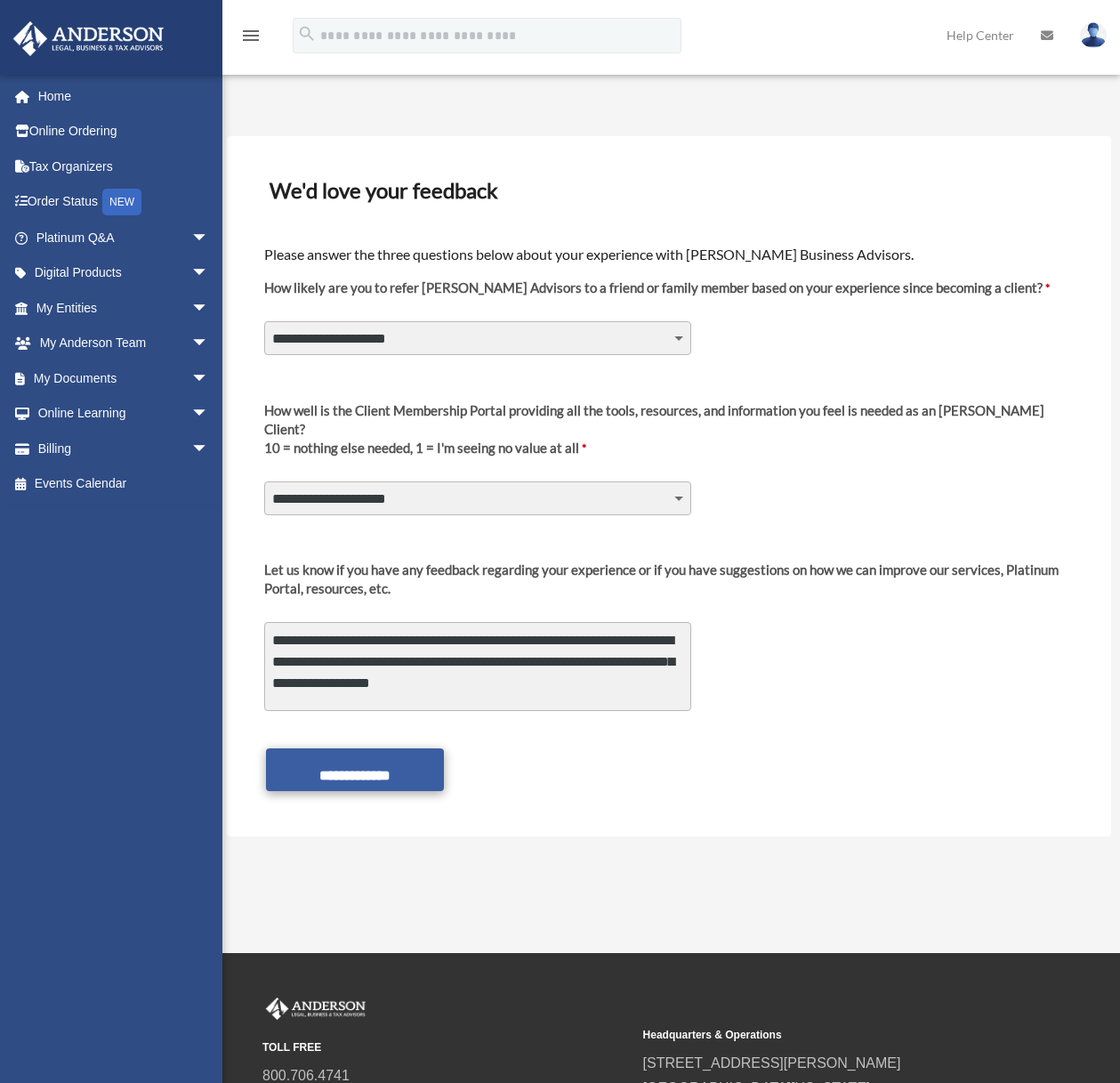
type textarea "**********"
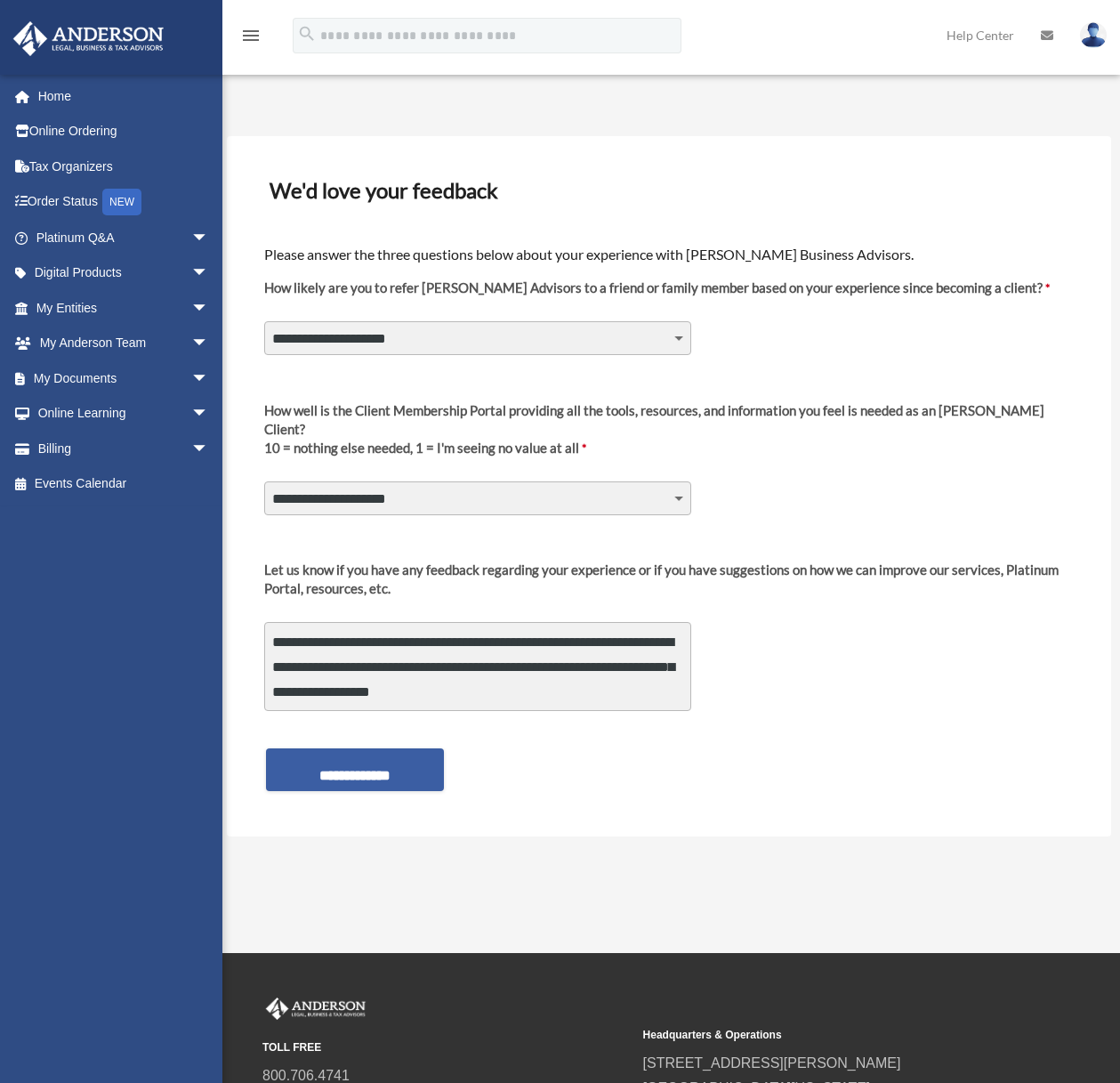
click at [347, 758] on input "**********" at bounding box center [355, 769] width 178 height 43
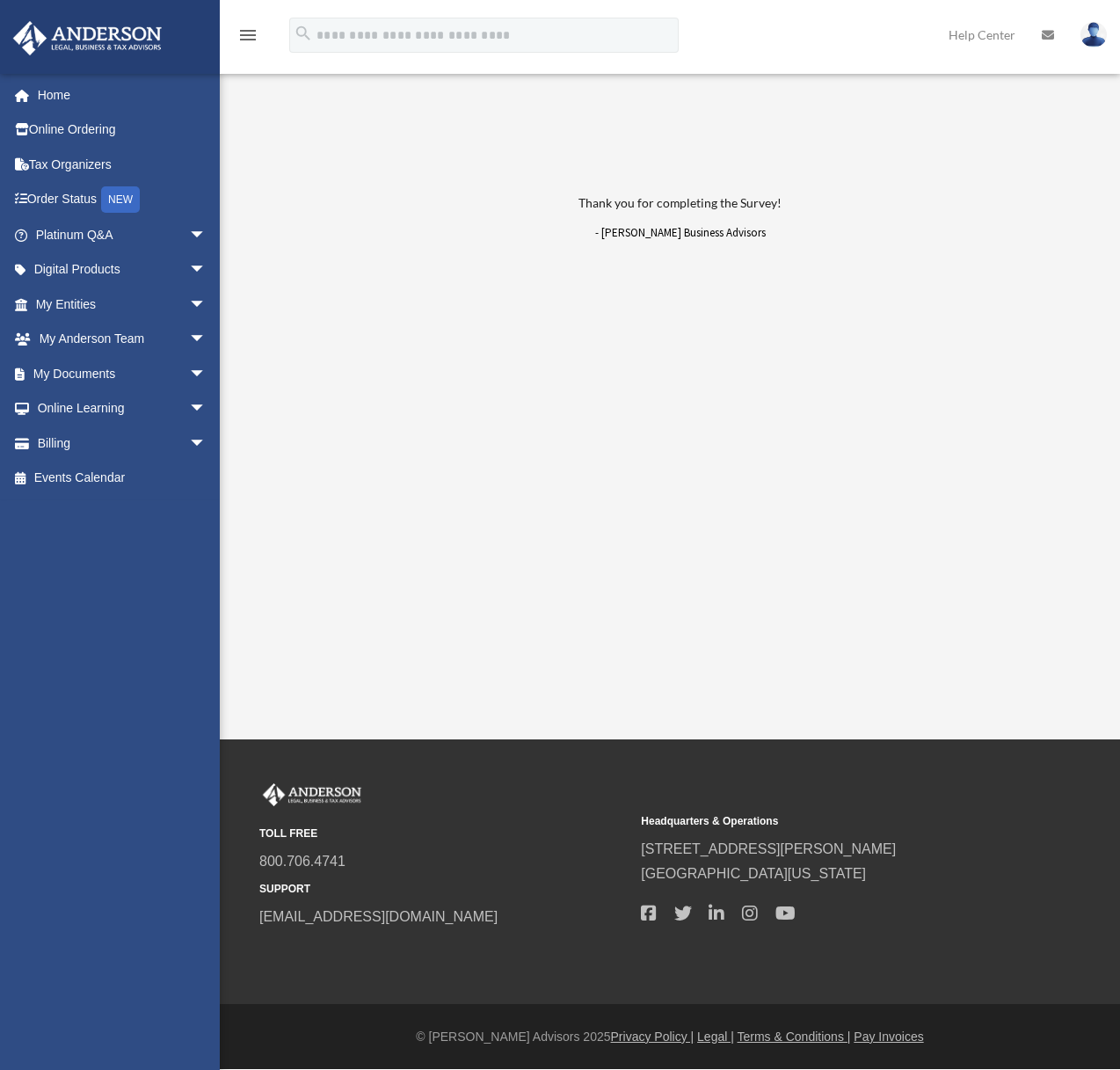
click at [547, 451] on div "Platinum Survey date_range Published on Last updated [DATE] [DATE] by [PERSON_N…" at bounding box center [668, 266] width 888 height 382
click at [654, 338] on div "Thank you for completing the Survey! - [PERSON_NAME] Business Advisors" at bounding box center [668, 253] width 677 height 192
click at [189, 242] on span "arrow_drop_down" at bounding box center [206, 235] width 35 height 36
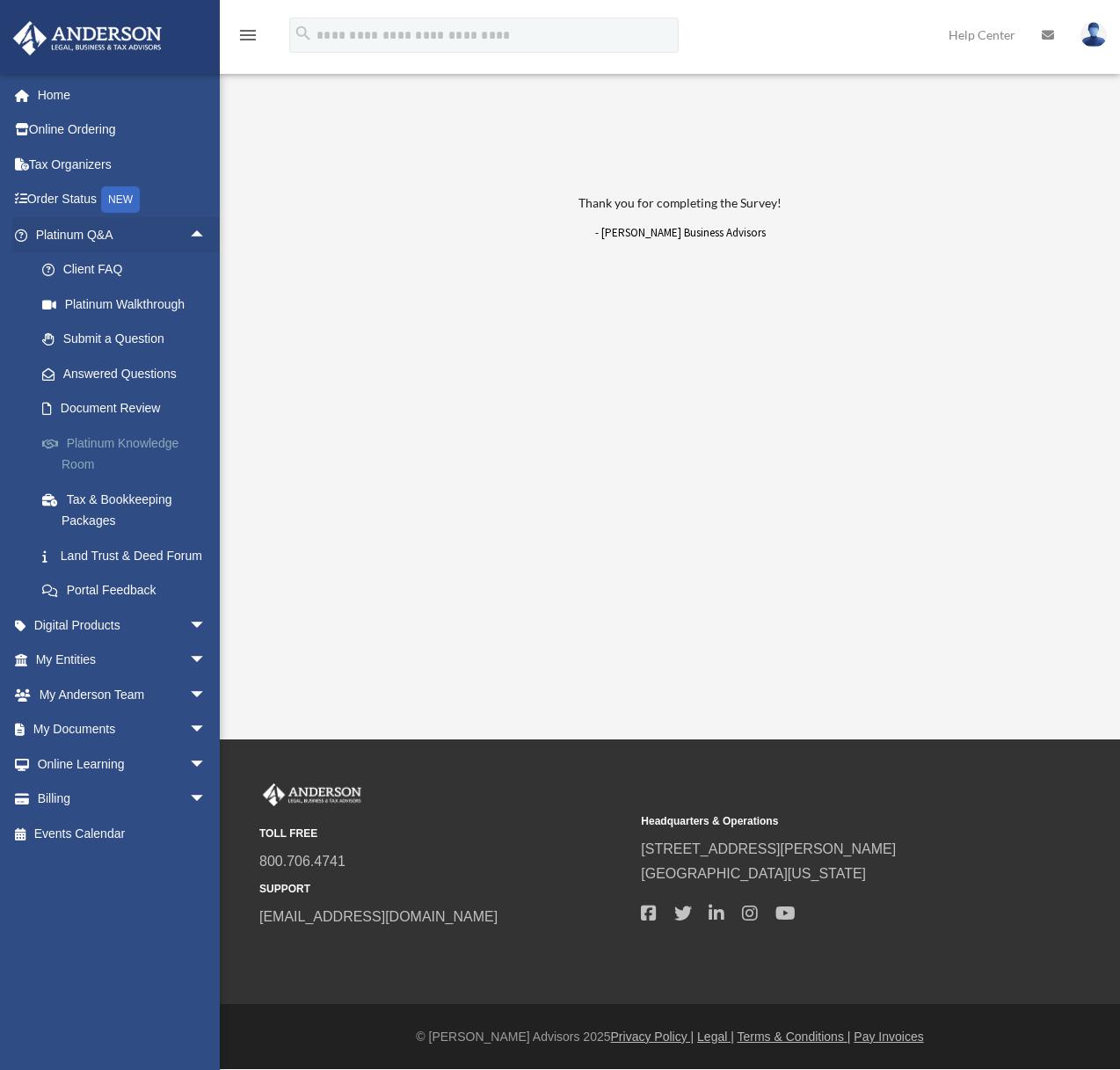
click at [105, 446] on link "Platinum Knowledge Room" at bounding box center [128, 454] width 209 height 56
